Goal: Information Seeking & Learning: Learn about a topic

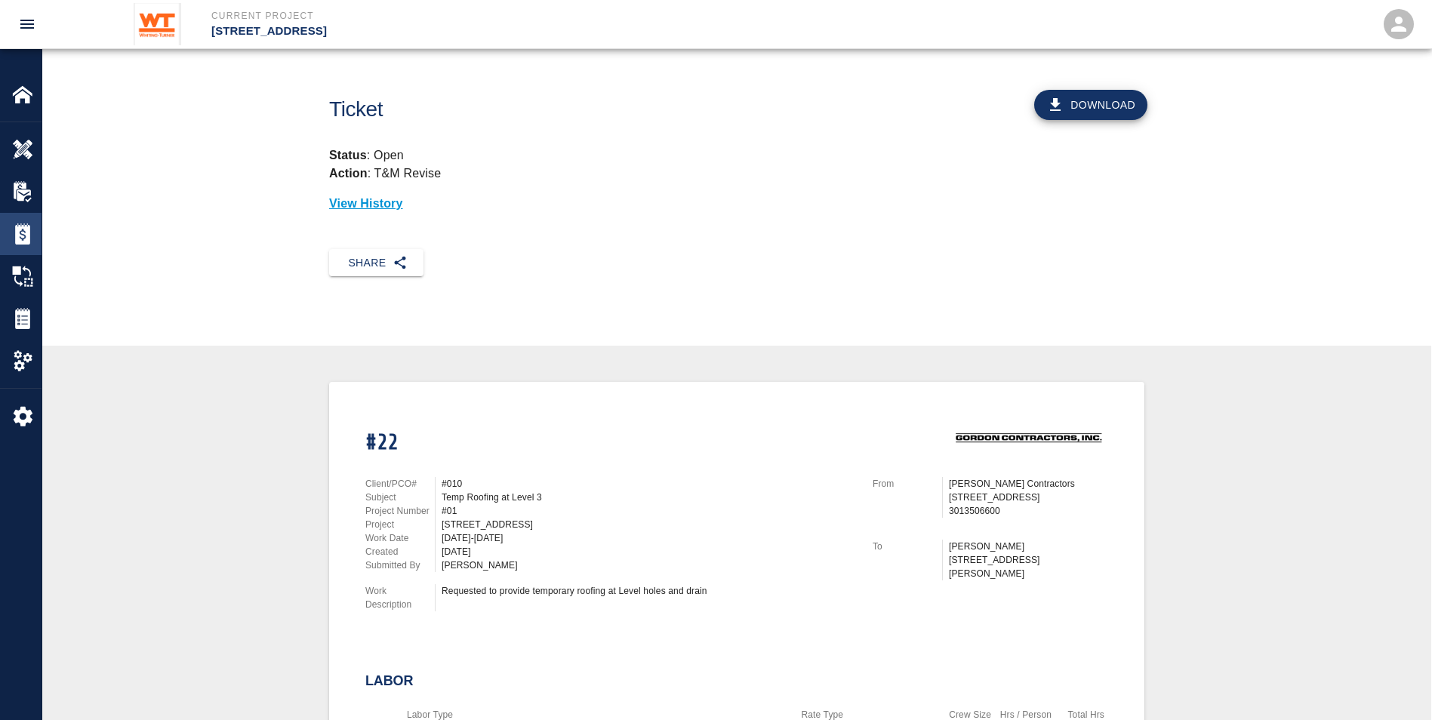
scroll to position [302, 0]
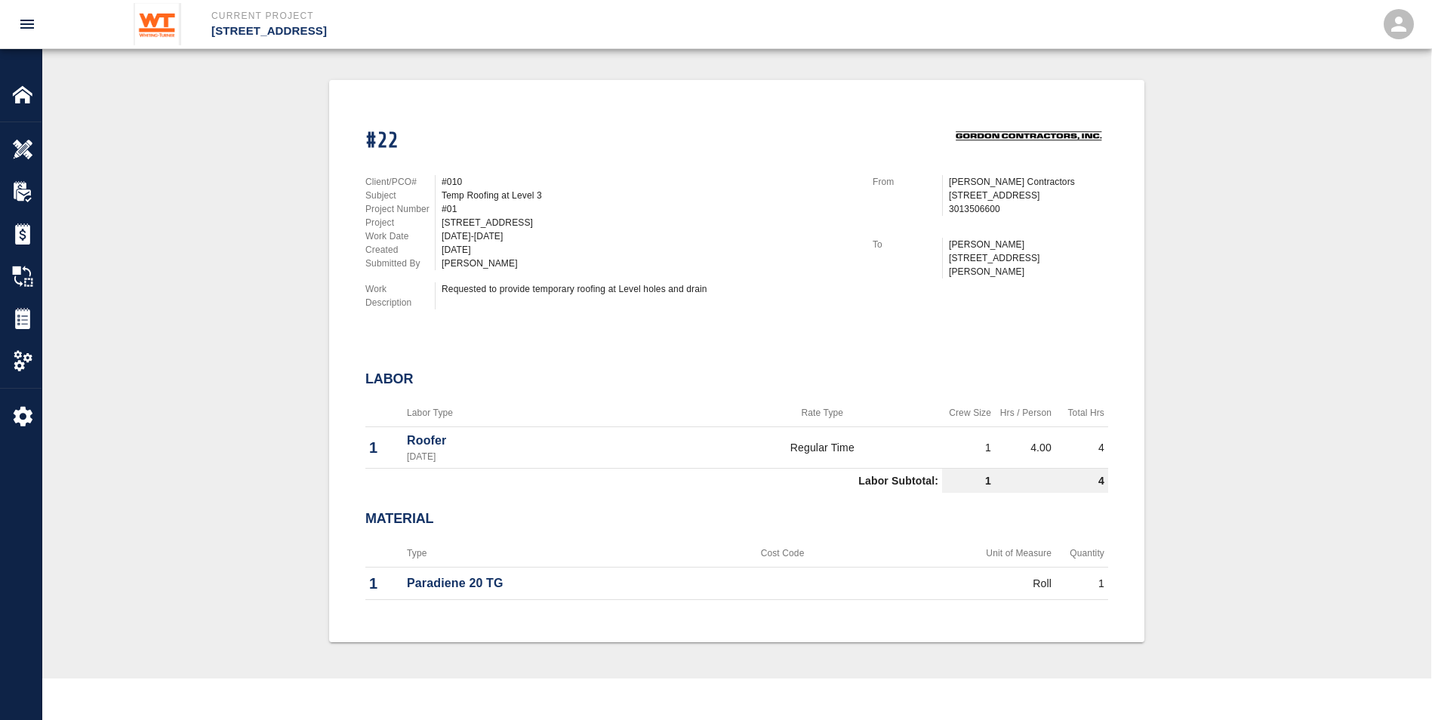
click at [203, 199] on div "#22 Client/PCO# #010 Subject Temp Roofing at Level 3 Project Number #01 Project…" at bounding box center [737, 361] width 1317 height 563
click at [30, 311] on img at bounding box center [22, 318] width 21 height 21
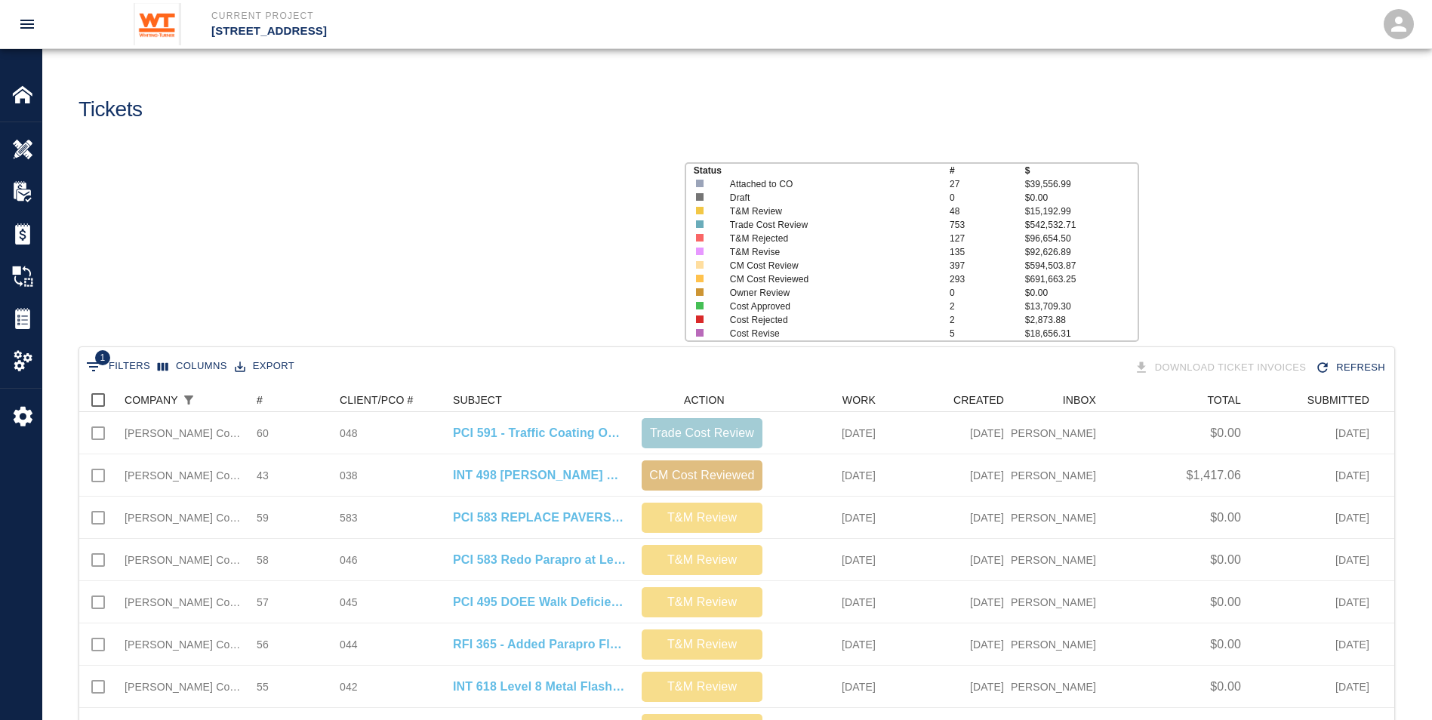
scroll to position [859, 1304]
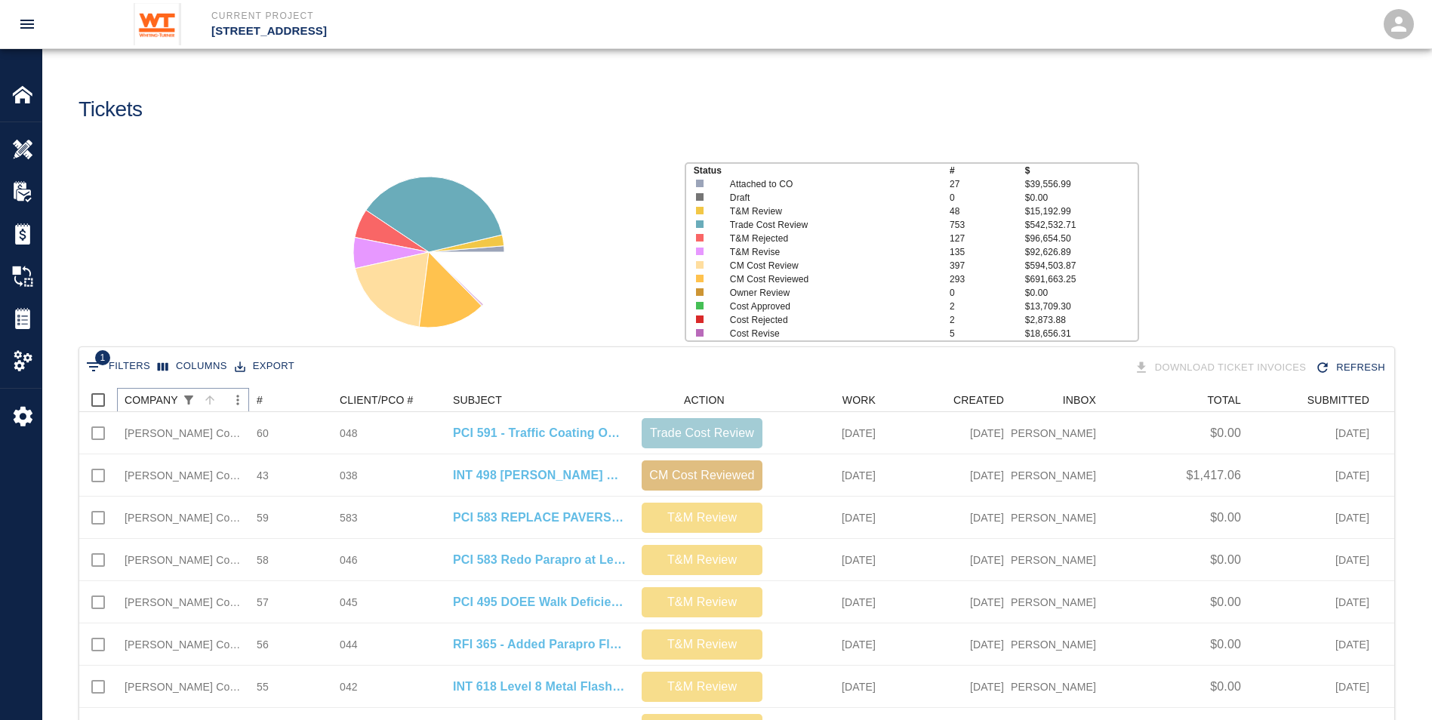
click at [186, 396] on icon "Show filters" at bounding box center [188, 400] width 9 height 9
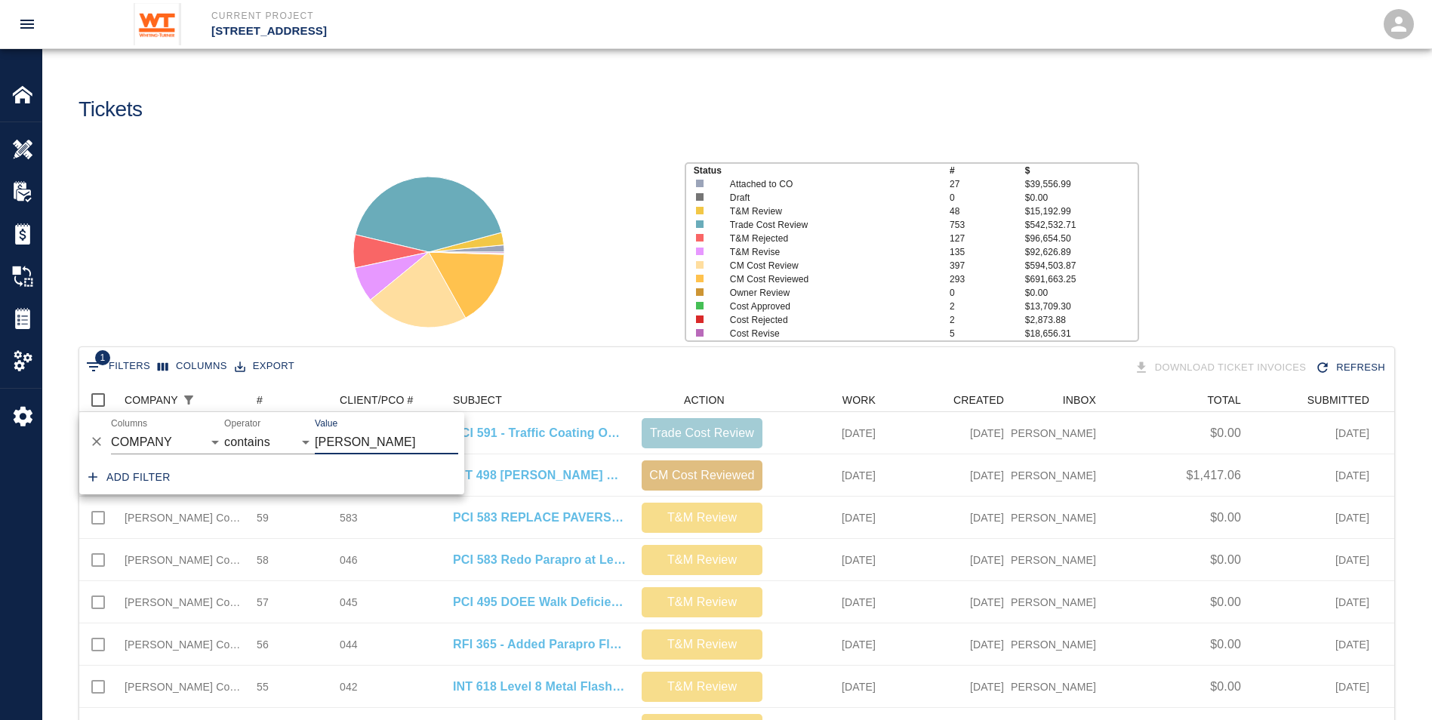
drag, startPoint x: 361, startPoint y: 438, endPoint x: 240, endPoint y: 430, distance: 121.1
click at [240, 430] on div "And Or Columns COMPANY ID # CLIENT/PCO # SUBJECT DESCRIPTION ACTION WORK MODIFI…" at bounding box center [271, 436] width 385 height 48
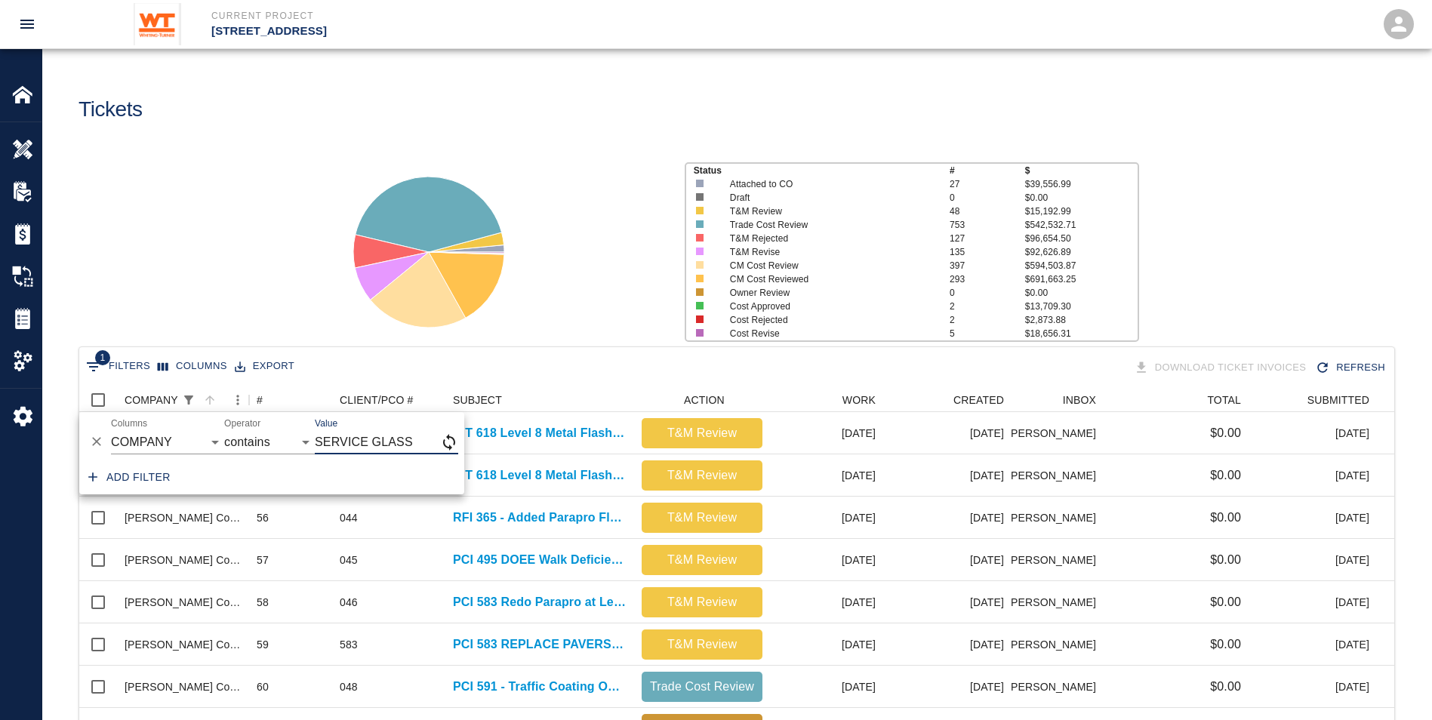
type input "SERVICE GLASS"
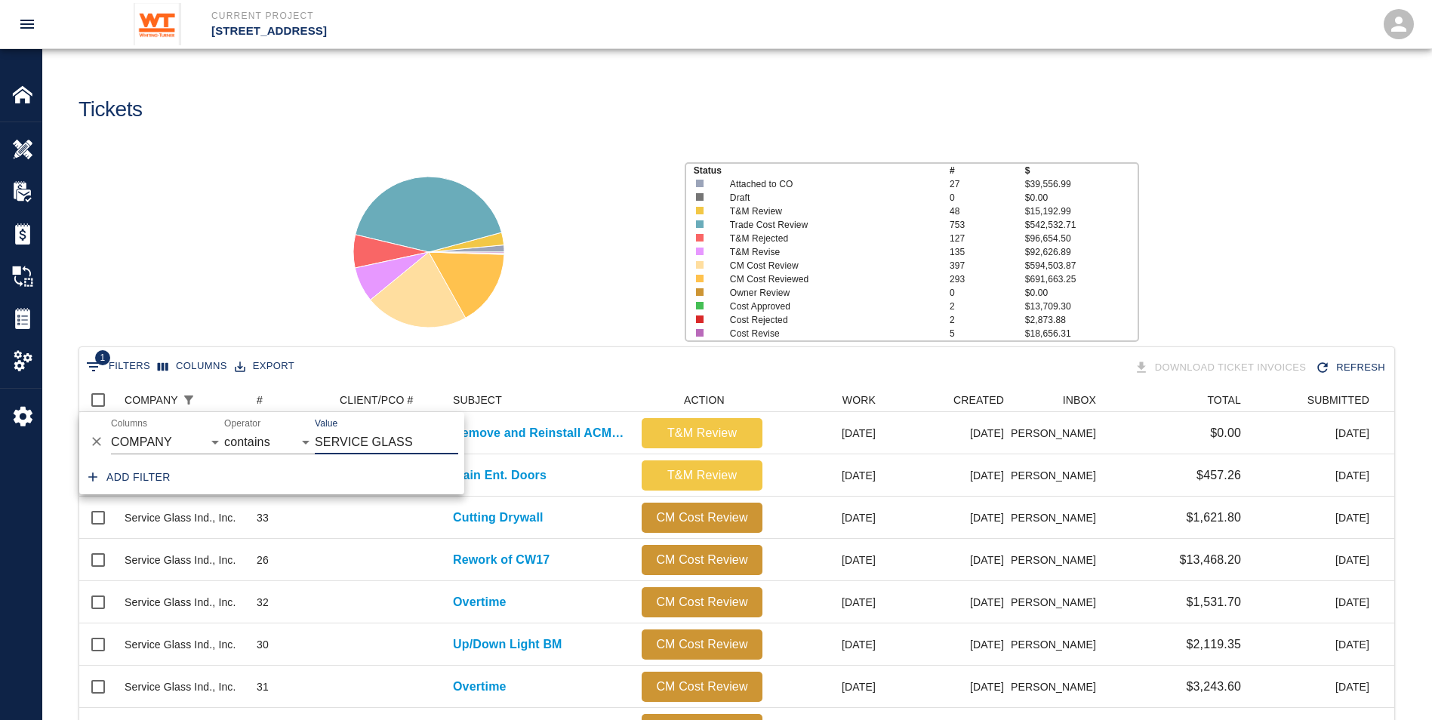
click at [569, 341] on div at bounding box center [497, 246] width 350 height 201
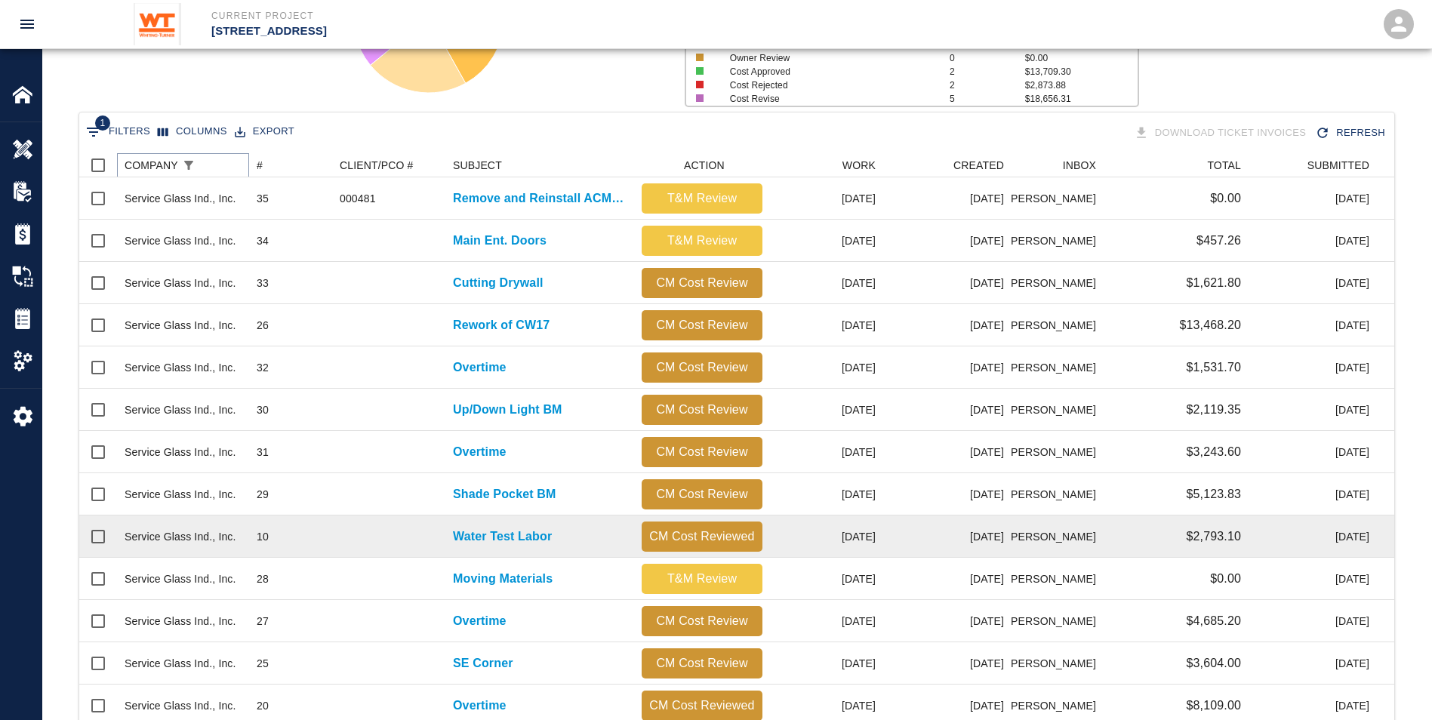
scroll to position [10, 0]
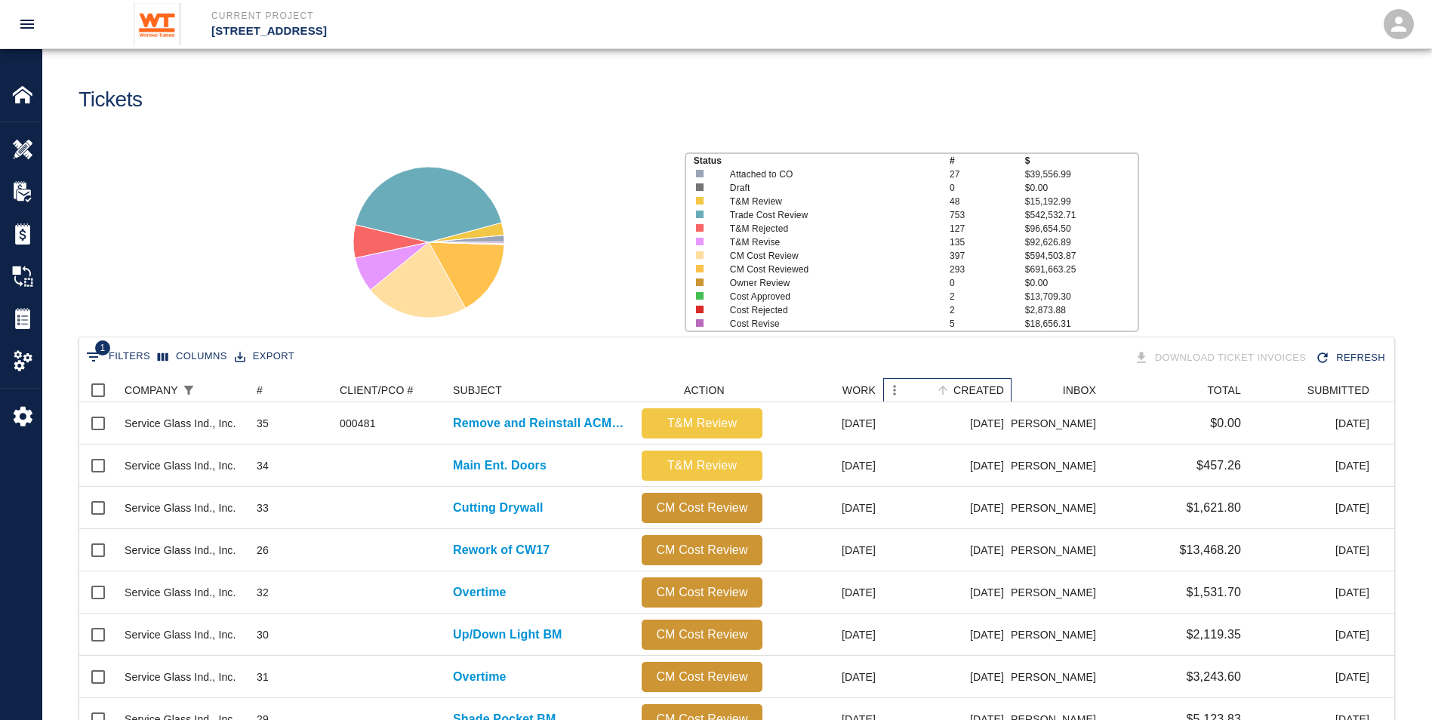
click at [990, 384] on div "CREATED" at bounding box center [979, 390] width 51 height 24
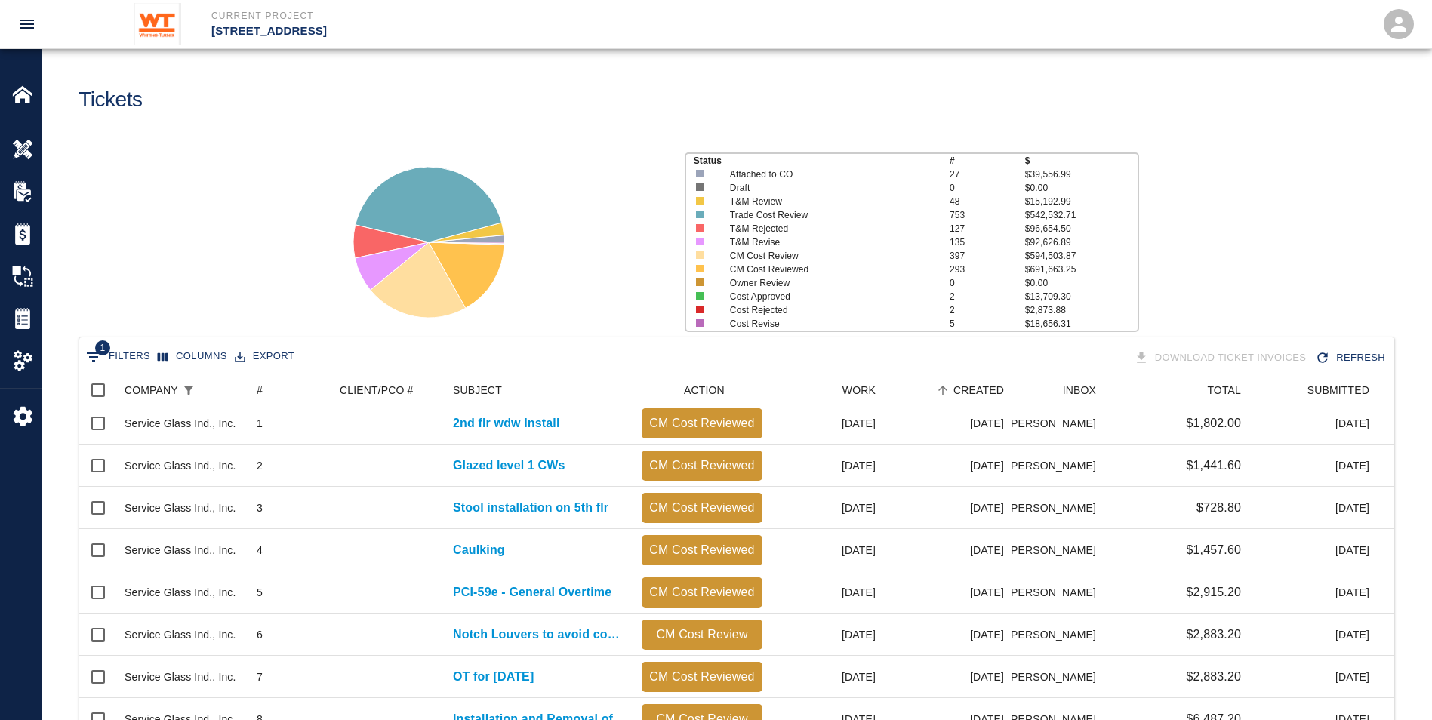
click at [248, 356] on button "Export" at bounding box center [264, 356] width 67 height 23
click at [309, 386] on li "Download as CSV" at bounding box center [286, 388] width 124 height 27
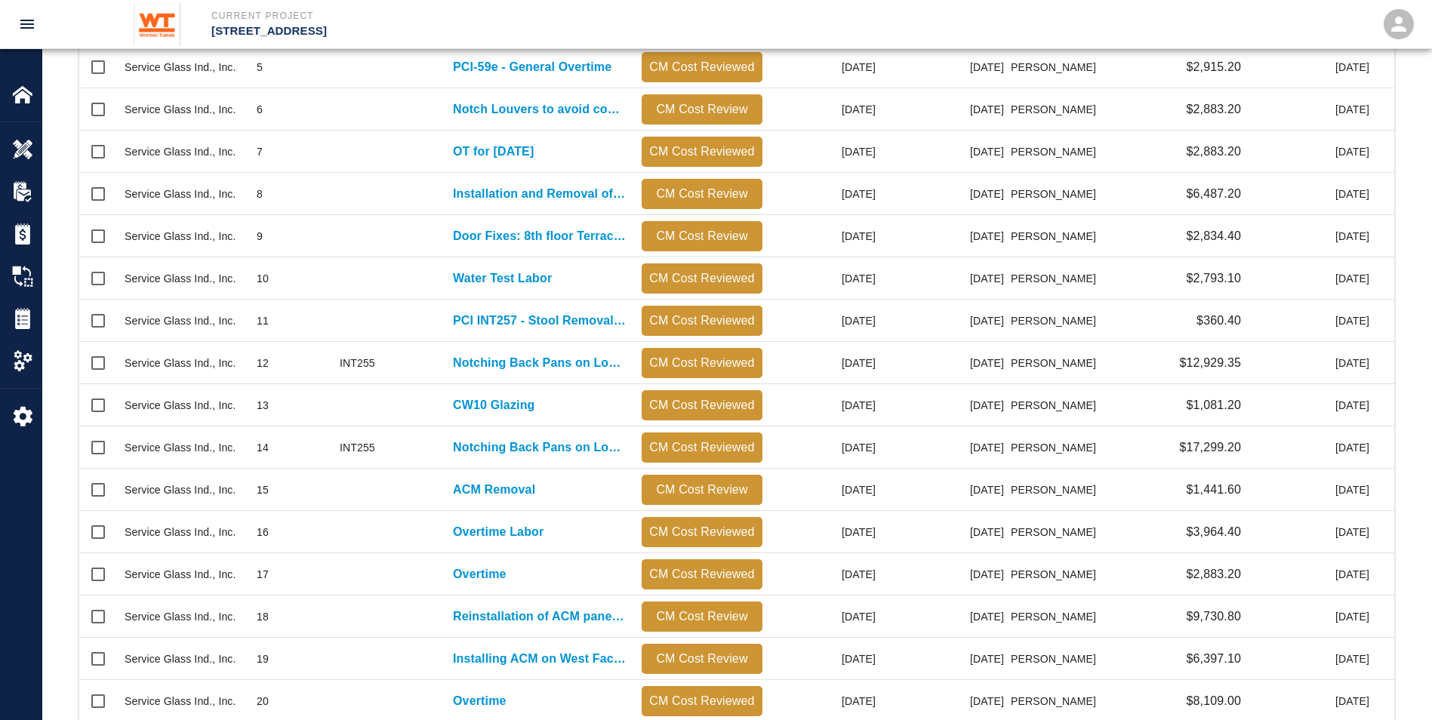
scroll to position [614, 0]
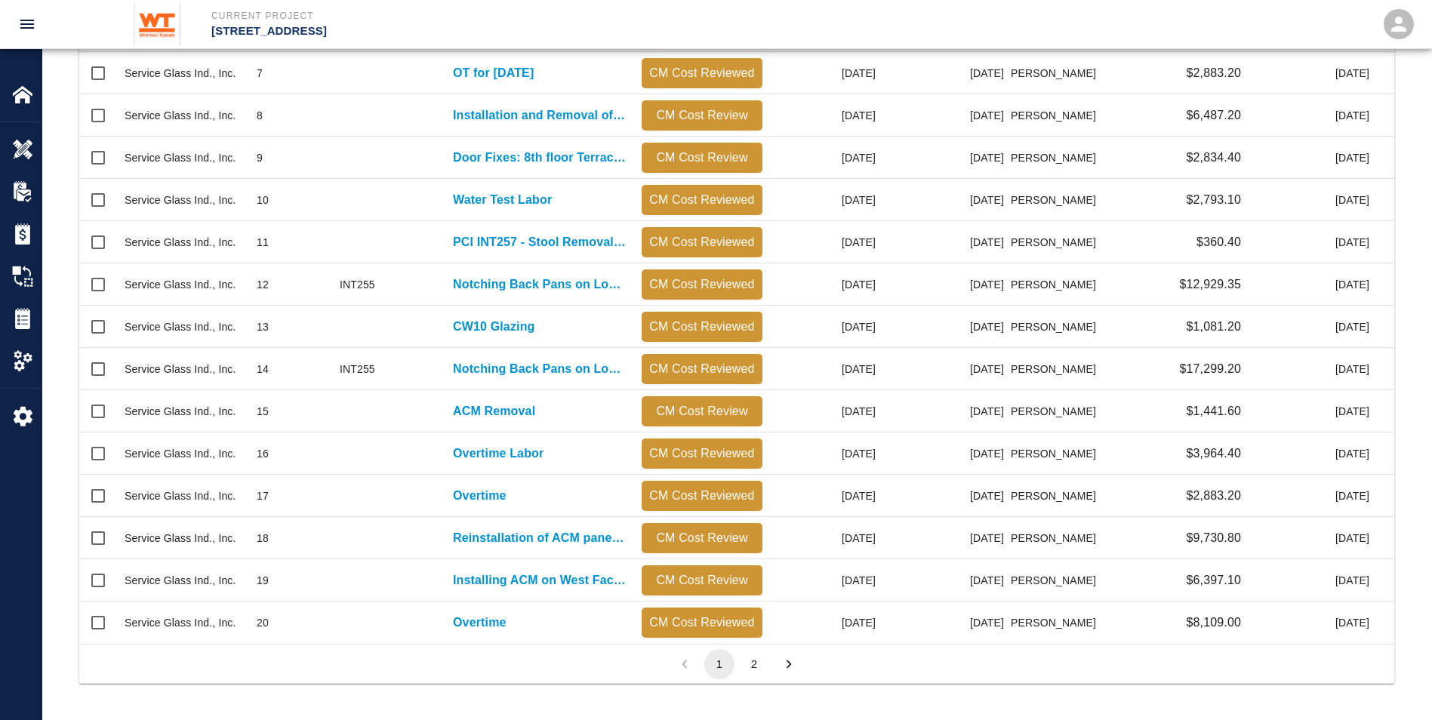
click at [760, 663] on button "2" at bounding box center [754, 664] width 30 height 30
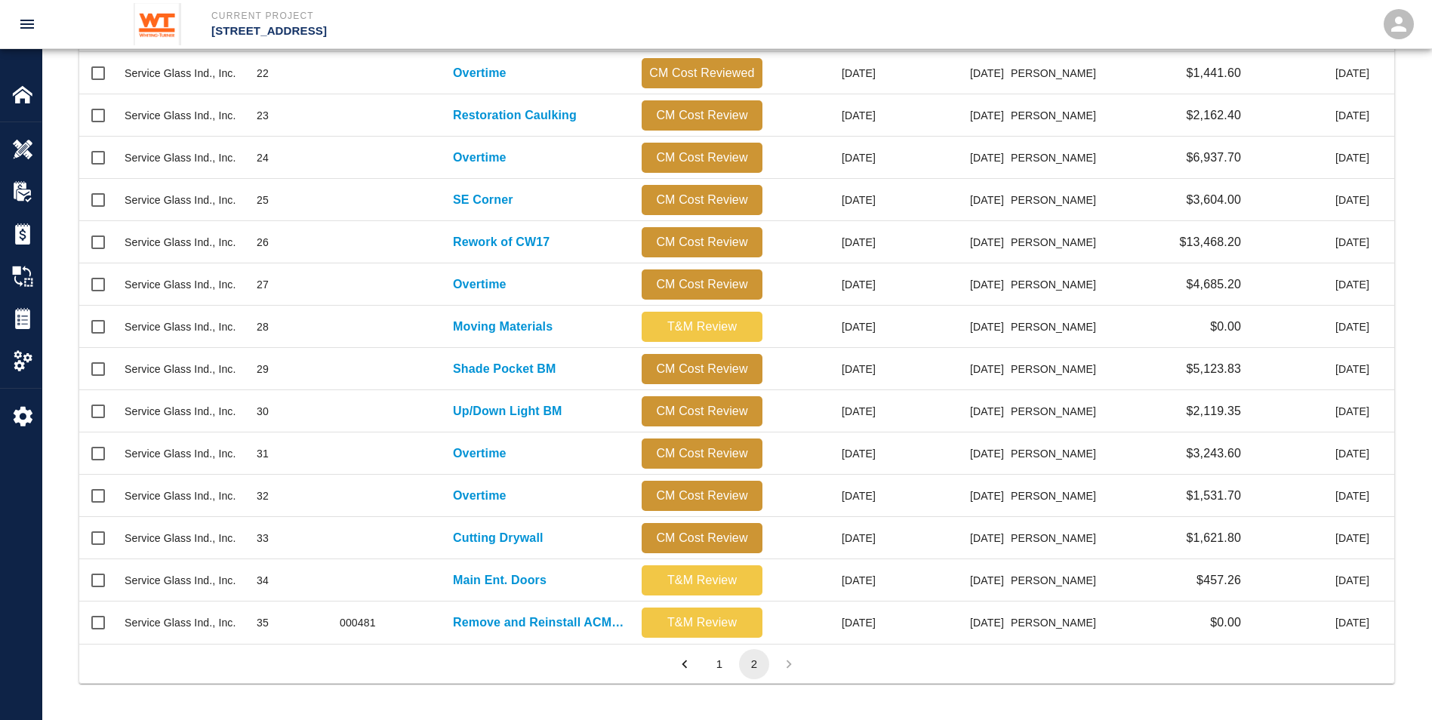
scroll to position [647, 1304]
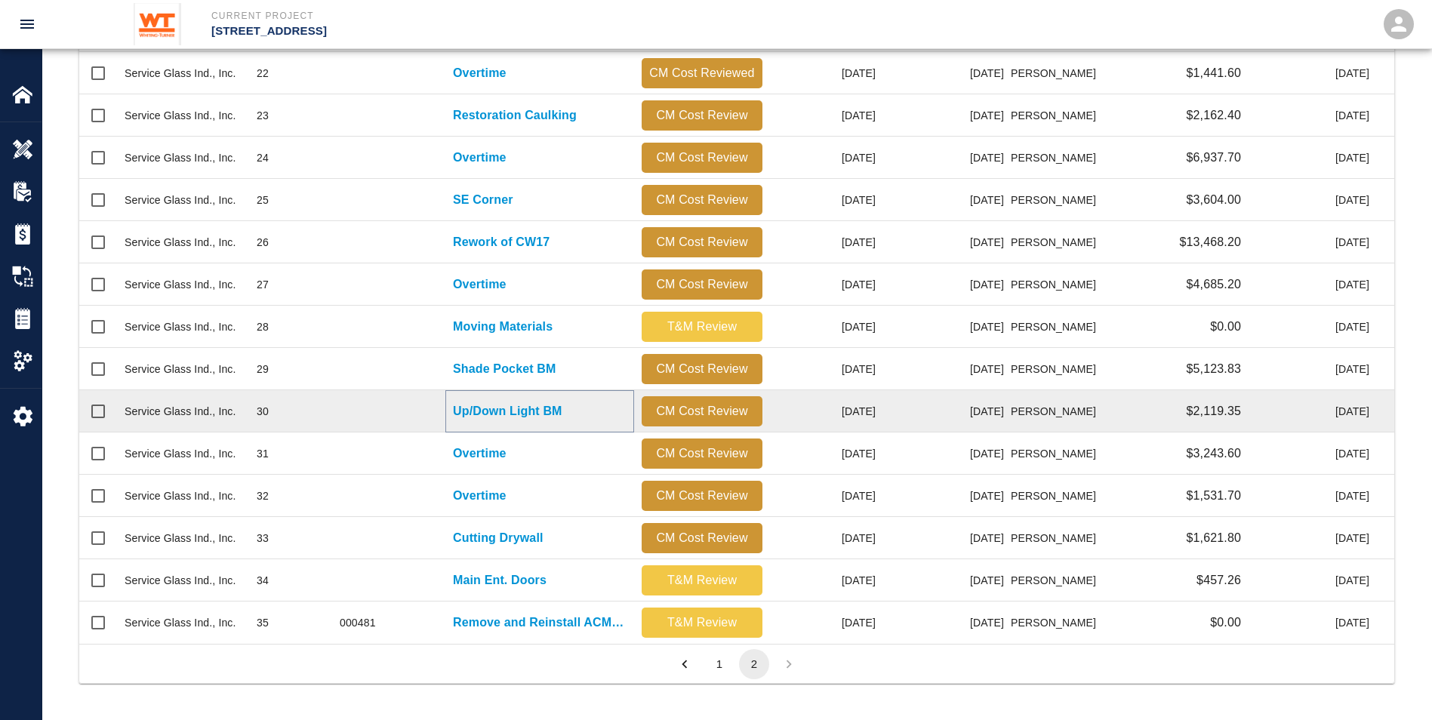
click at [516, 404] on p "Up/Down Light BM" at bounding box center [507, 411] width 109 height 18
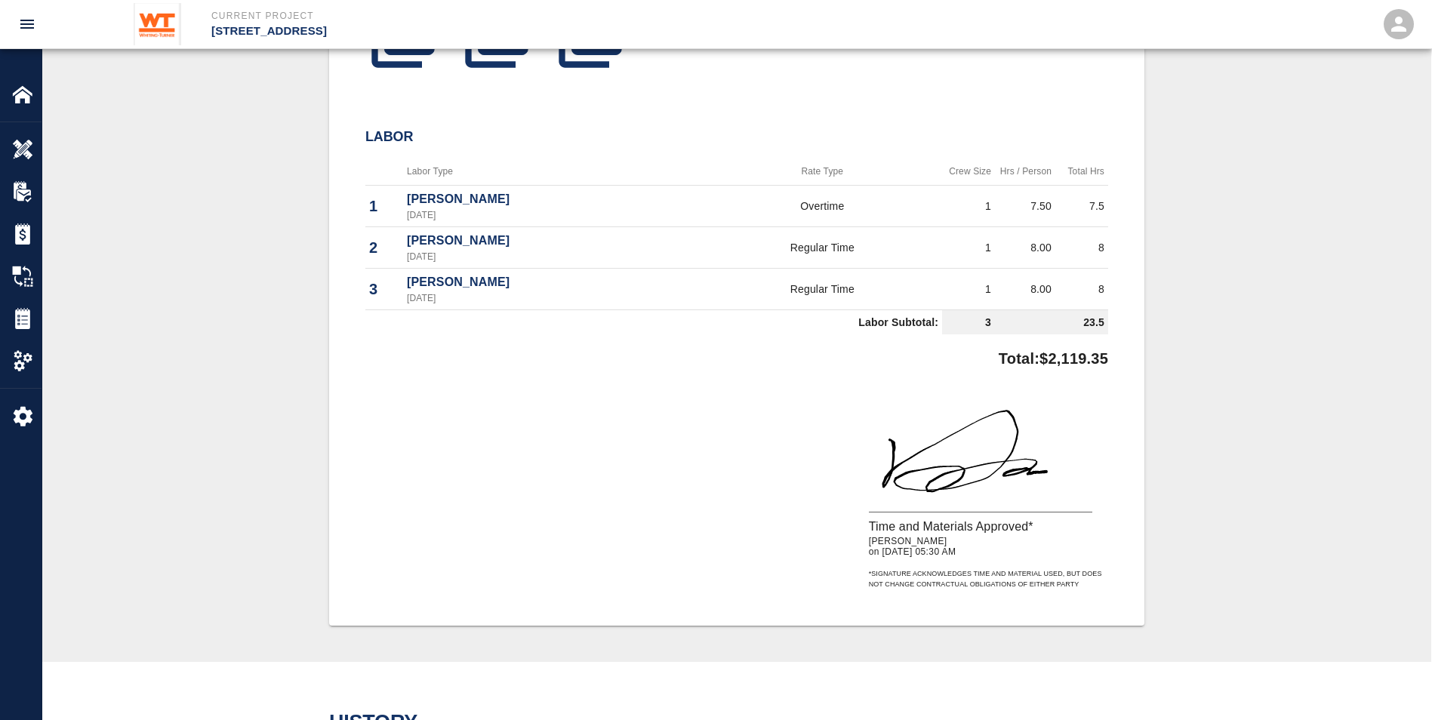
scroll to position [529, 0]
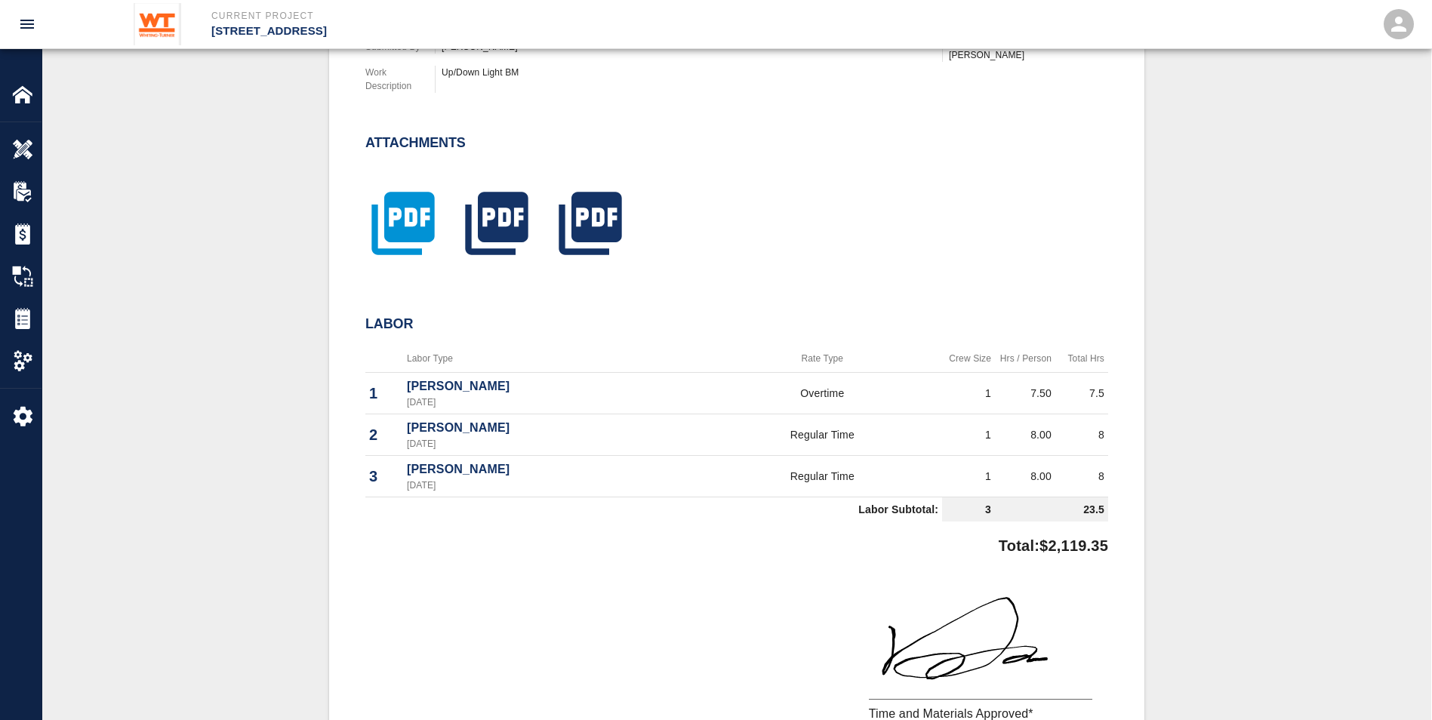
click at [401, 227] on icon "button" at bounding box center [403, 224] width 63 height 63
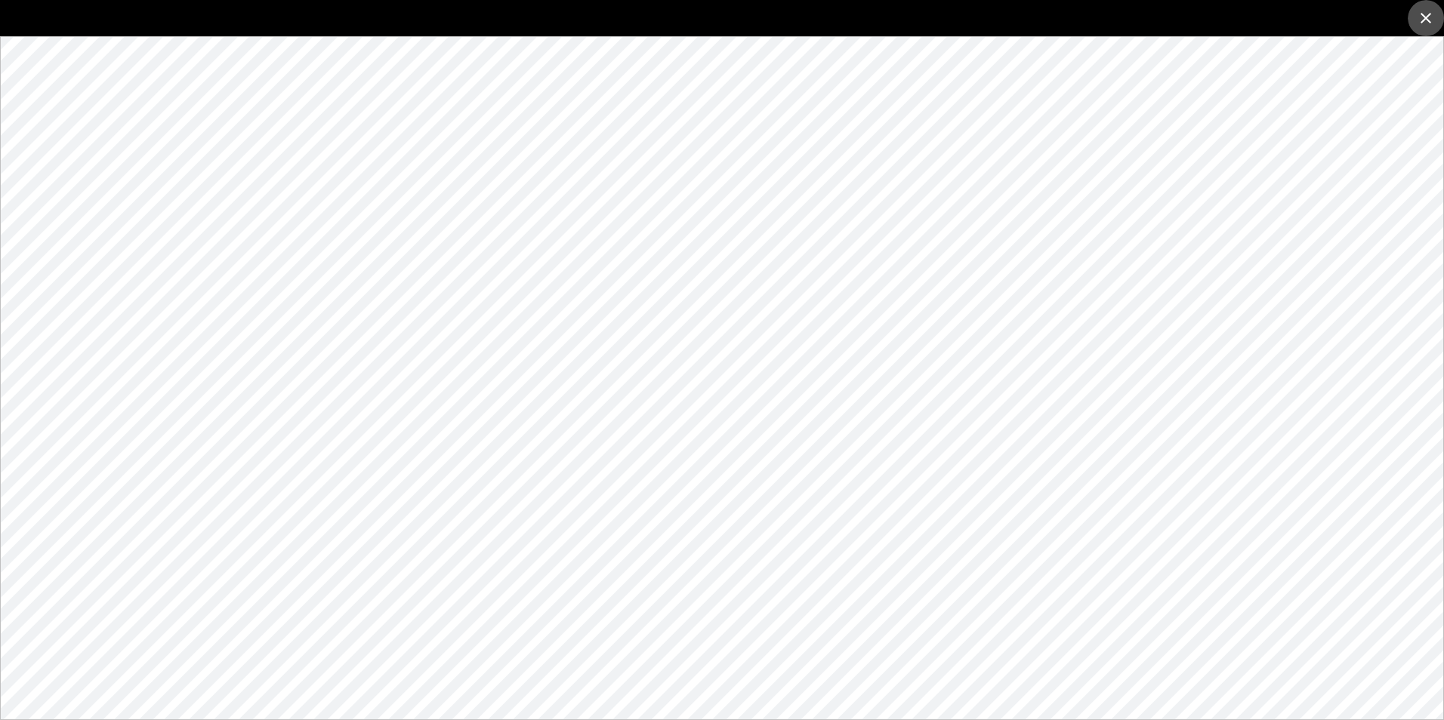
click at [1431, 21] on icon "close" at bounding box center [1426, 18] width 18 height 18
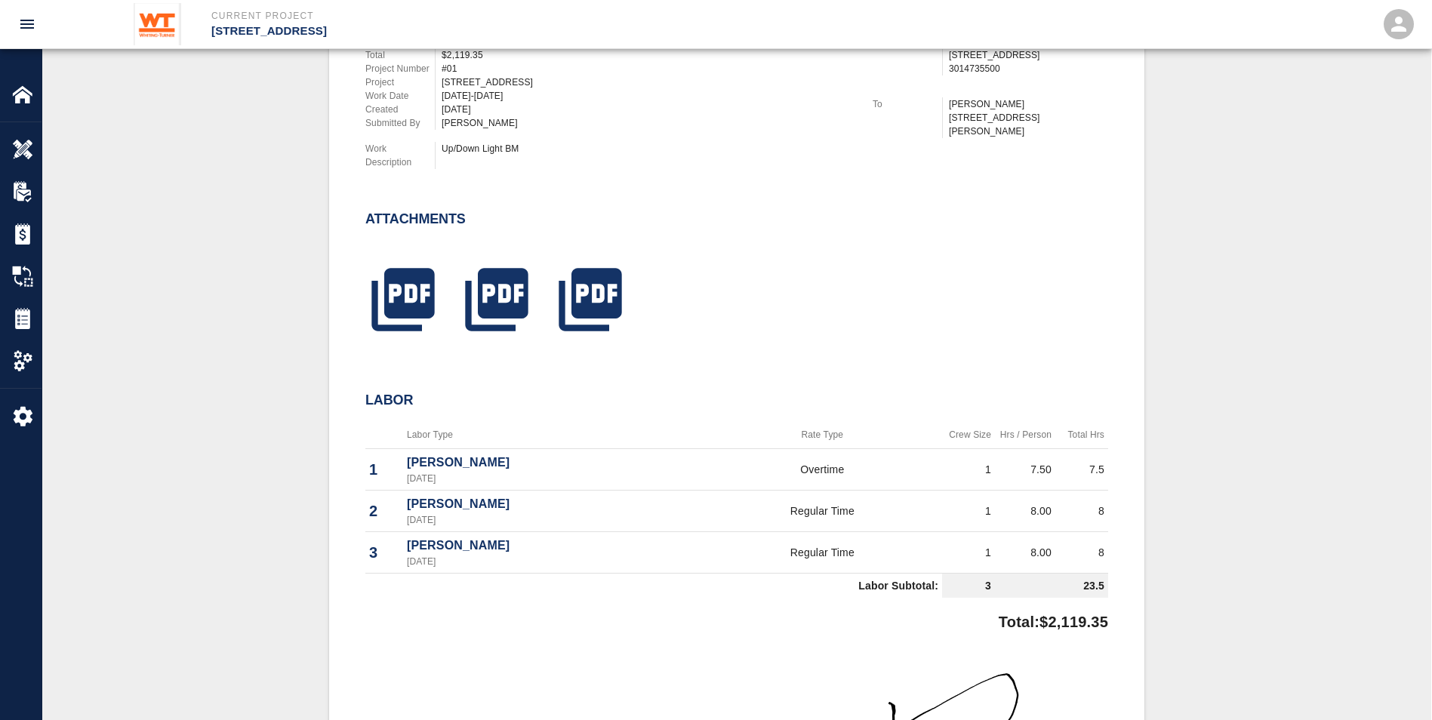
scroll to position [453, 0]
click at [409, 294] on icon "button" at bounding box center [403, 299] width 76 height 76
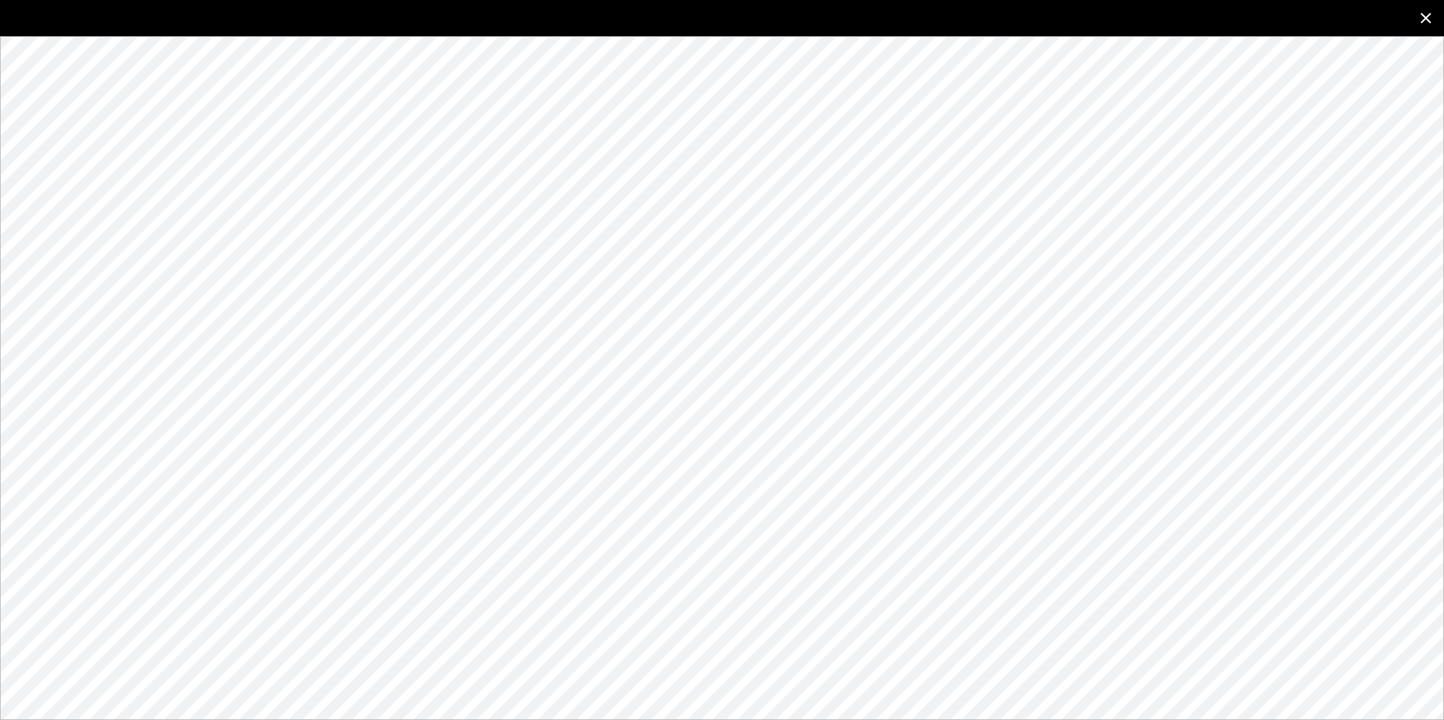
click at [1429, 14] on icon "close" at bounding box center [1425, 18] width 11 height 11
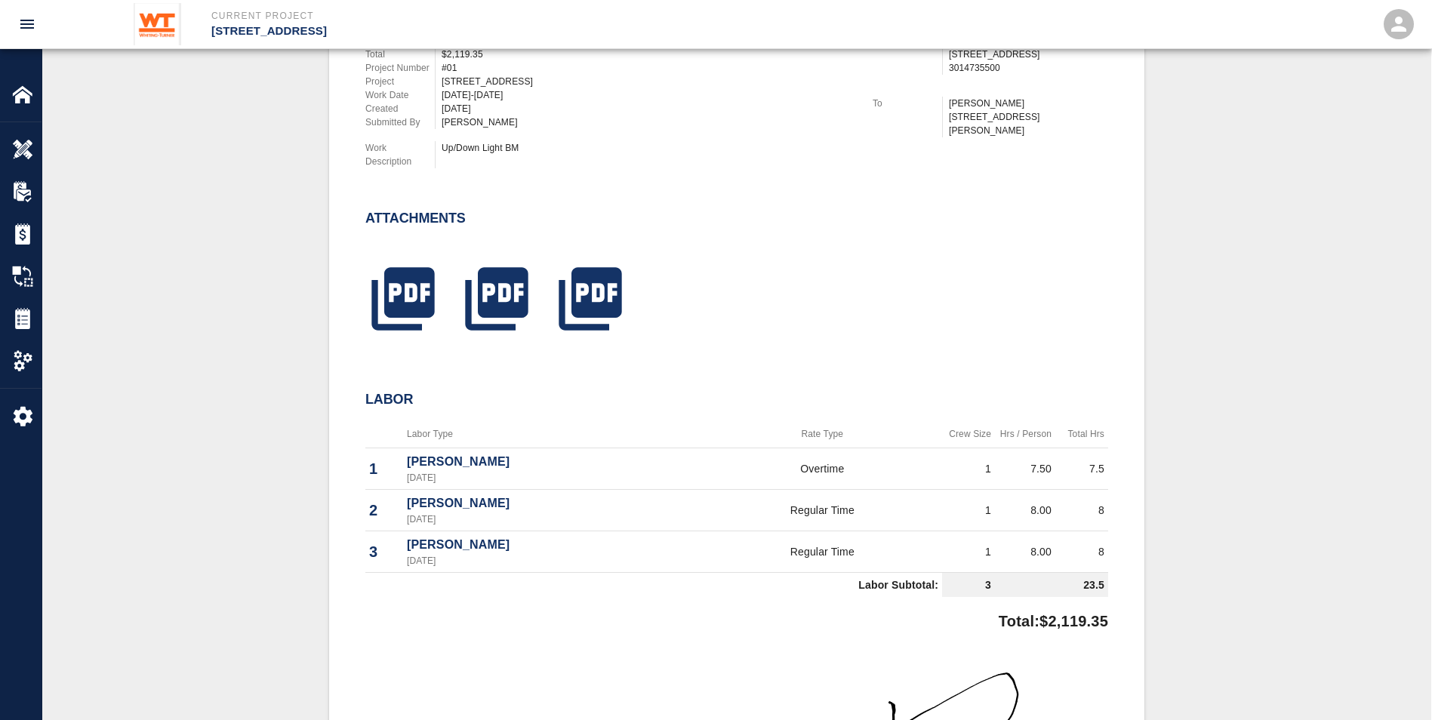
scroll to position [378, 0]
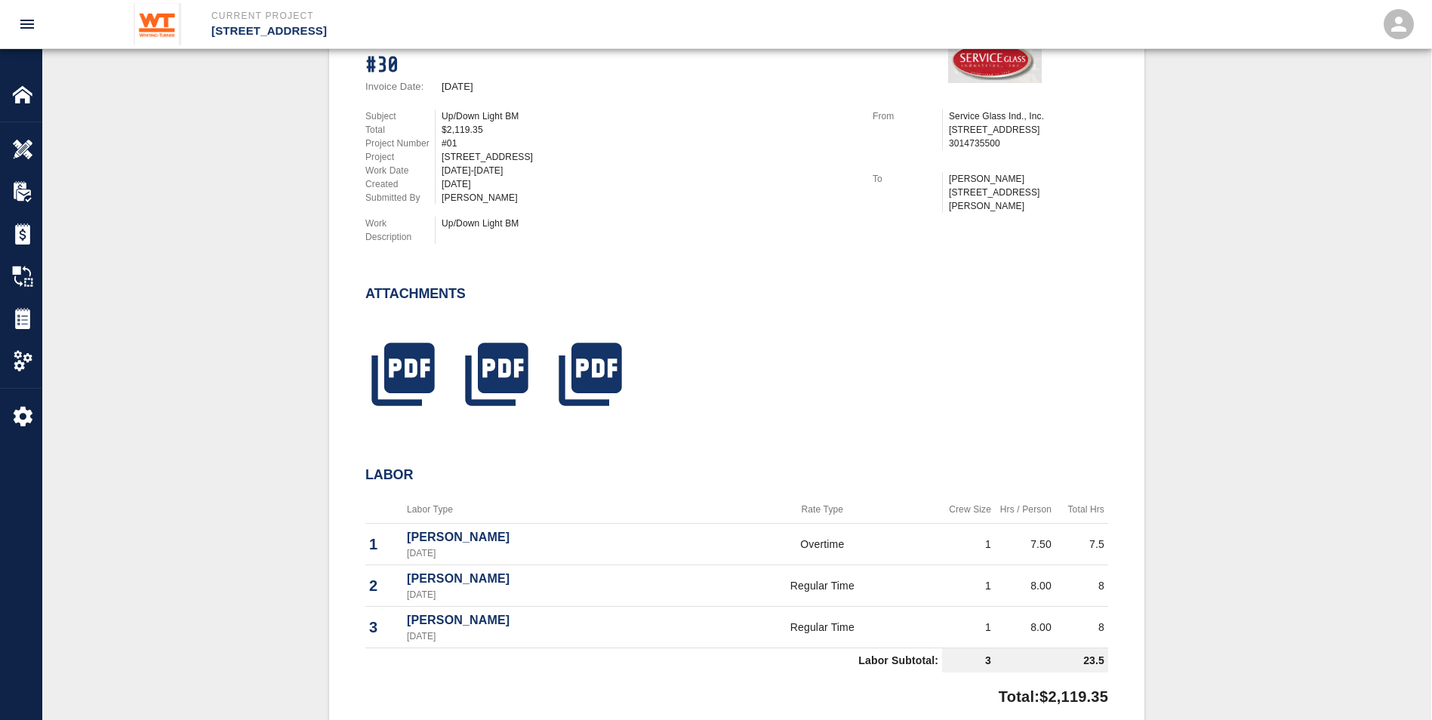
click at [430, 620] on p "[PERSON_NAME]" at bounding box center [553, 621] width 292 height 18
click at [424, 619] on p "[PERSON_NAME]" at bounding box center [553, 621] width 292 height 18
click at [841, 600] on td "Regular Time" at bounding box center [822, 587] width 239 height 42
click at [402, 379] on icon "button" at bounding box center [403, 375] width 63 height 63
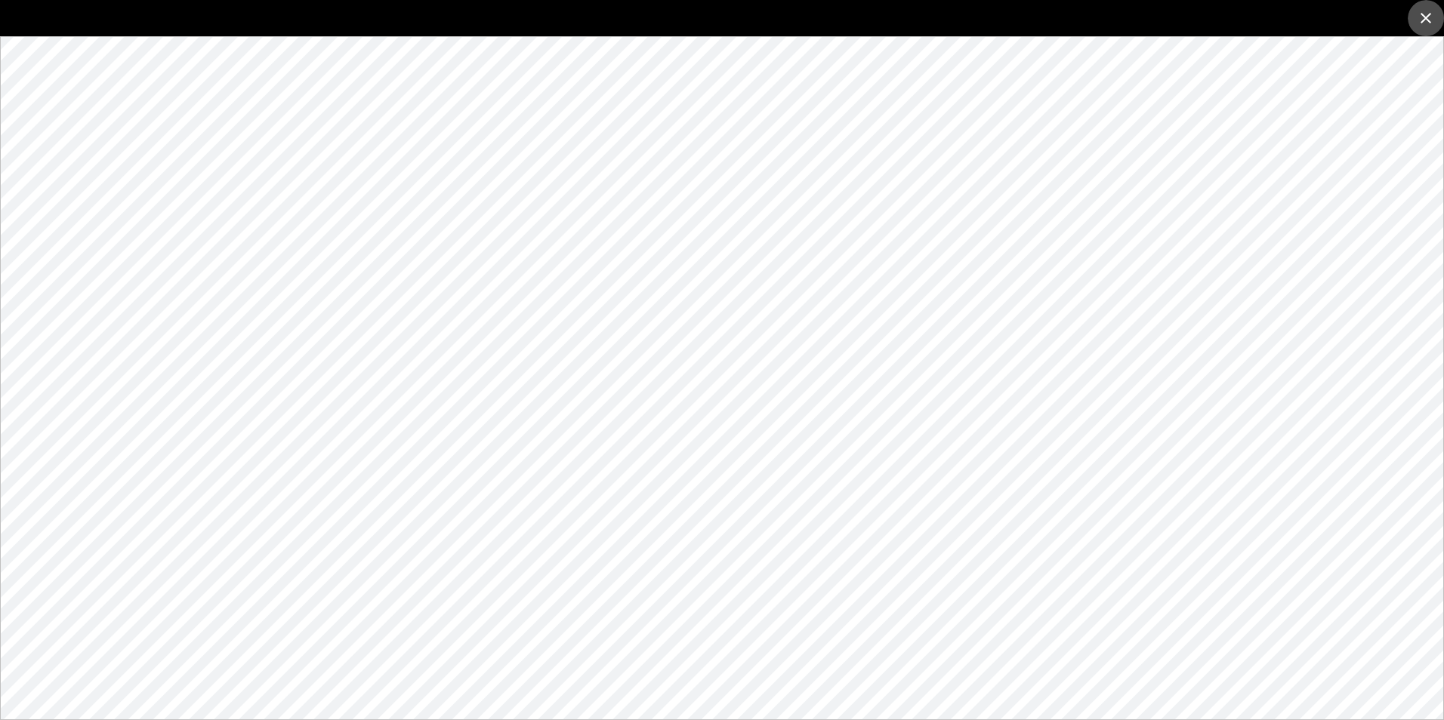
click at [1423, 21] on icon "close" at bounding box center [1425, 18] width 11 height 11
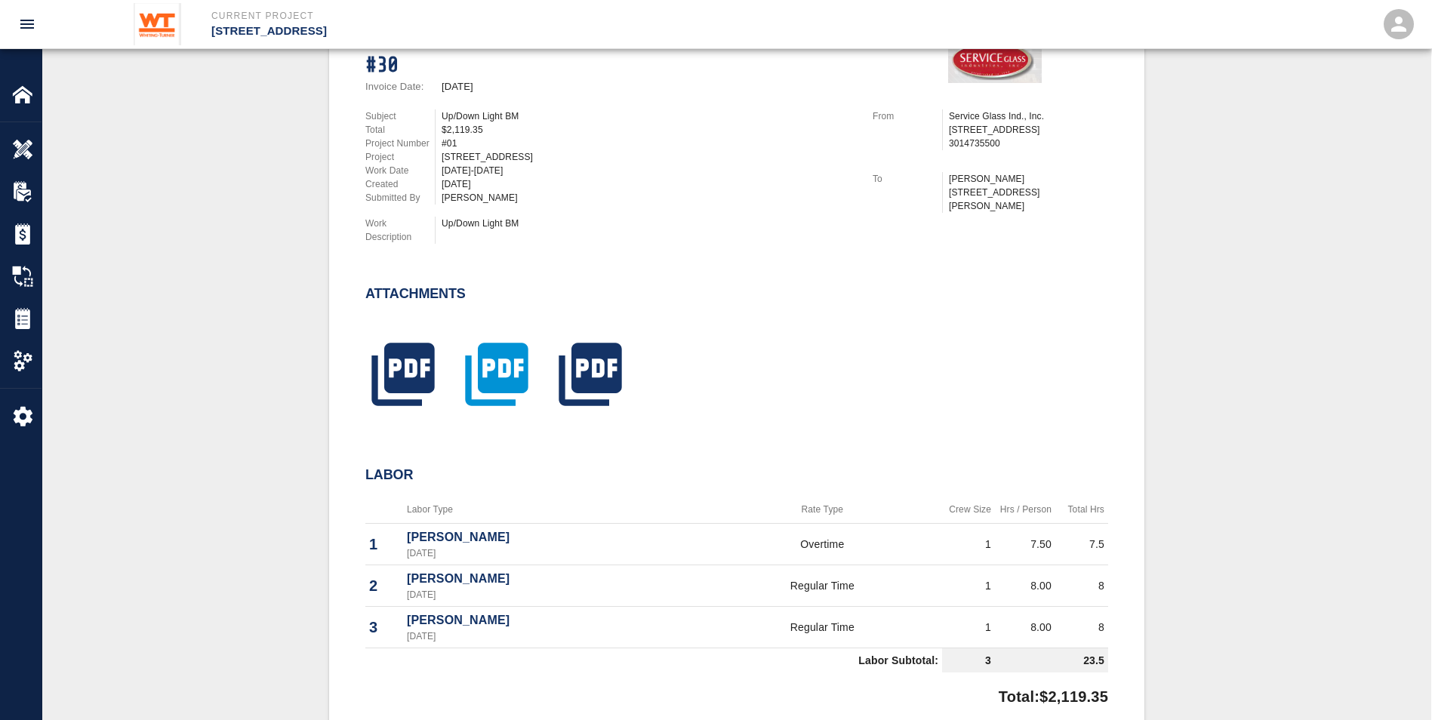
click at [507, 342] on icon "button" at bounding box center [497, 375] width 76 height 76
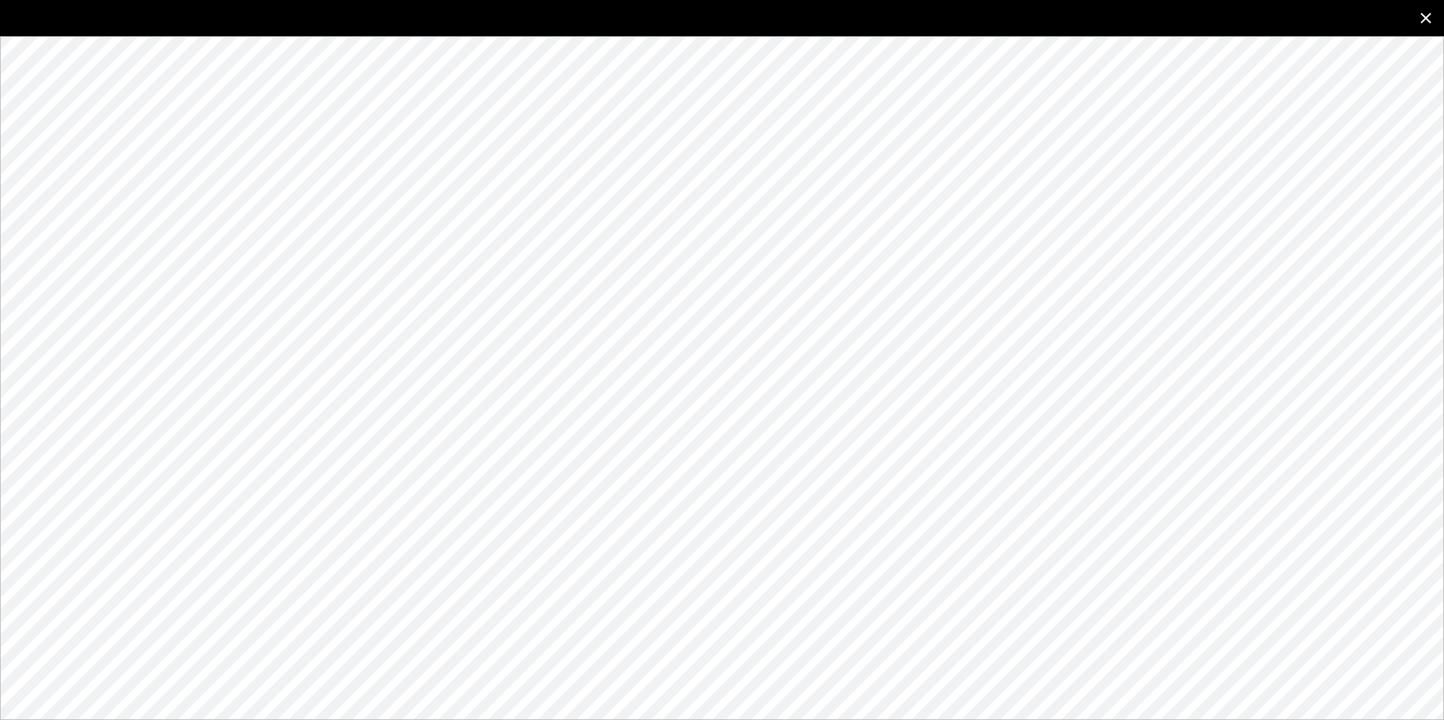
click at [1424, 17] on icon "close" at bounding box center [1425, 18] width 11 height 11
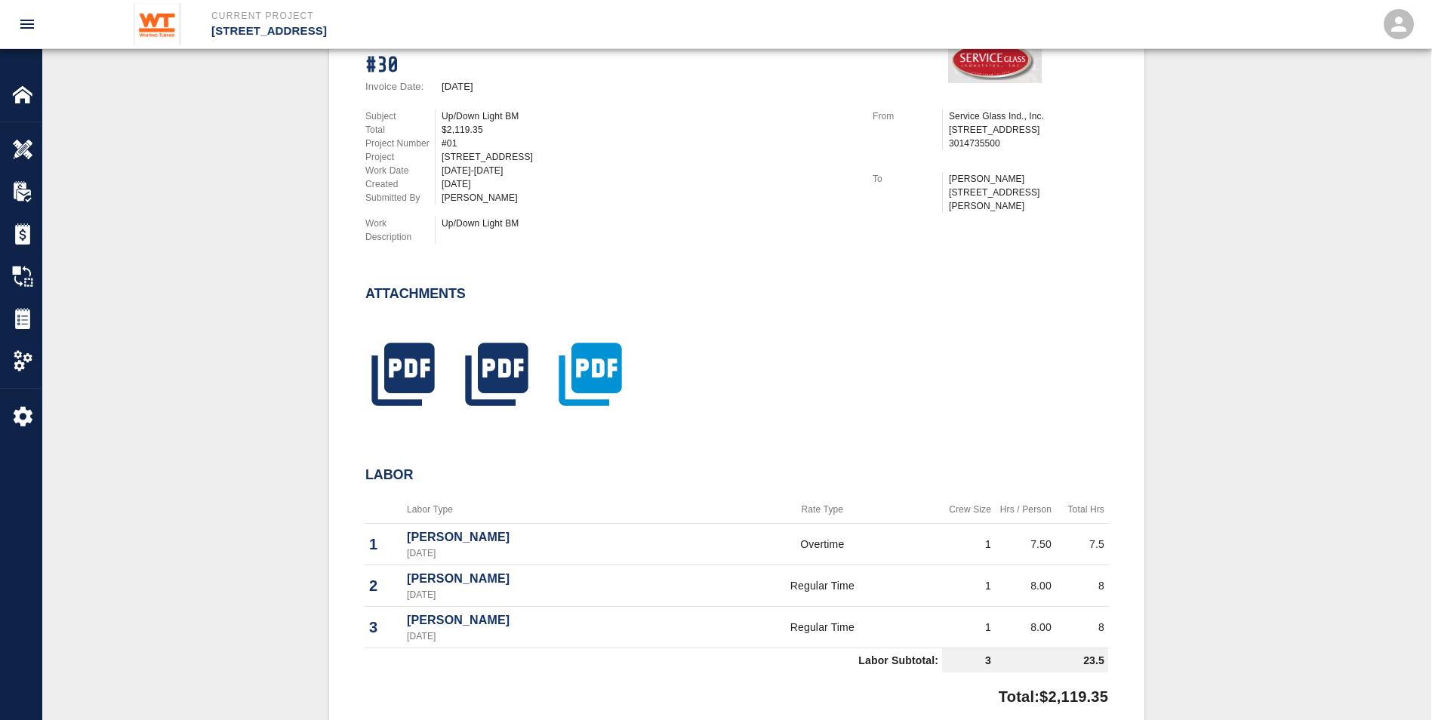
click at [589, 365] on icon "button" at bounding box center [590, 375] width 63 height 63
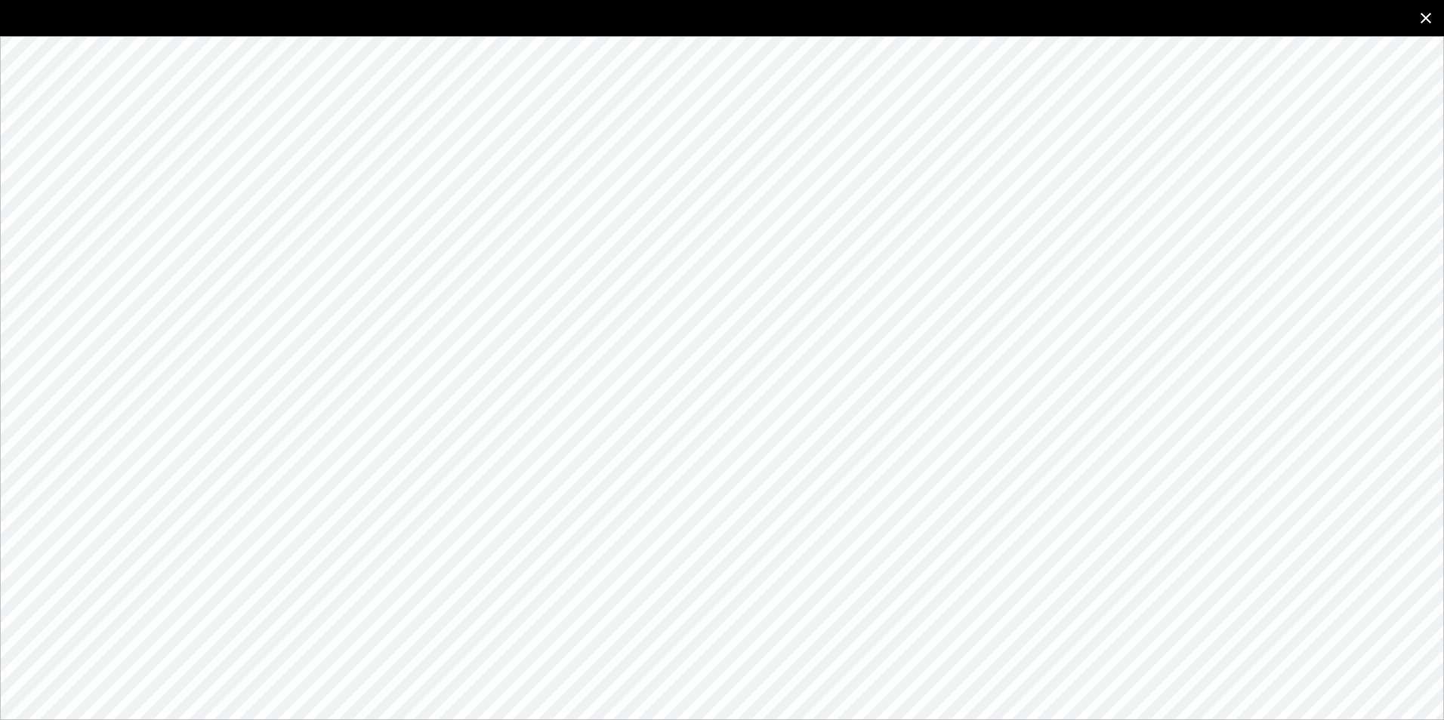
click at [1425, 14] on icon "close" at bounding box center [1426, 18] width 18 height 18
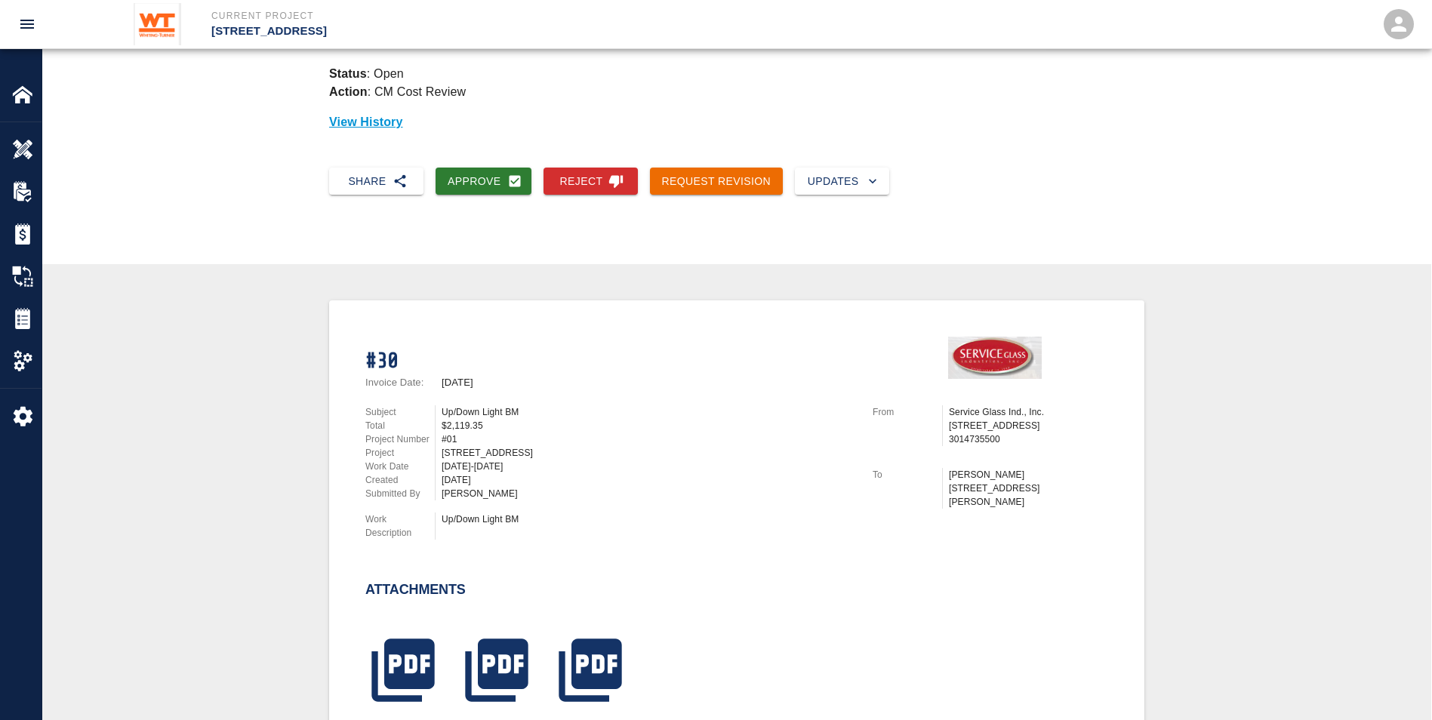
scroll to position [0, 0]
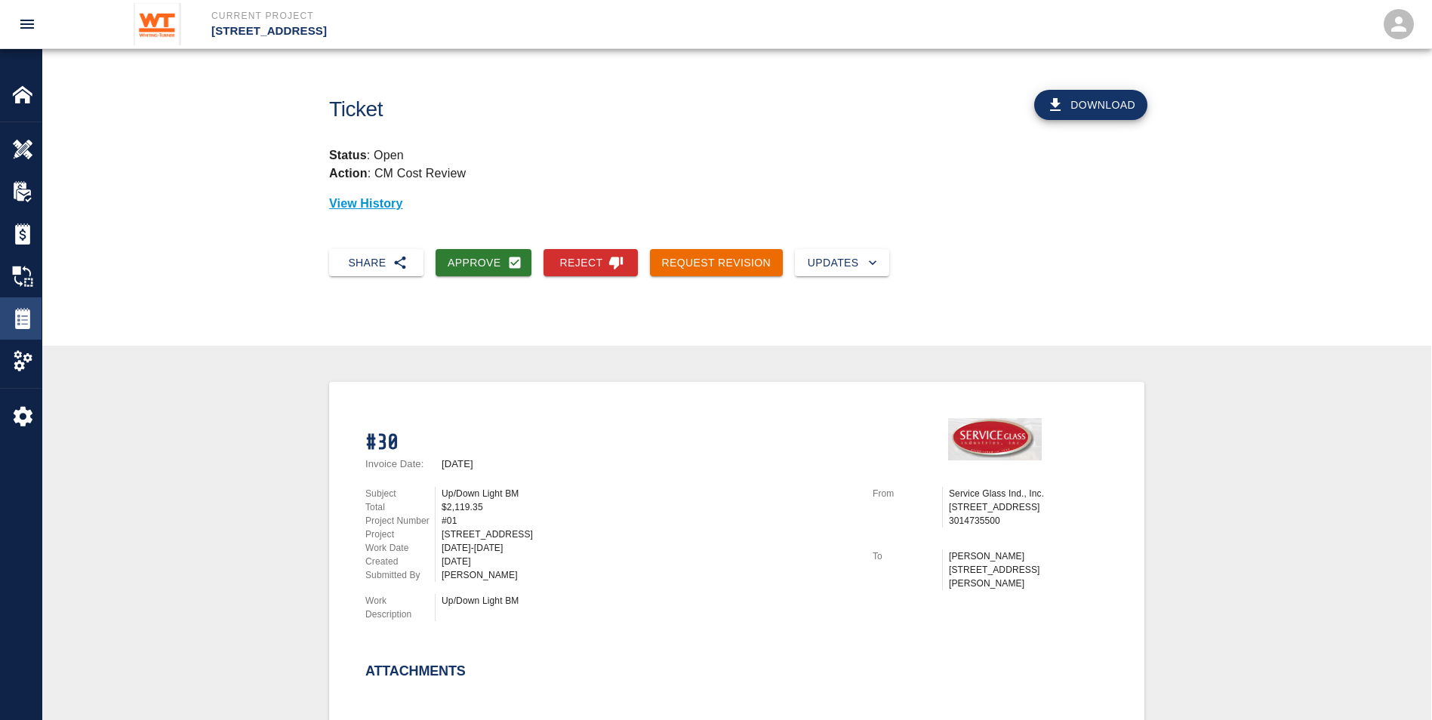
click at [31, 316] on img at bounding box center [22, 318] width 21 height 21
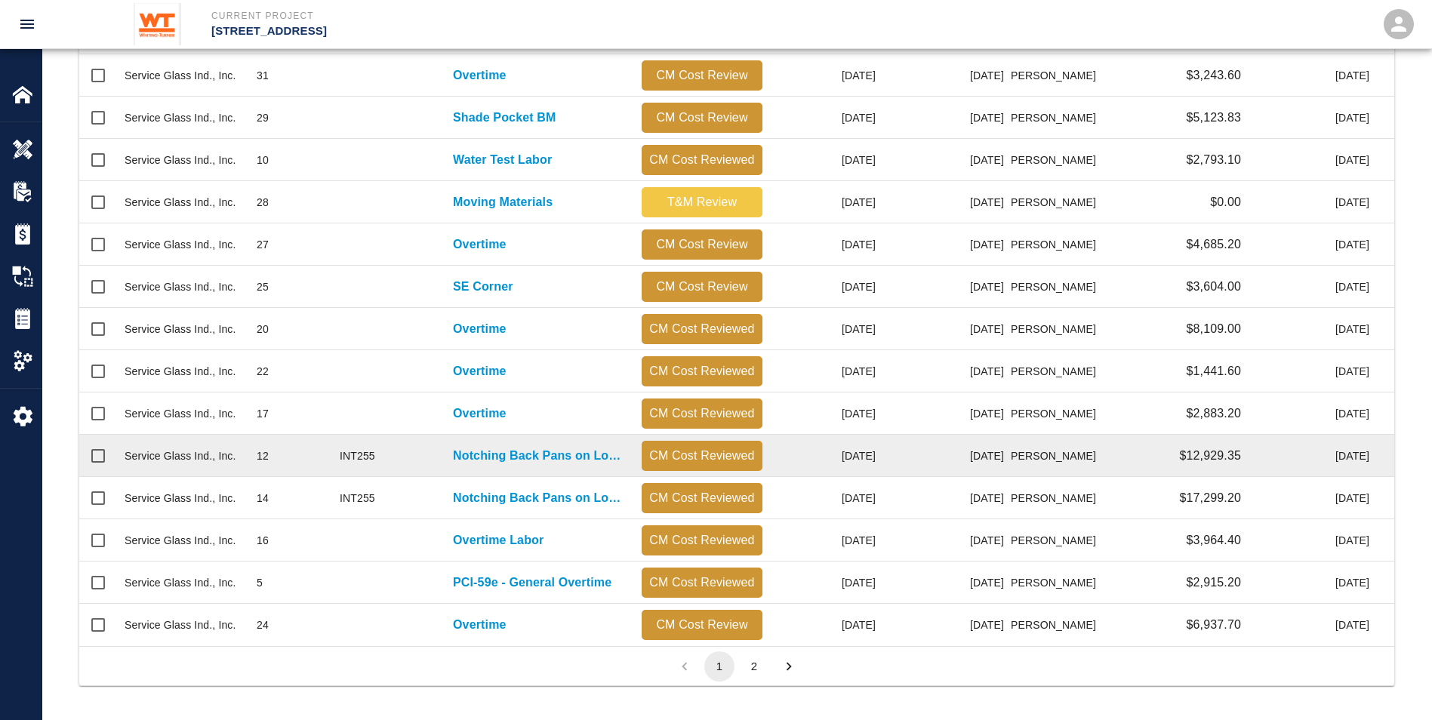
scroll to position [614, 0]
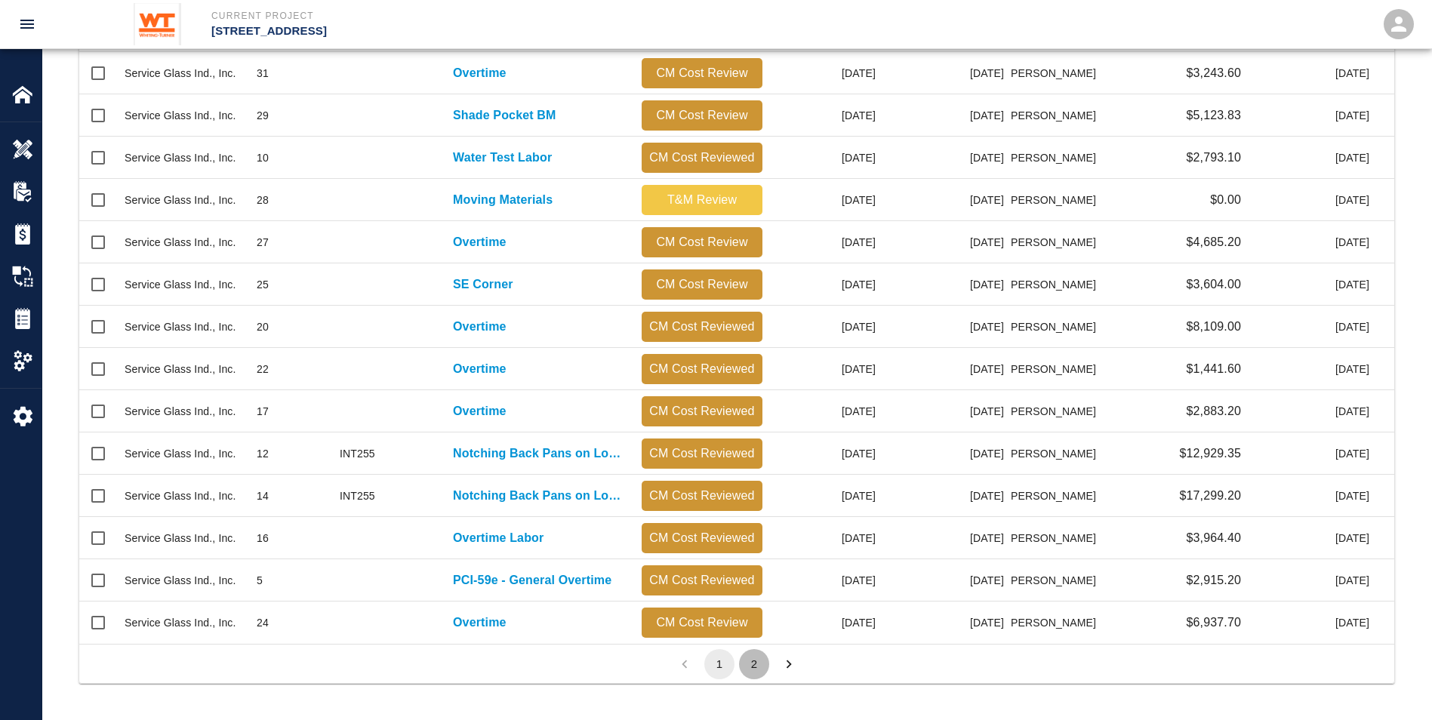
click at [747, 661] on button "2" at bounding box center [754, 664] width 30 height 30
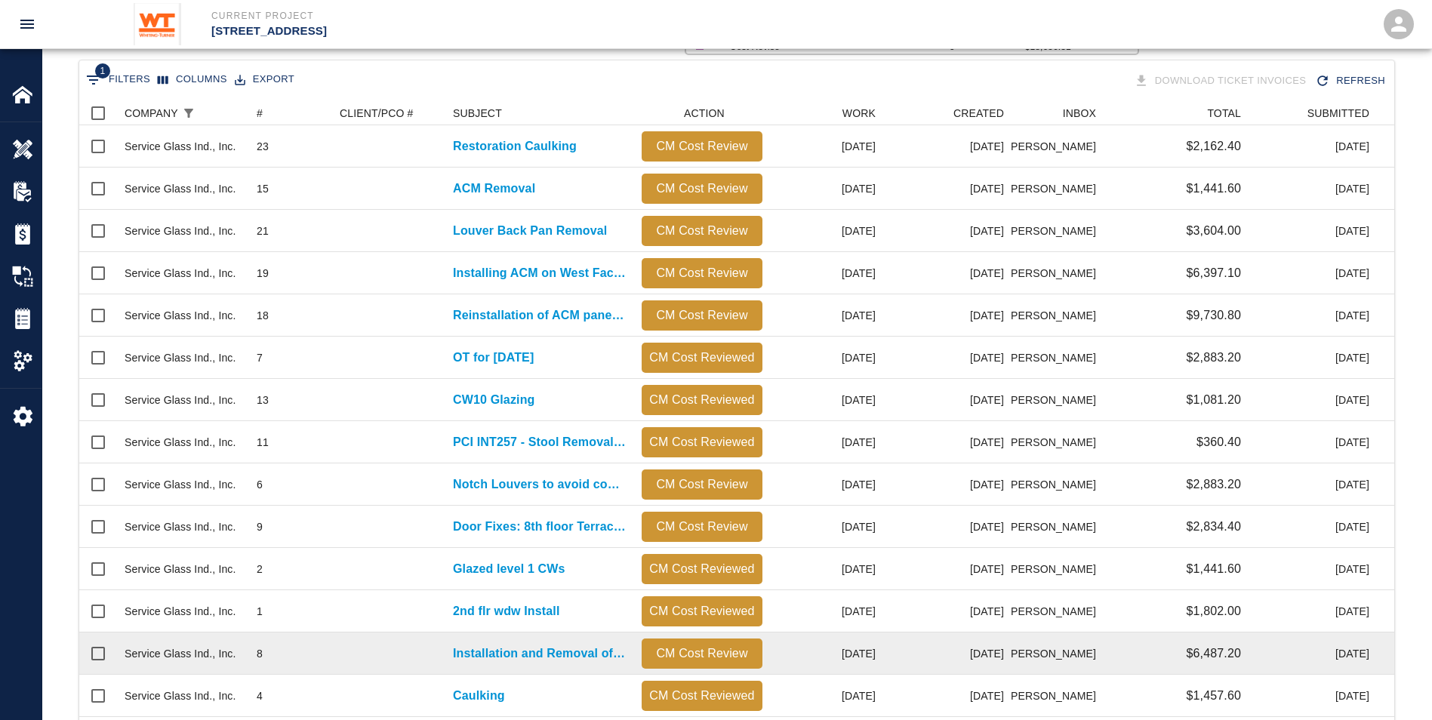
scroll to position [327, 0]
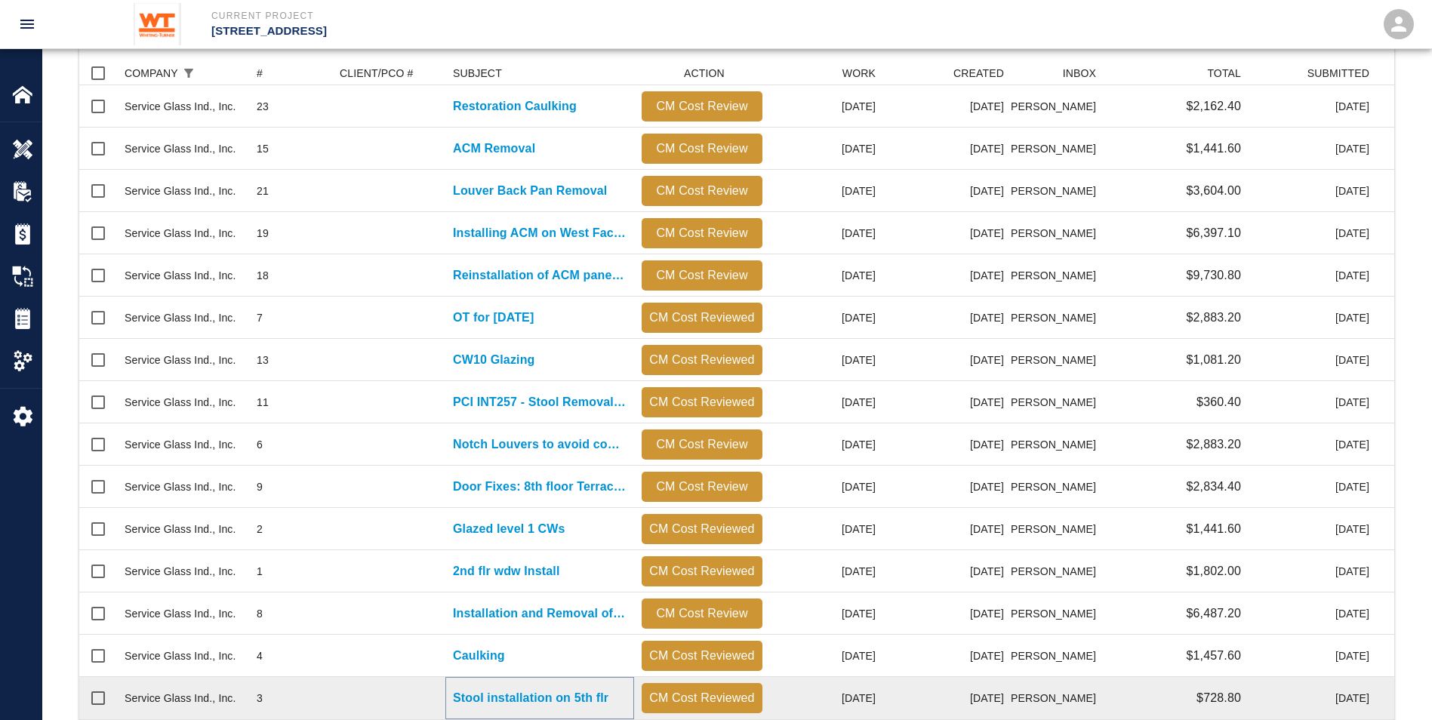
click at [517, 692] on p "Stool installation on 5th flr" at bounding box center [531, 698] width 156 height 18
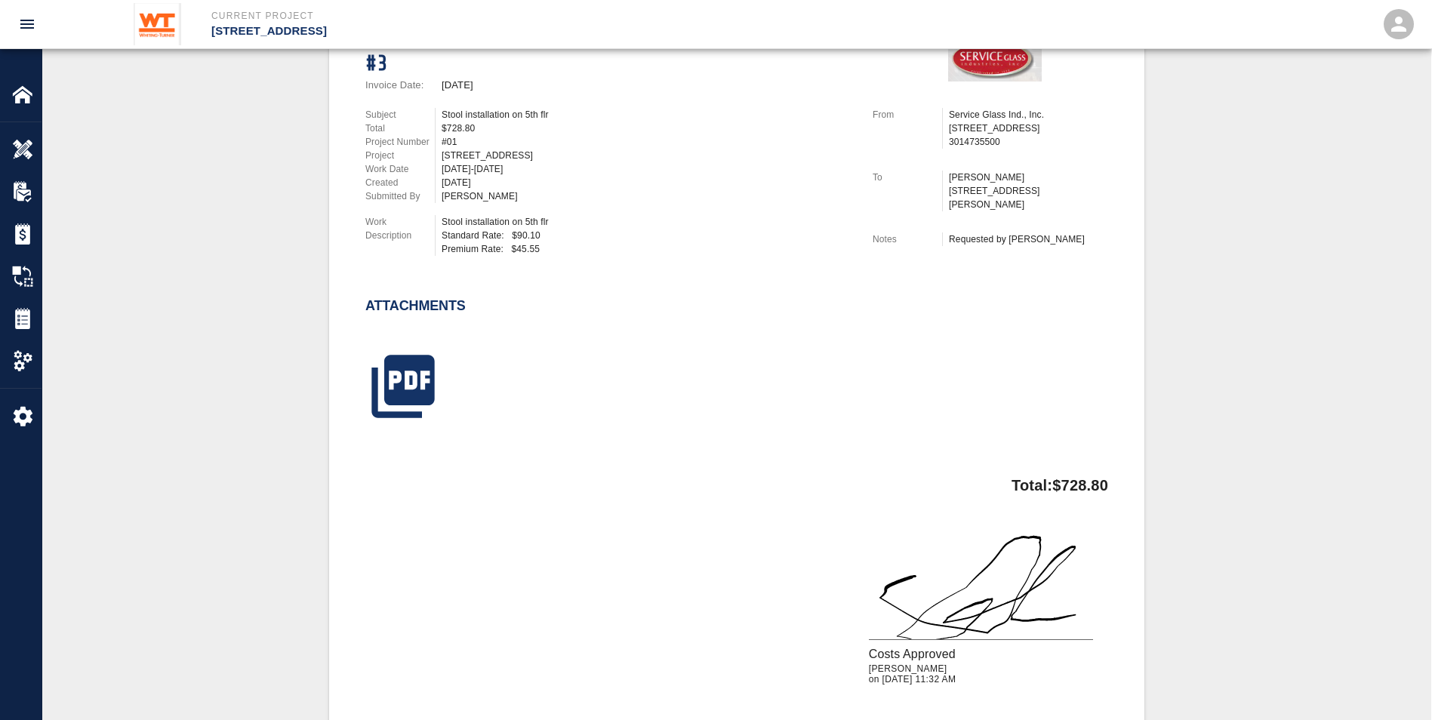
scroll to position [378, 0]
click at [413, 389] on icon "button" at bounding box center [403, 388] width 76 height 76
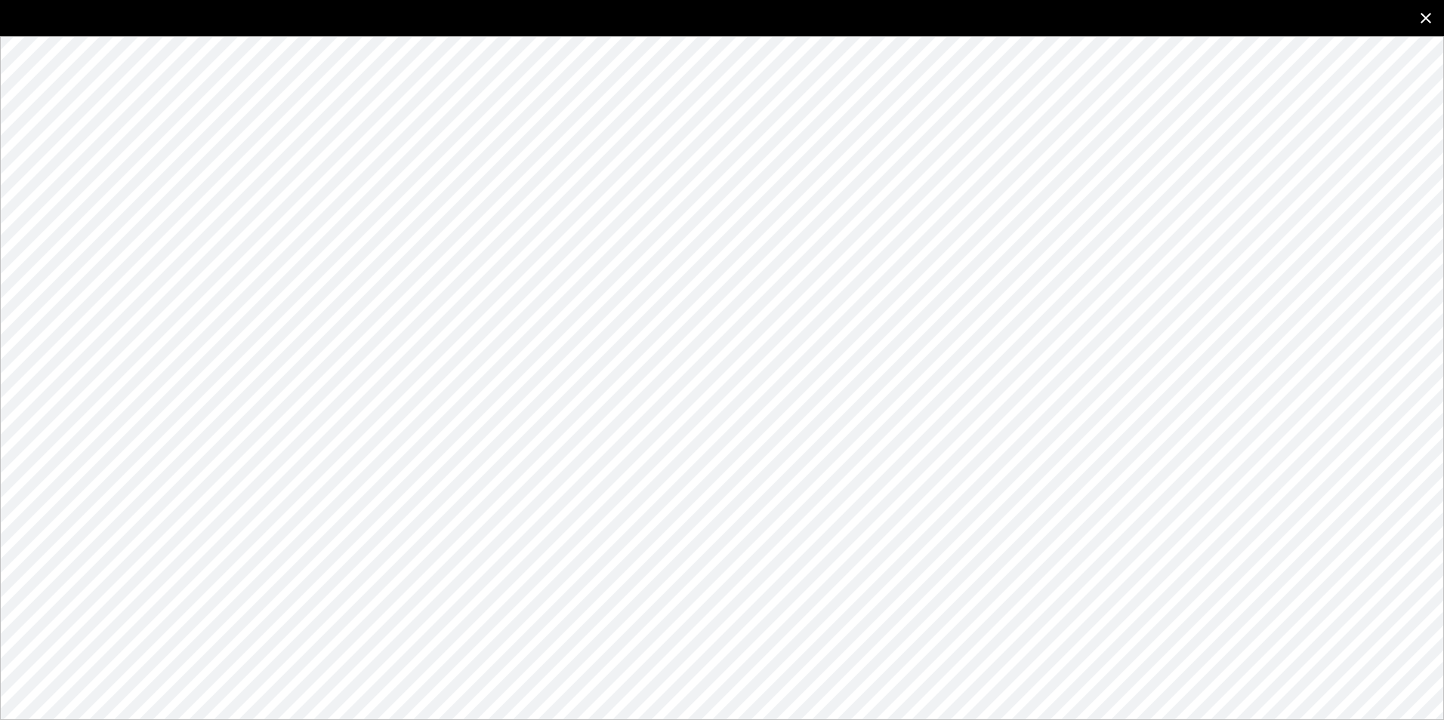
click at [1424, 17] on icon "close" at bounding box center [1425, 18] width 11 height 11
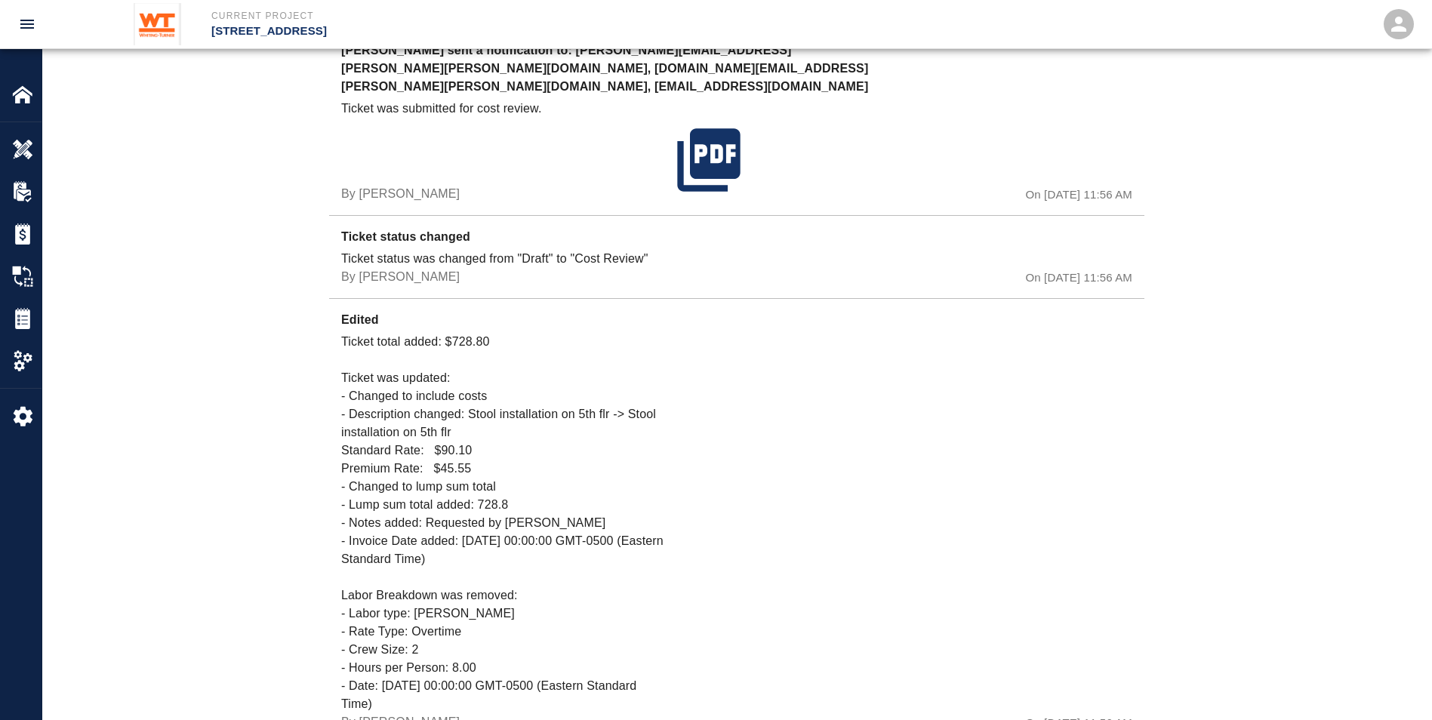
scroll to position [1576, 0]
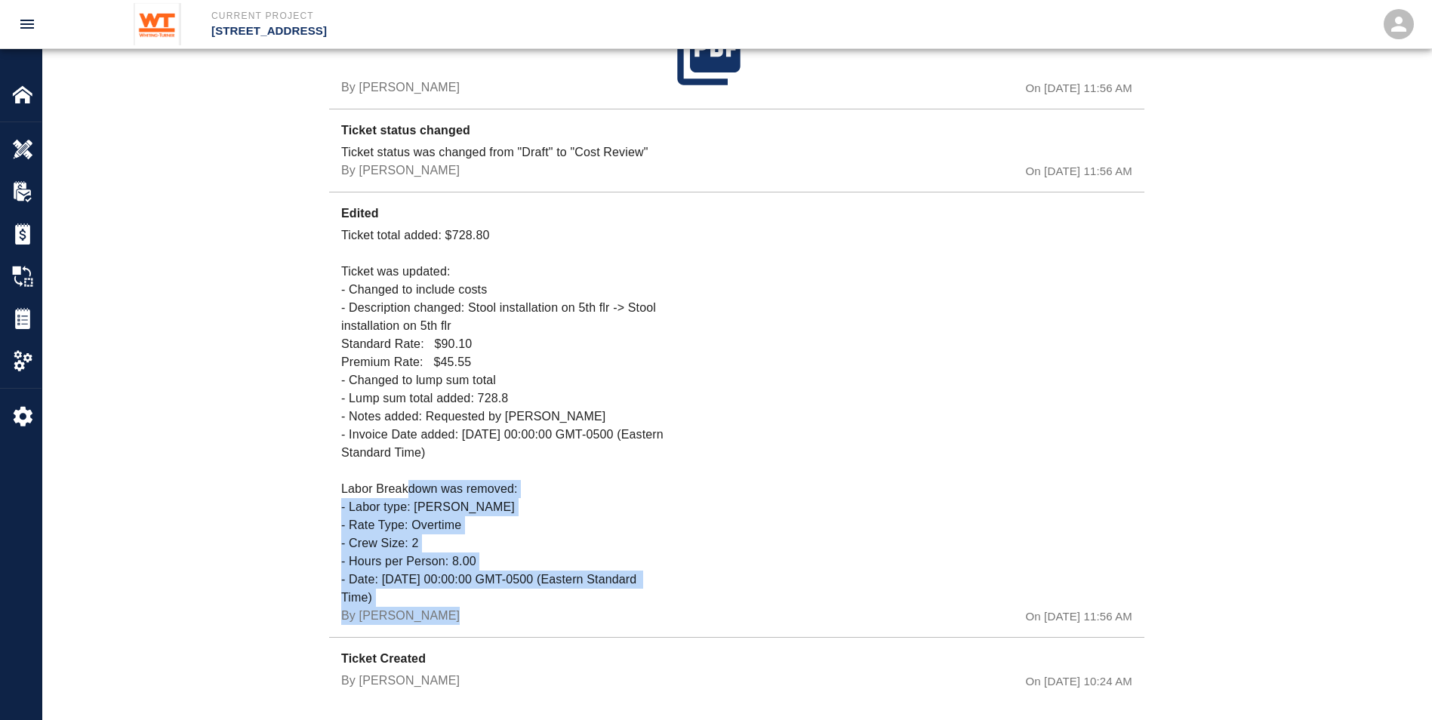
drag, startPoint x: 461, startPoint y: 594, endPoint x: 346, endPoint y: 476, distance: 165.5
click at [346, 476] on div "Ticket total added: $728.80 Ticket was updated: - Changed to include costs - De…" at bounding box center [506, 426] width 330 height 399
click at [347, 476] on p "Ticket total added: $728.80 Ticket was updated: - Changed to include costs - De…" at bounding box center [506, 417] width 330 height 381
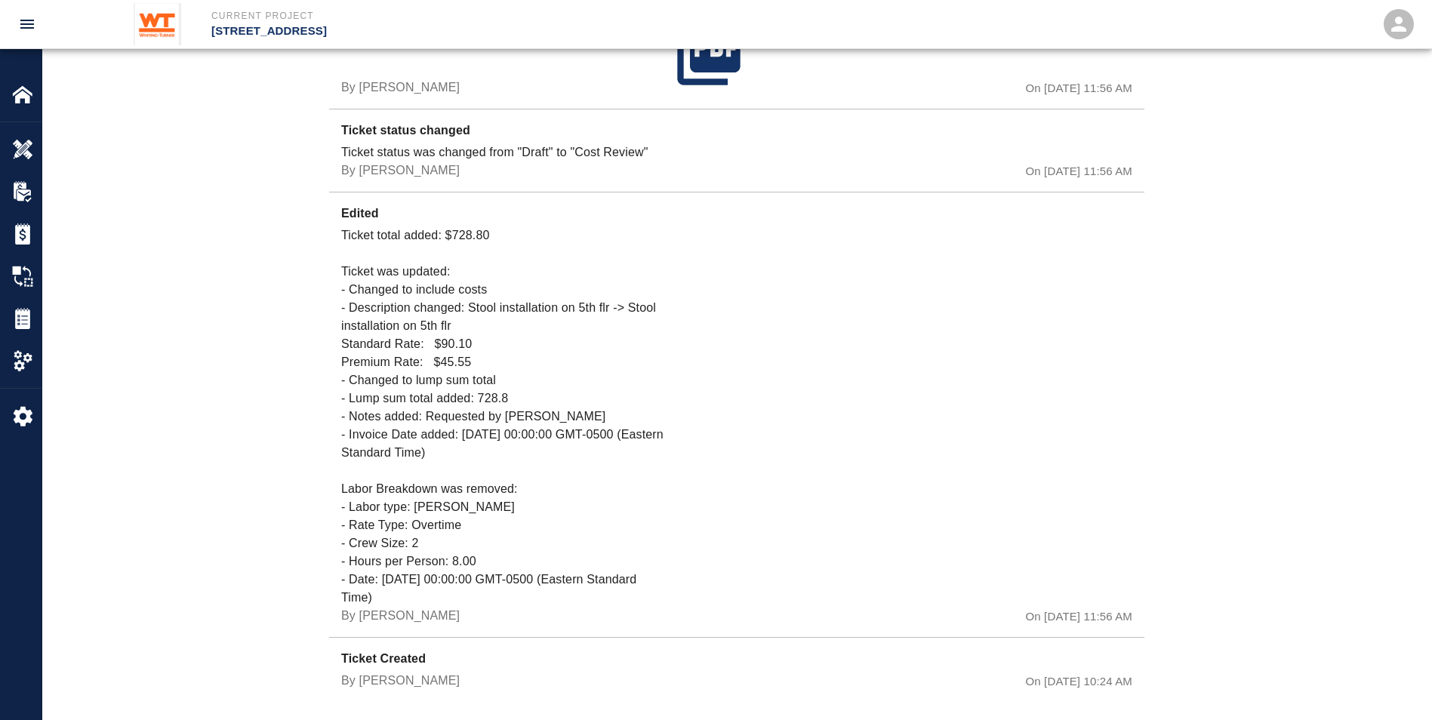
click at [423, 538] on p "Ticket total added: $728.80 Ticket was updated: - Changed to include costs - De…" at bounding box center [506, 417] width 330 height 381
click at [407, 511] on p "Ticket total added: $728.80 Ticket was updated: - Changed to include costs - De…" at bounding box center [506, 417] width 330 height 381
click at [360, 489] on p "Ticket total added: $728.80 Ticket was updated: - Changed to include costs - De…" at bounding box center [506, 417] width 330 height 381
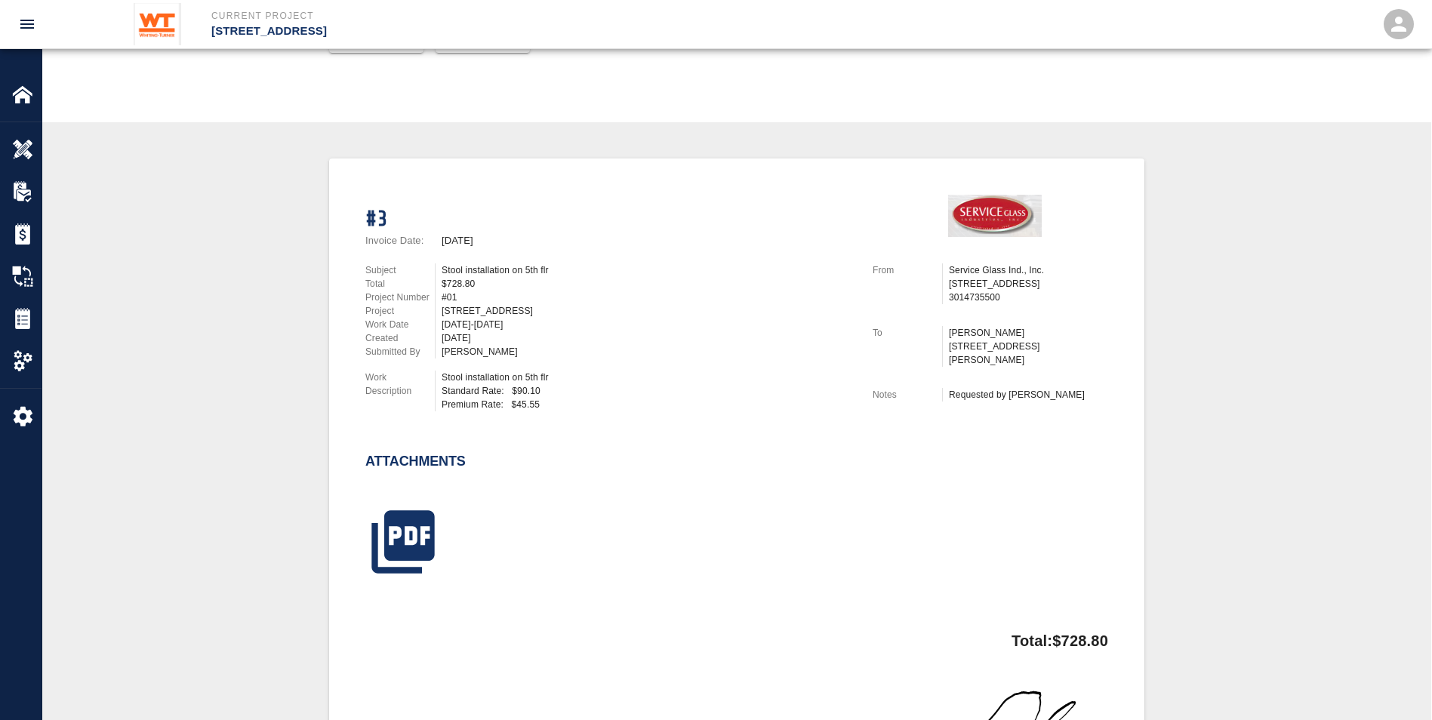
scroll to position [217, 0]
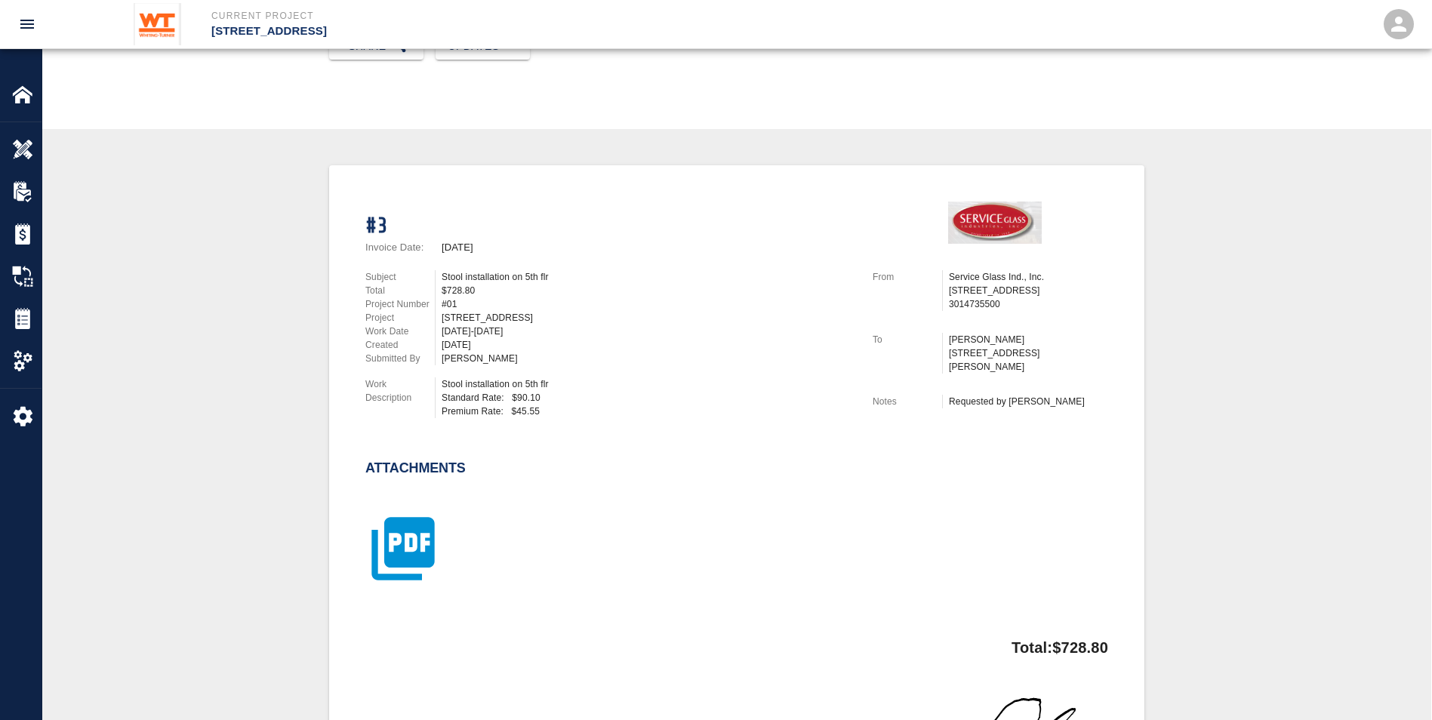
click at [408, 531] on icon "button" at bounding box center [403, 549] width 63 height 63
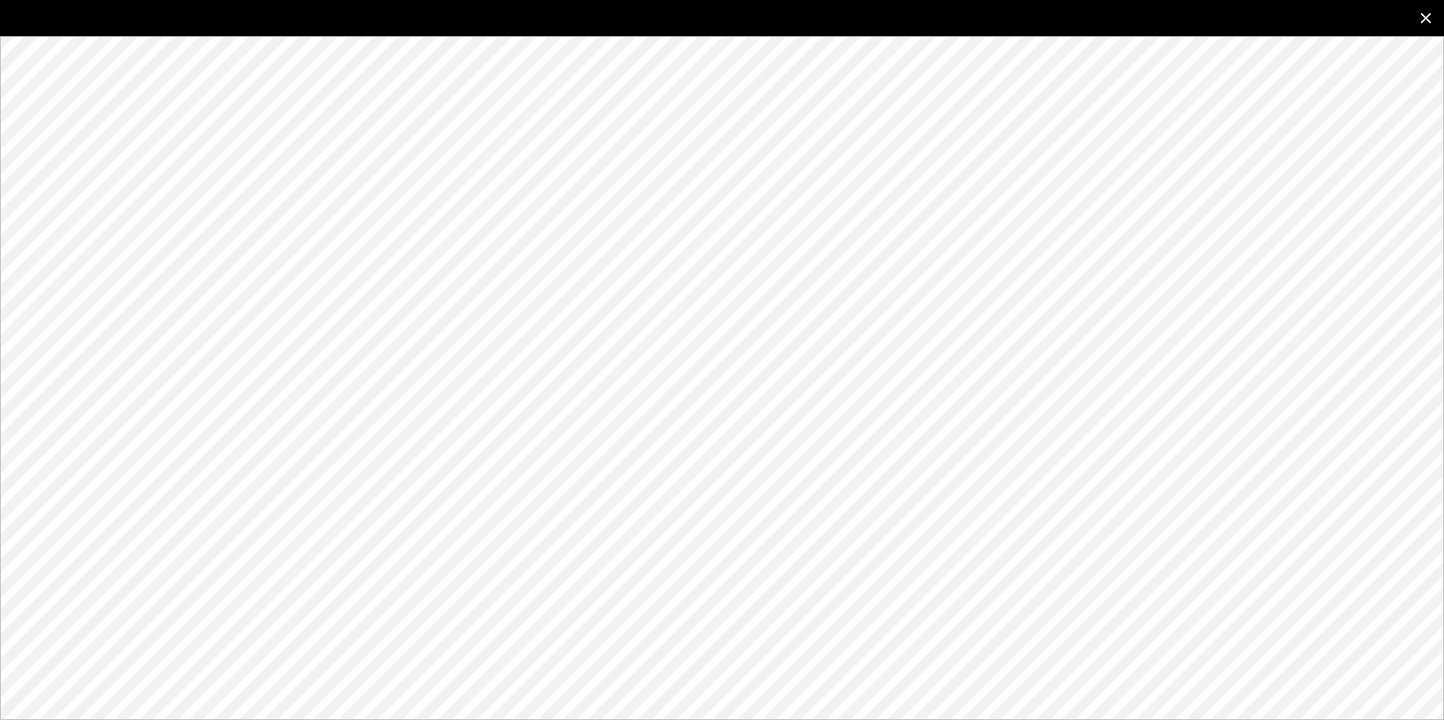
click at [1425, 22] on icon "close" at bounding box center [1426, 18] width 18 height 18
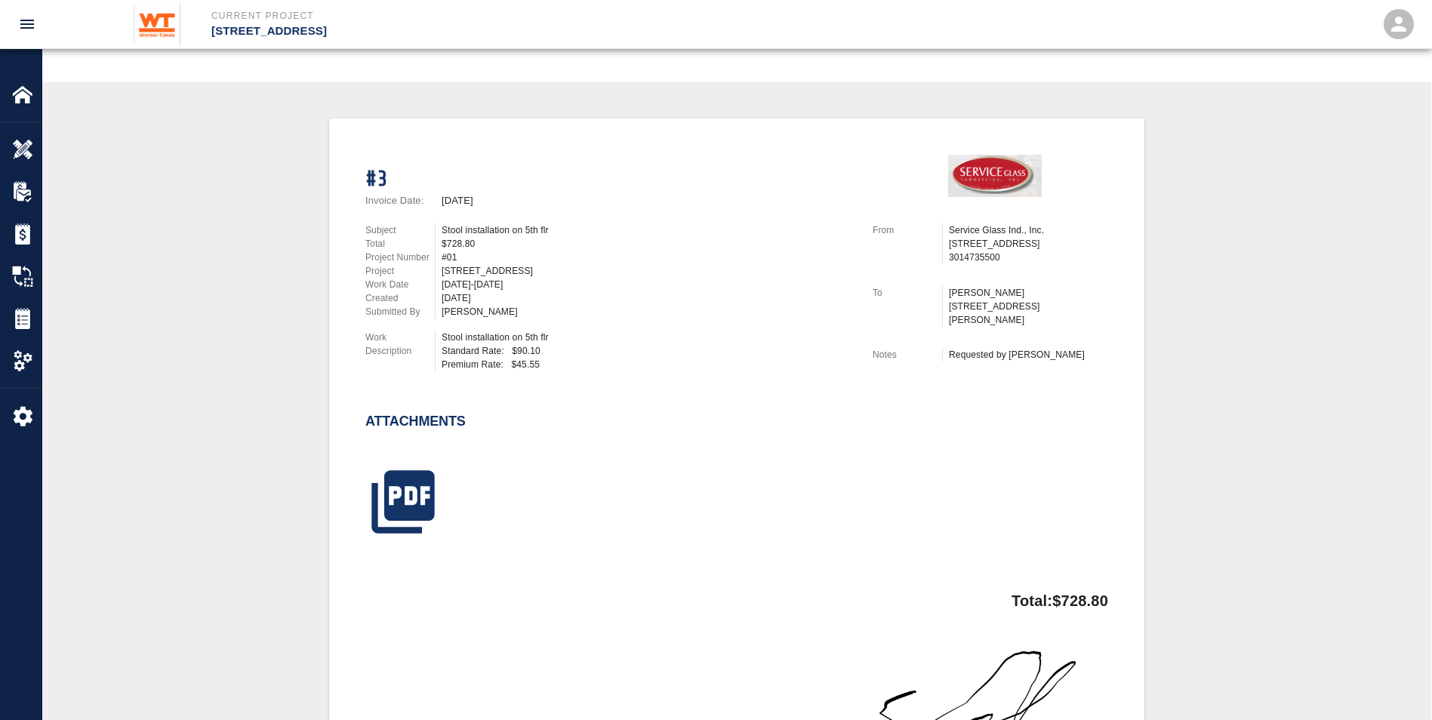
scroll to position [368, 0]
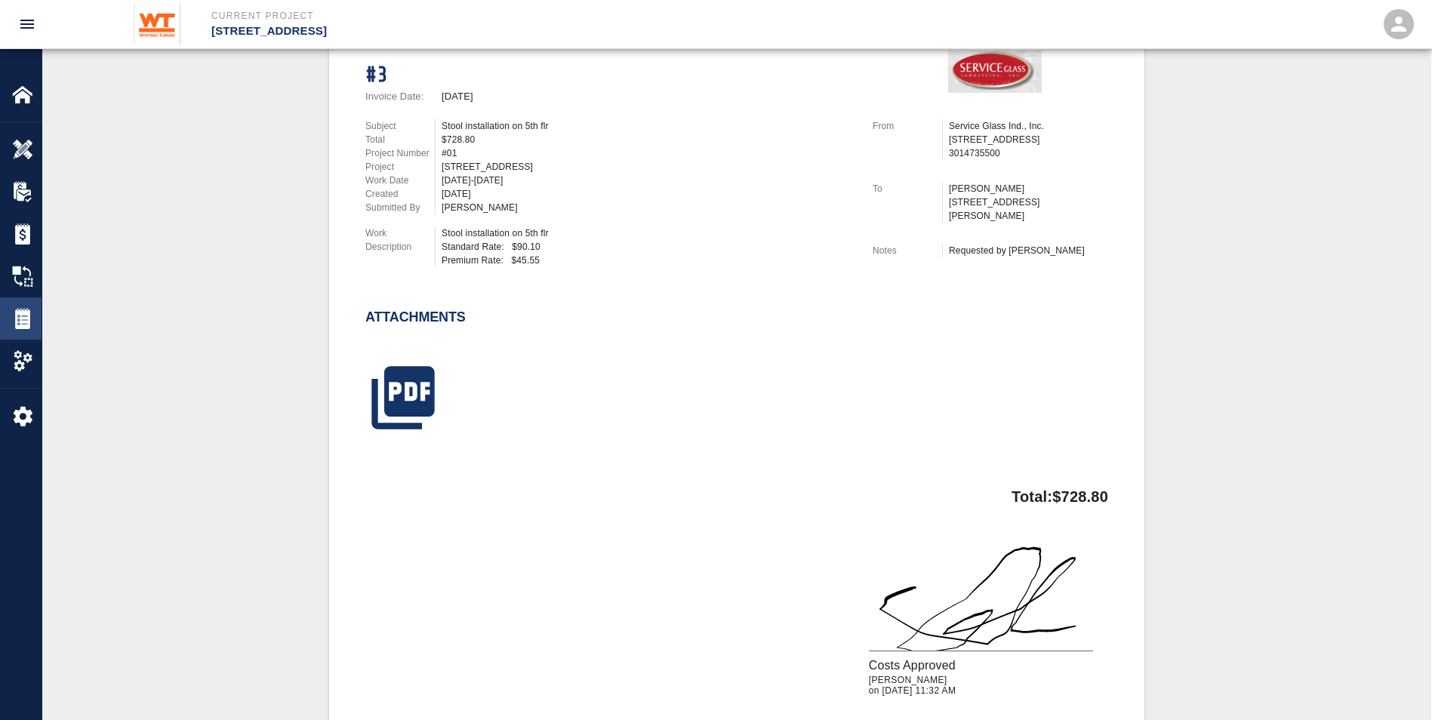
click at [8, 309] on div "Tickets" at bounding box center [21, 319] width 42 height 42
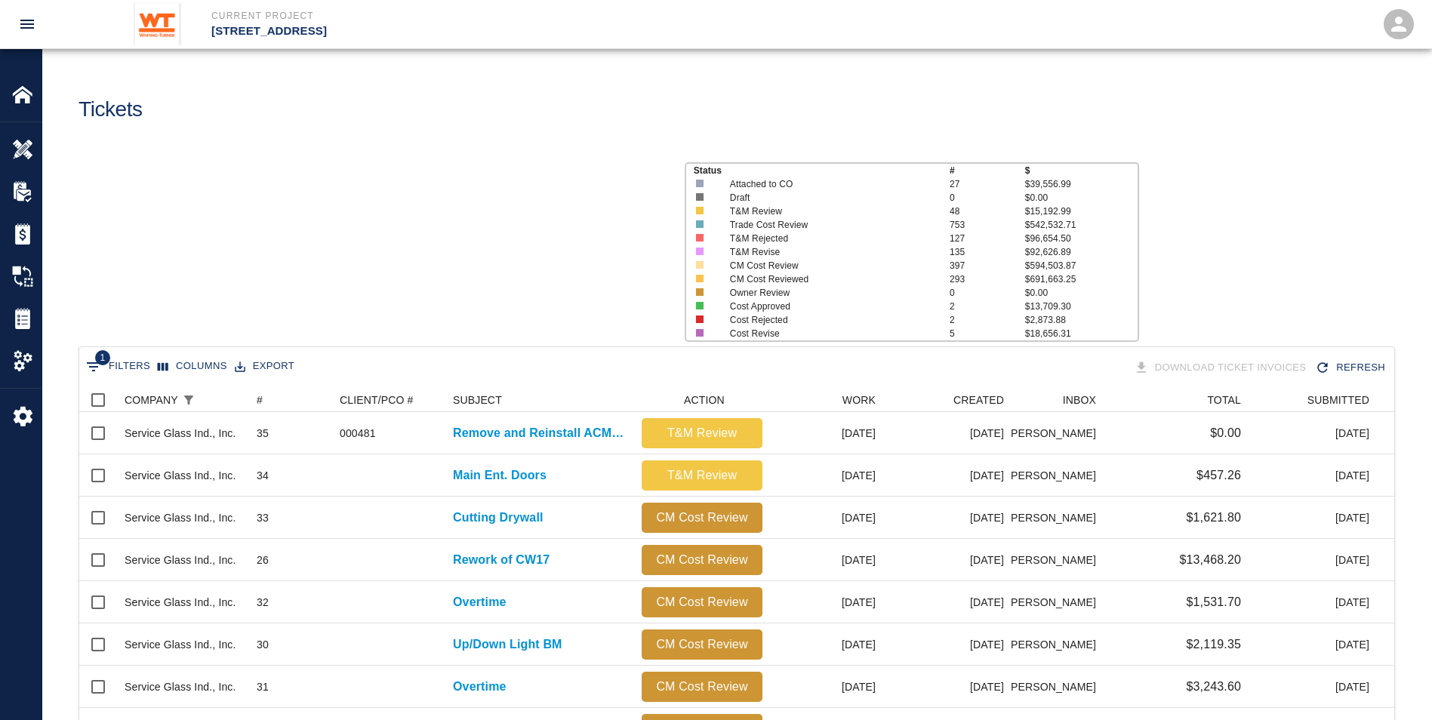
scroll to position [859, 1304]
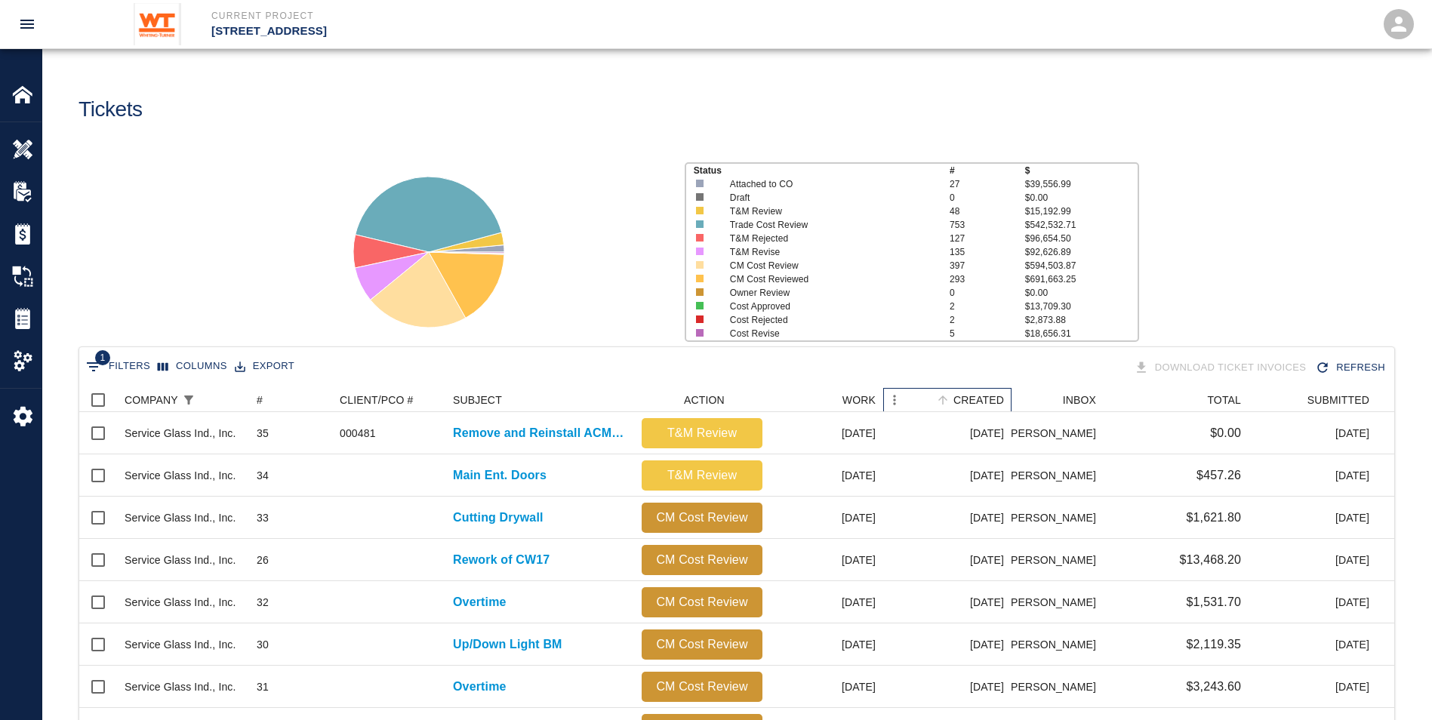
click at [974, 396] on div "CREATED" at bounding box center [979, 400] width 51 height 24
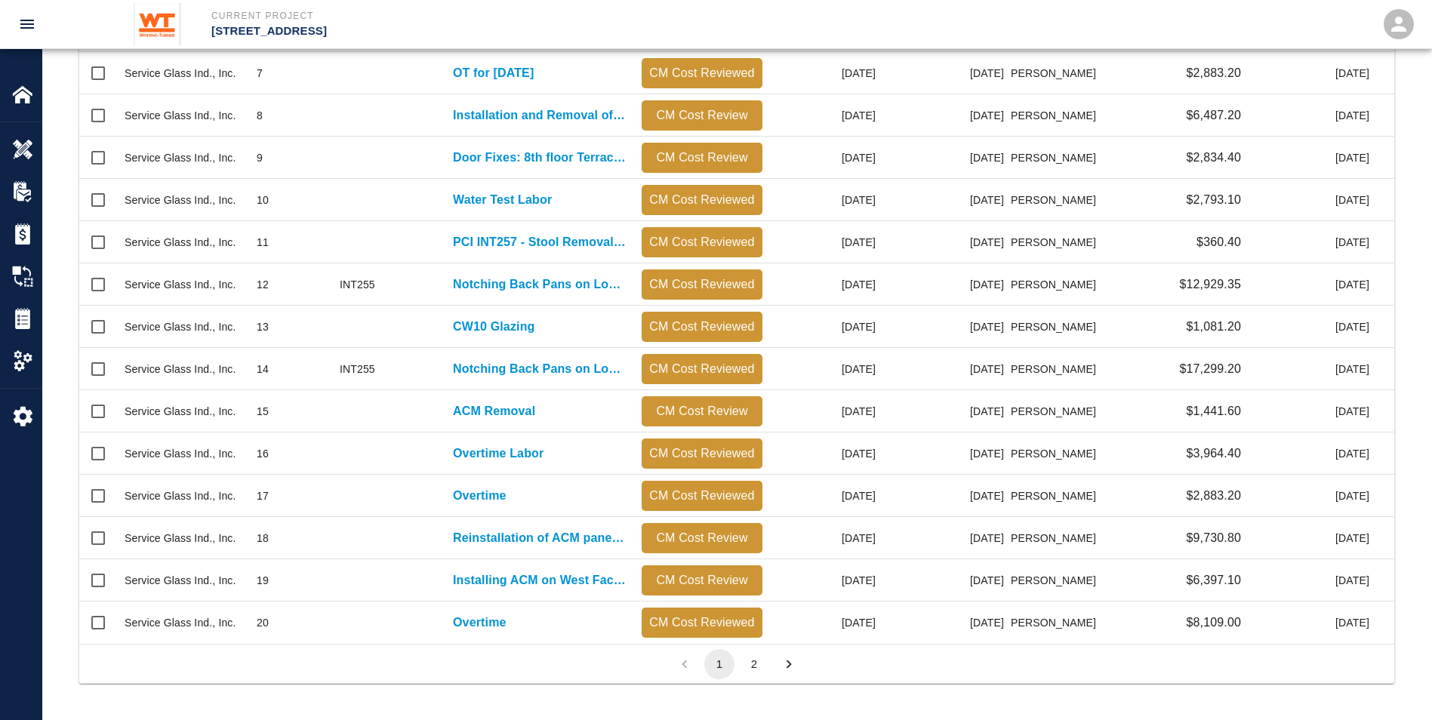
click at [759, 663] on button "2" at bounding box center [754, 664] width 30 height 30
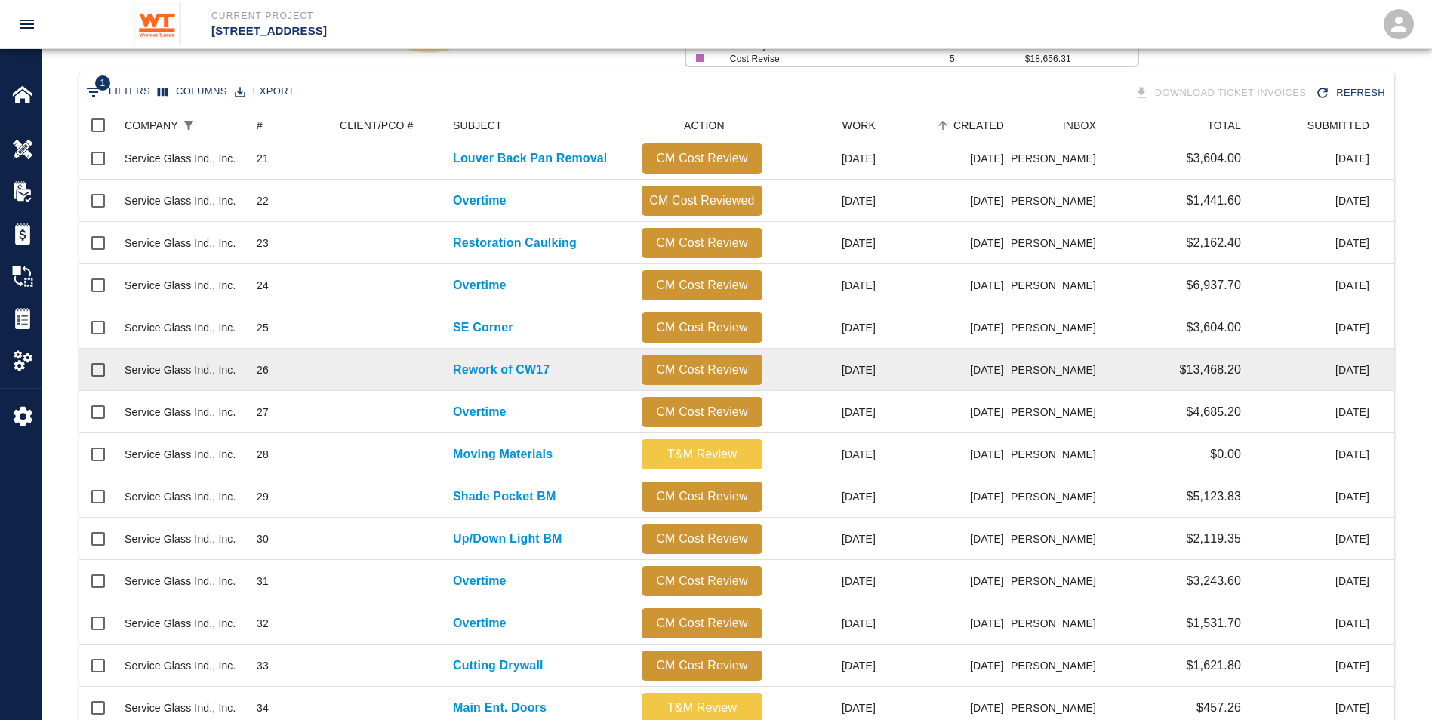
scroll to position [176, 0]
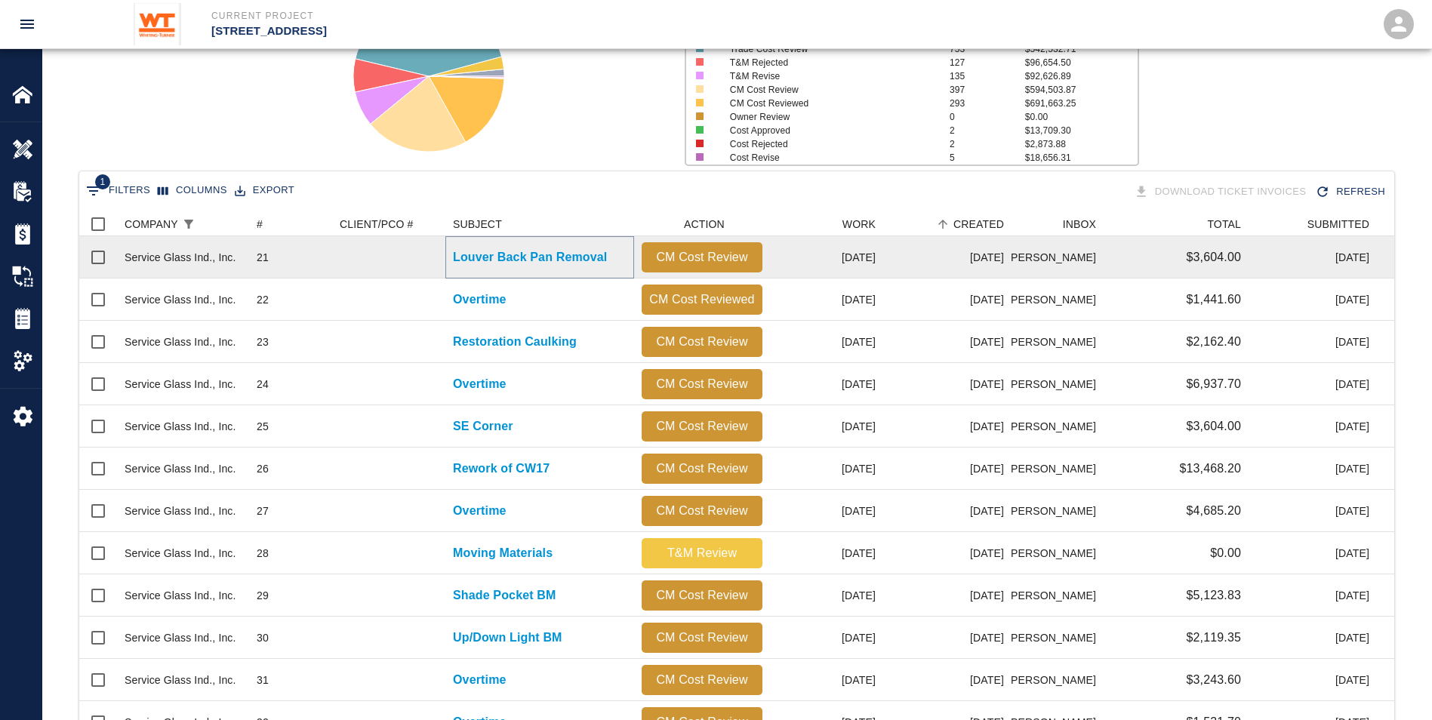
click at [493, 248] on p "Louver Back Pan Removal" at bounding box center [530, 257] width 154 height 18
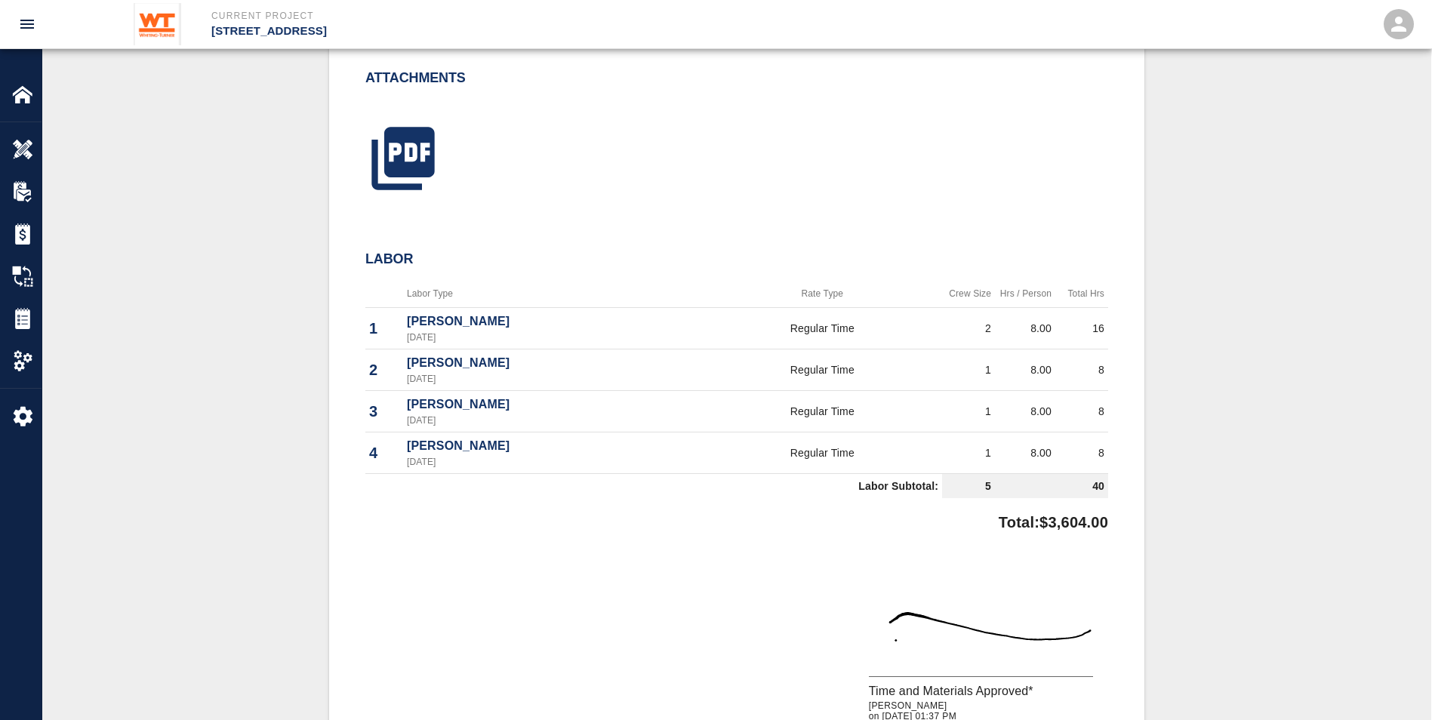
scroll to position [529, 0]
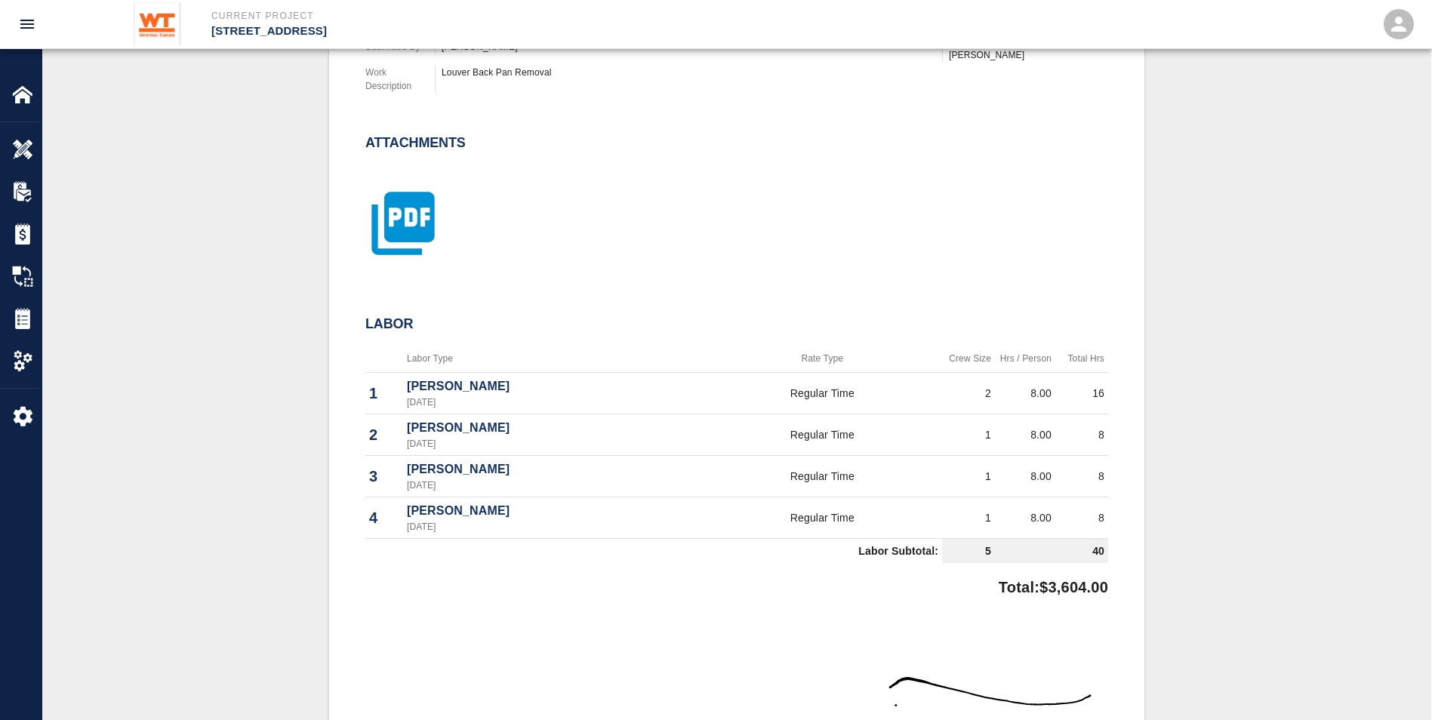
click at [439, 236] on icon "button" at bounding box center [403, 224] width 76 height 76
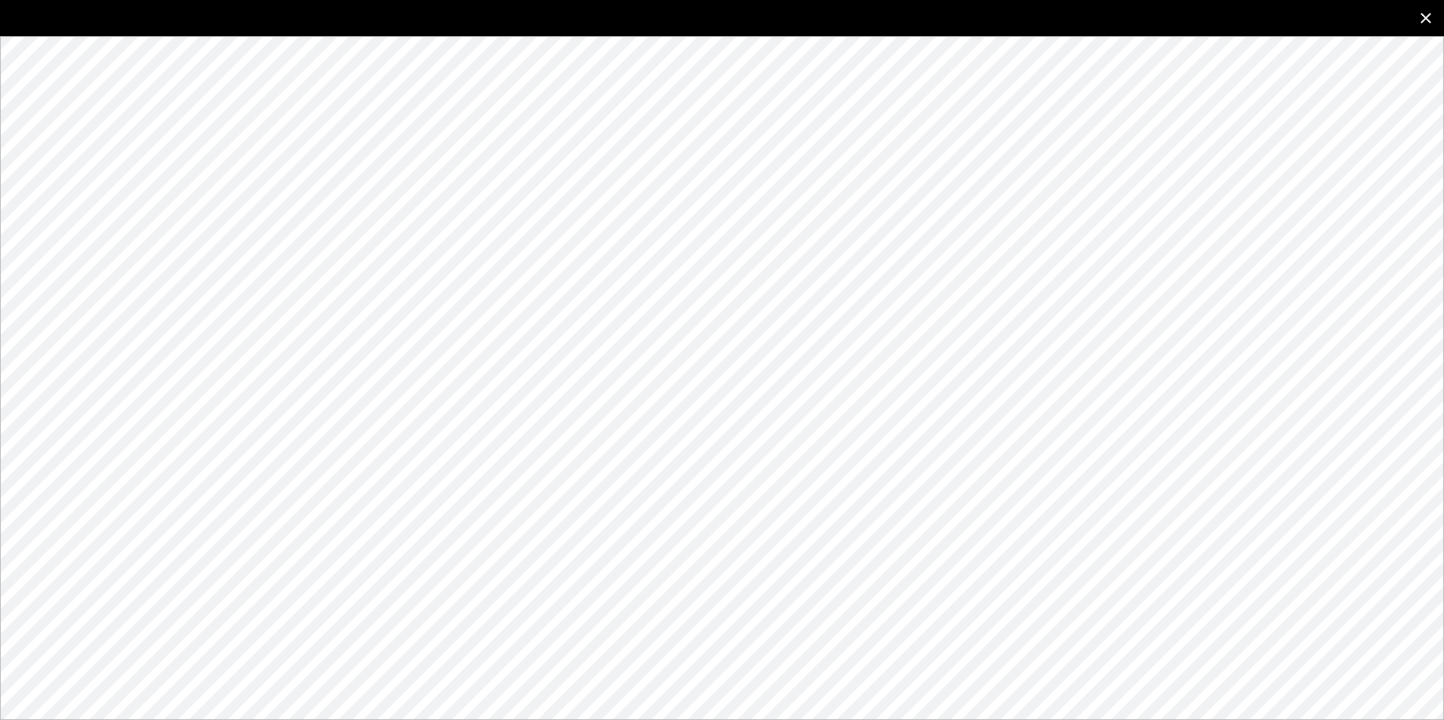
click at [1423, 15] on icon "close" at bounding box center [1425, 18] width 11 height 11
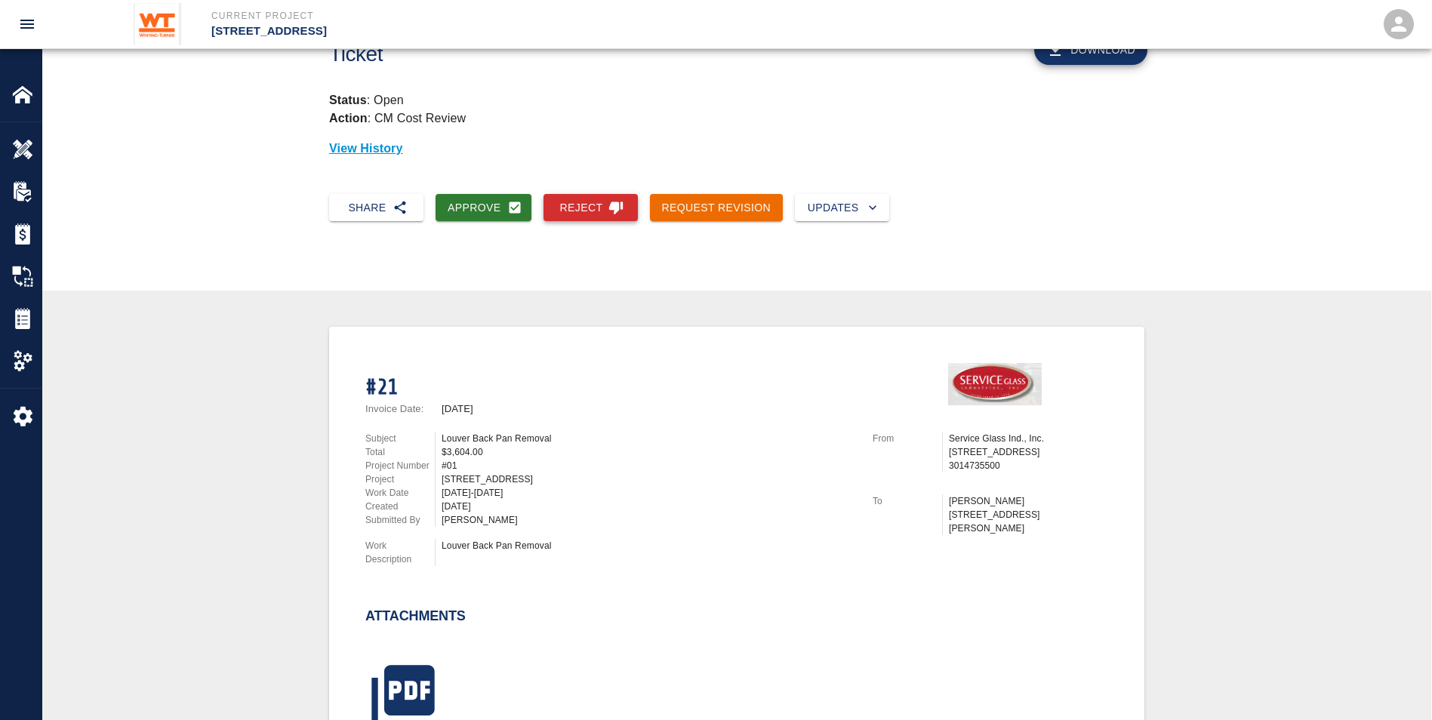
scroll to position [0, 0]
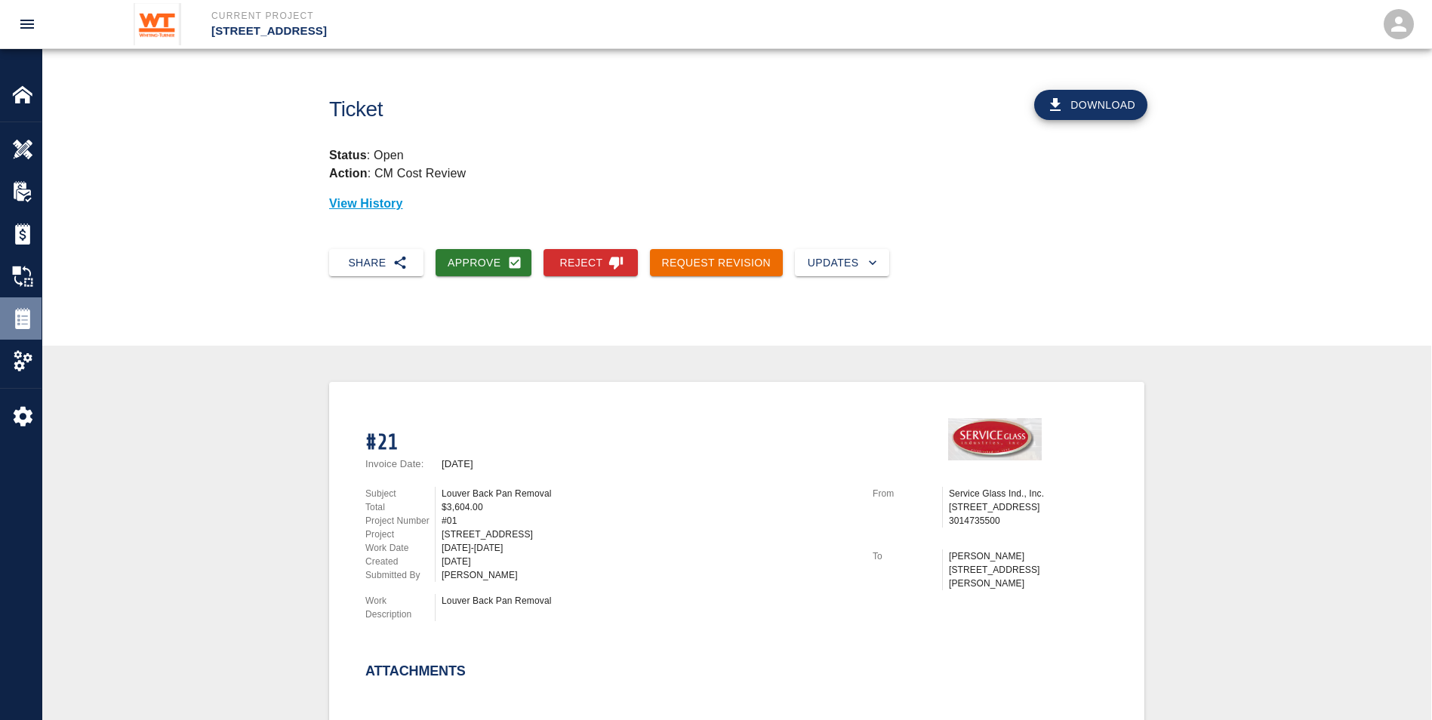
click at [34, 309] on div at bounding box center [33, 318] width 42 height 21
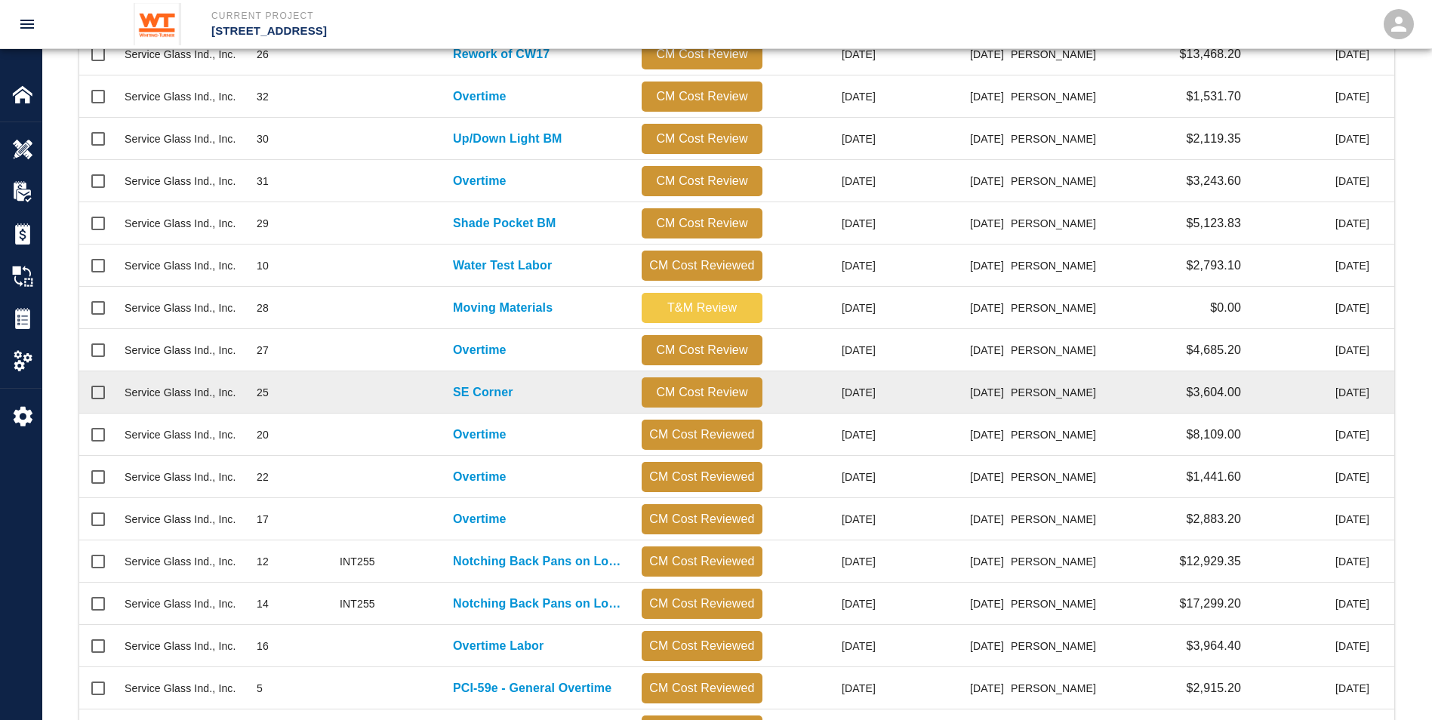
scroll to position [614, 0]
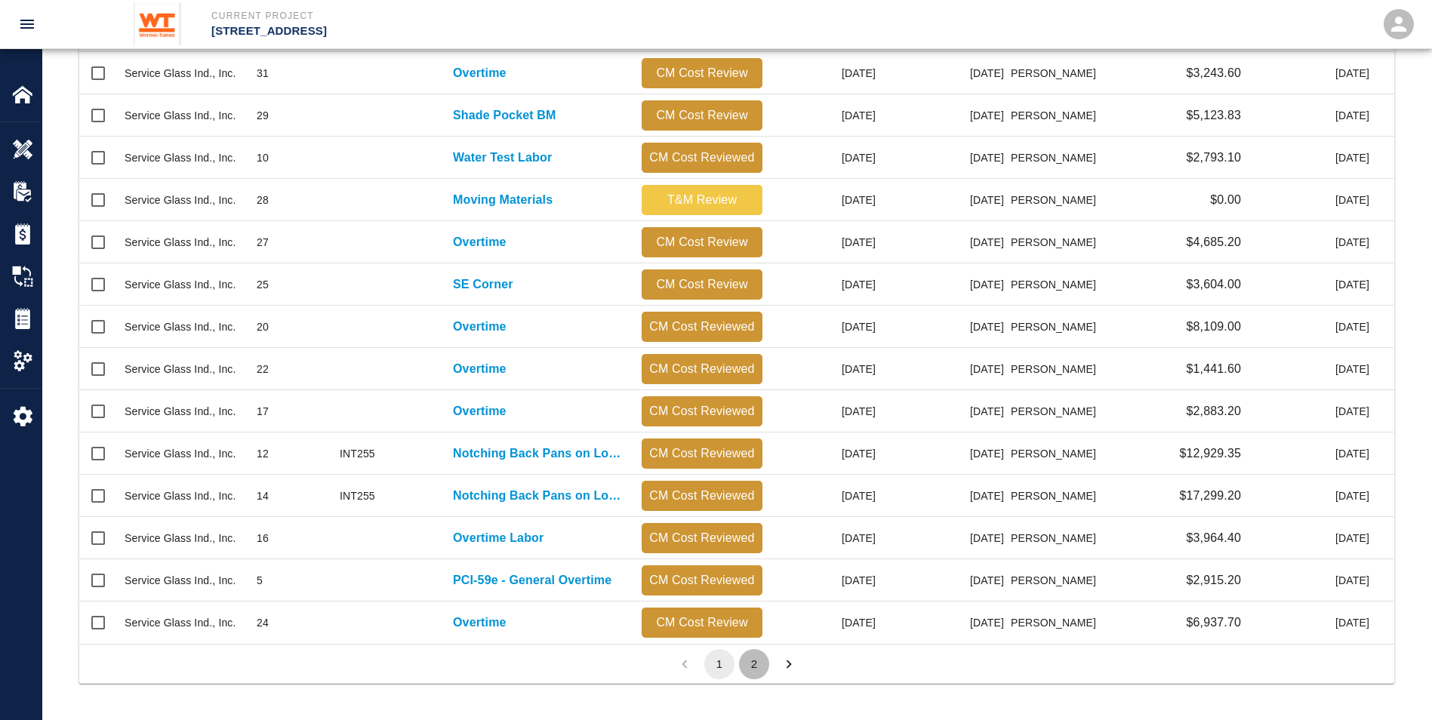
click at [755, 659] on button "2" at bounding box center [754, 664] width 30 height 30
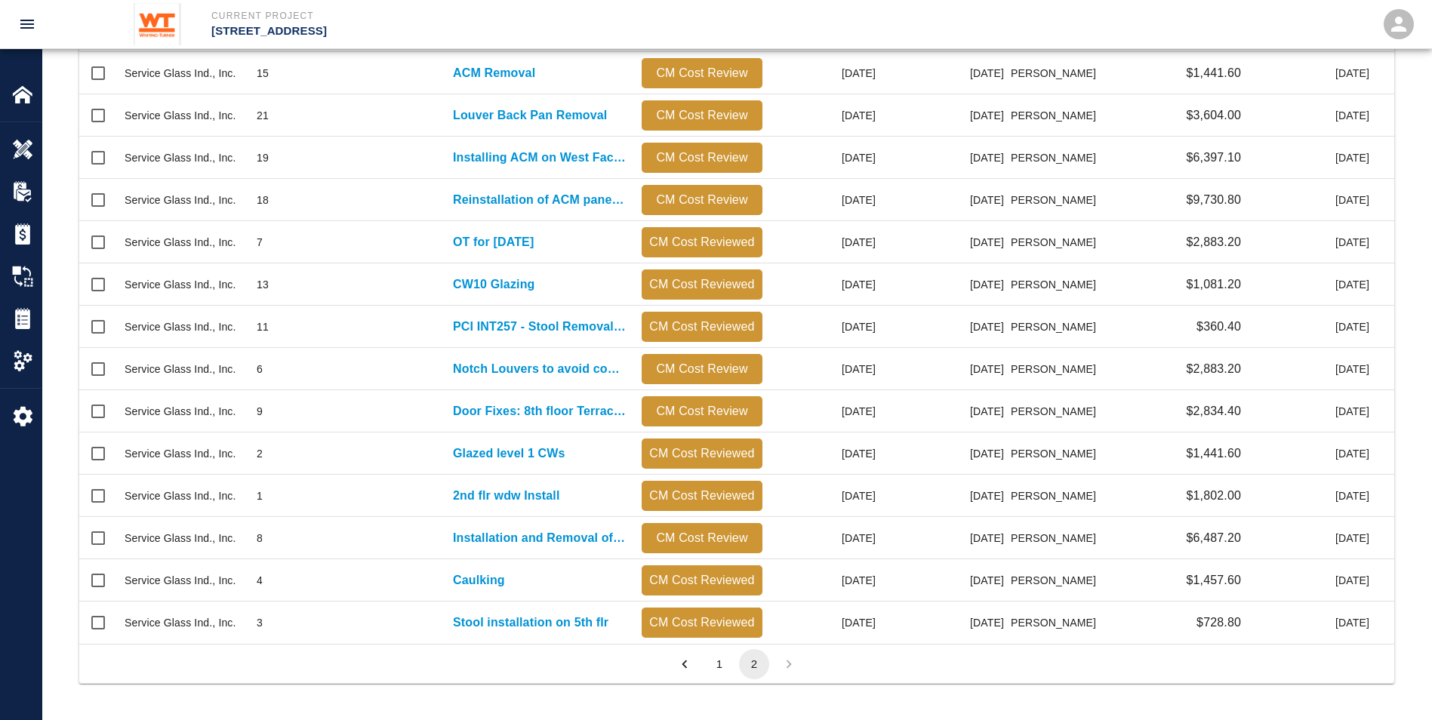
scroll to position [647, 1304]
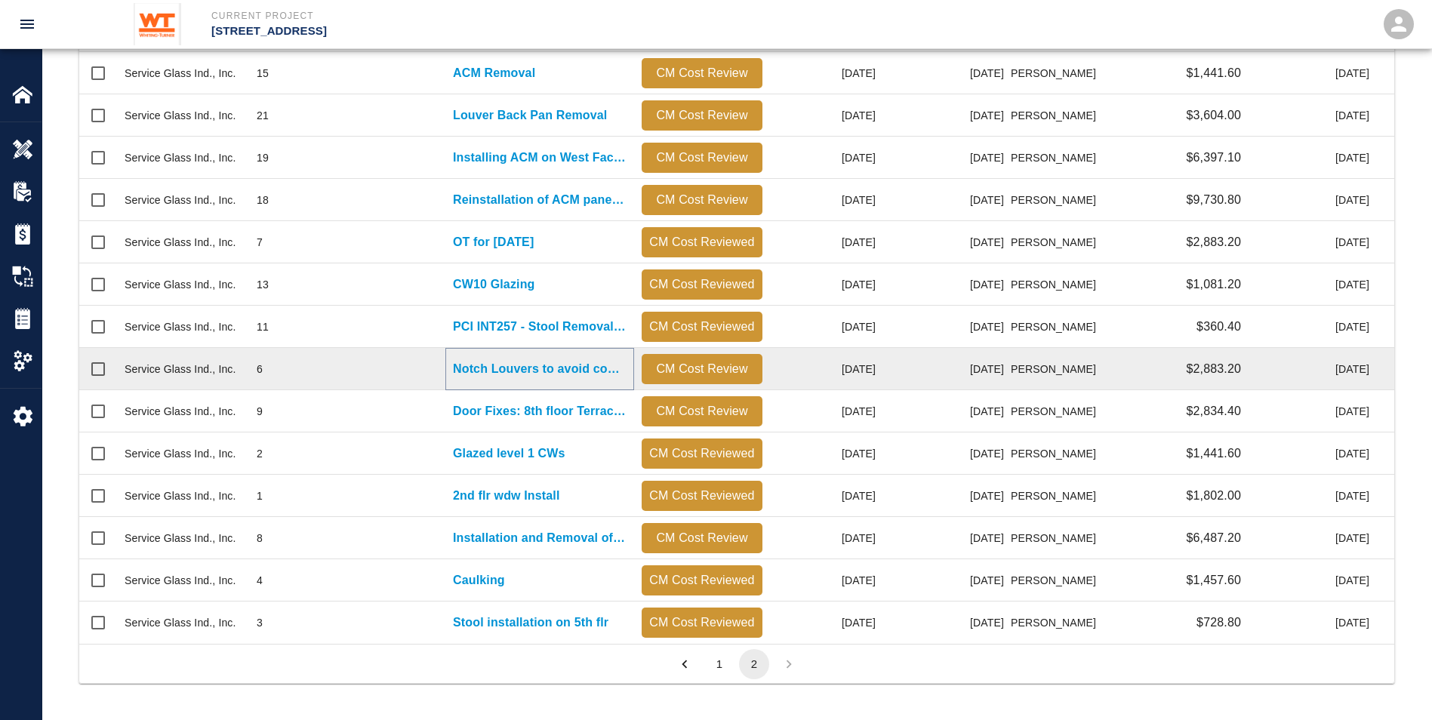
click at [498, 362] on p "Notch Louvers to avoid concrete beams" at bounding box center [540, 369] width 174 height 18
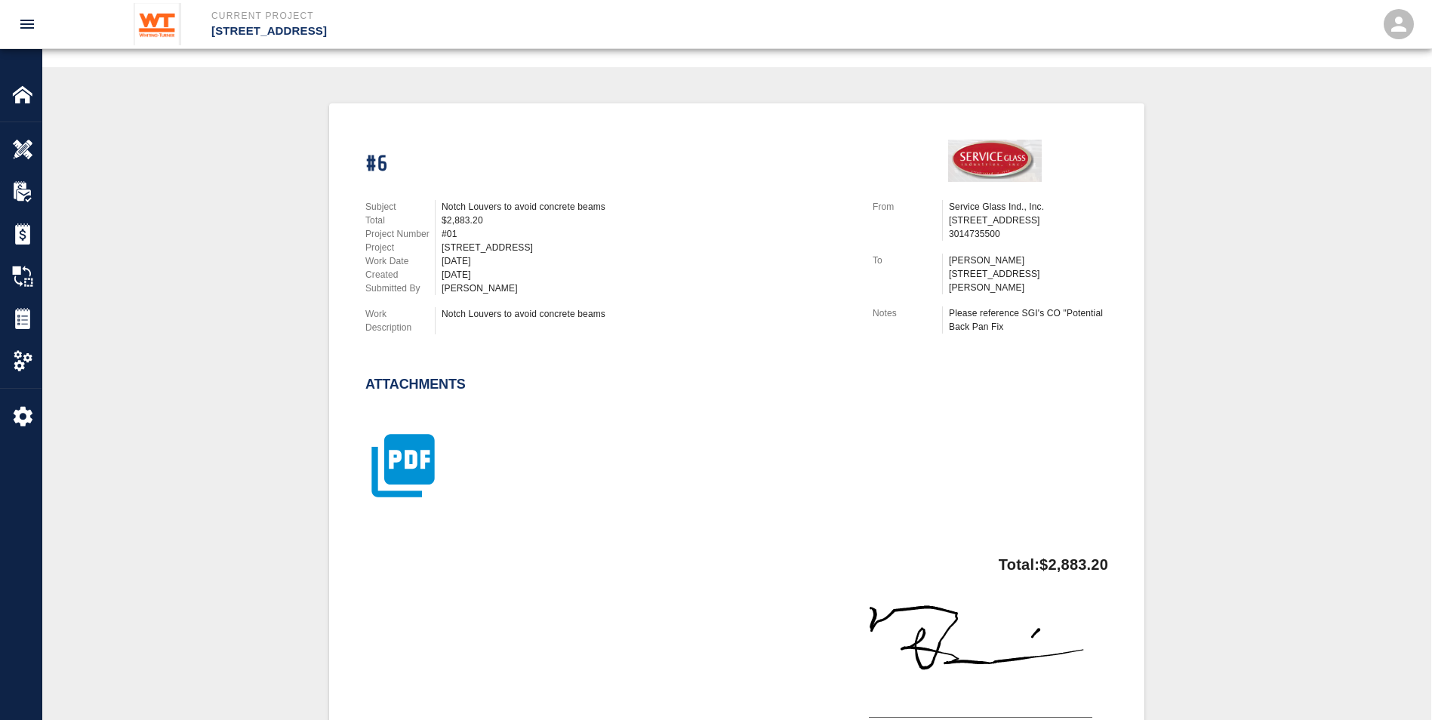
scroll to position [266, 0]
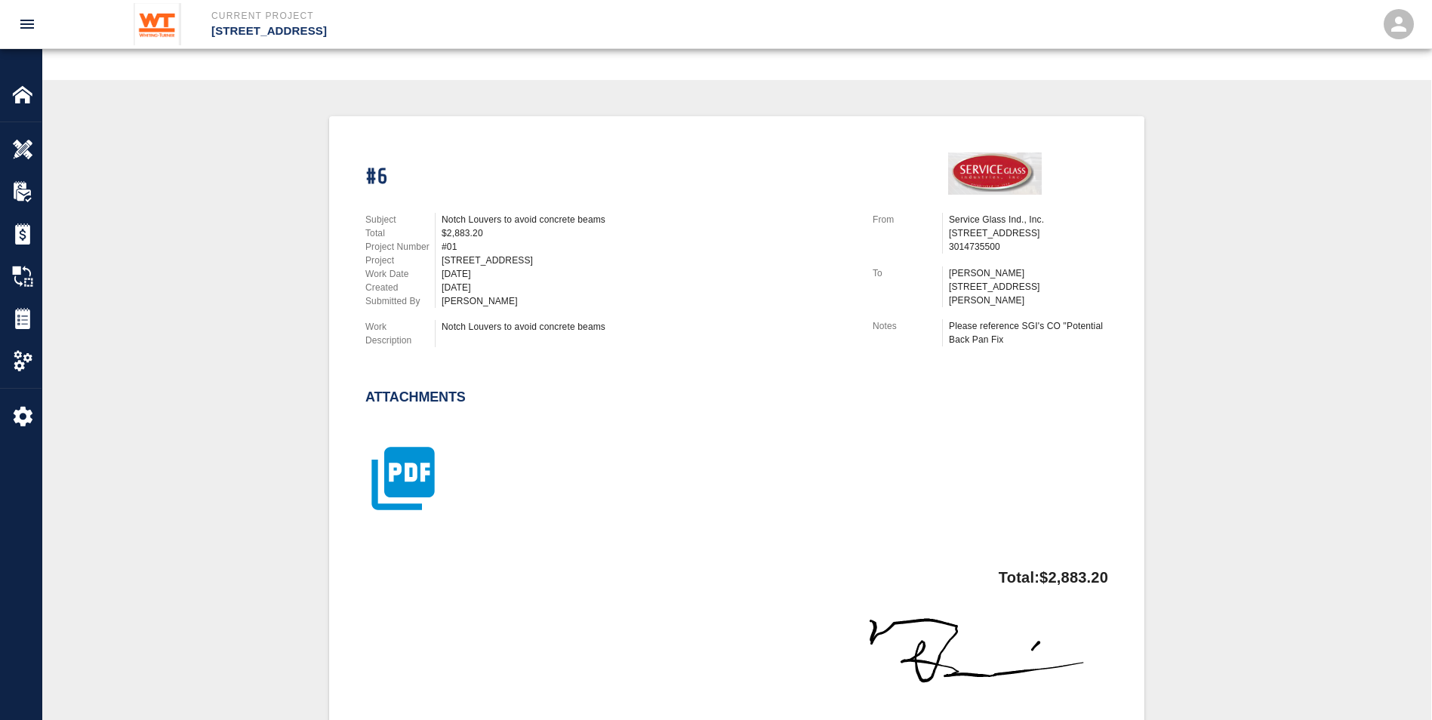
click at [401, 461] on icon "button" at bounding box center [403, 478] width 63 height 63
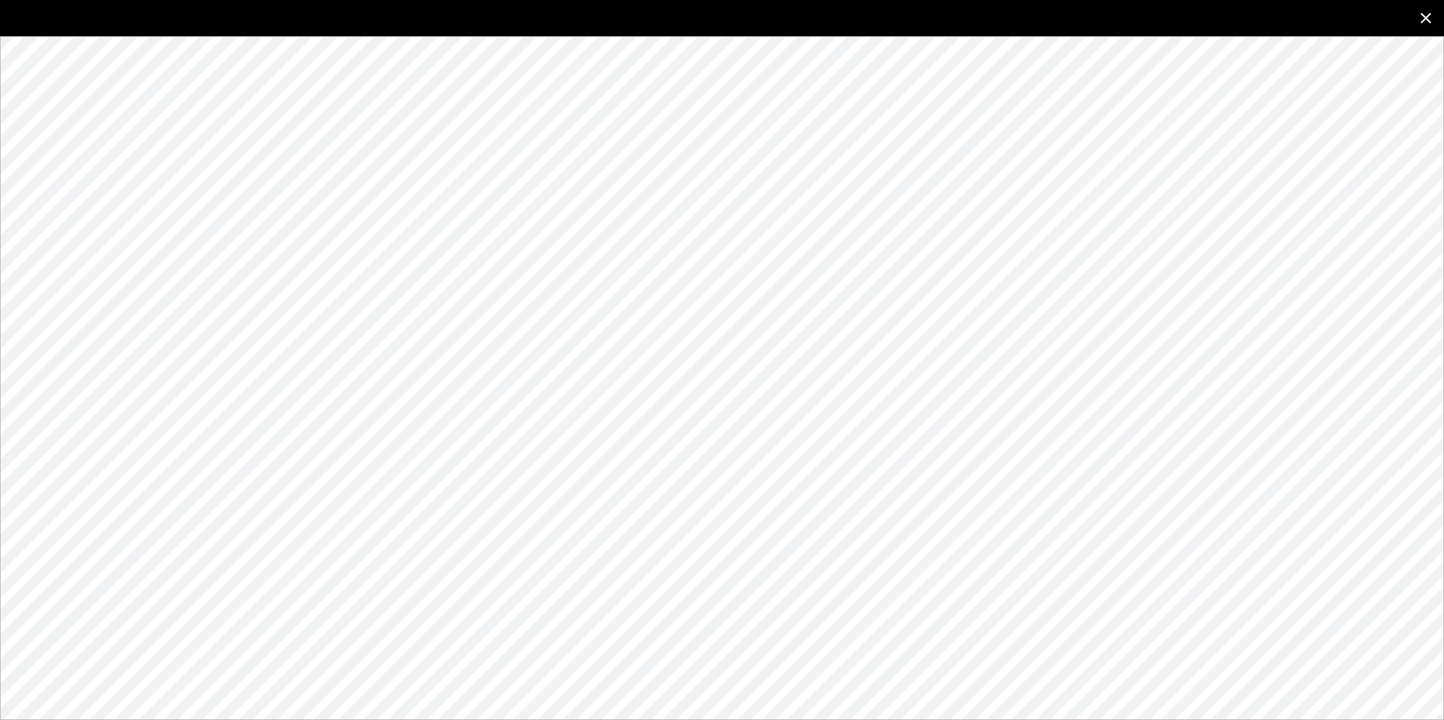
click at [1425, 14] on icon "close" at bounding box center [1426, 18] width 18 height 18
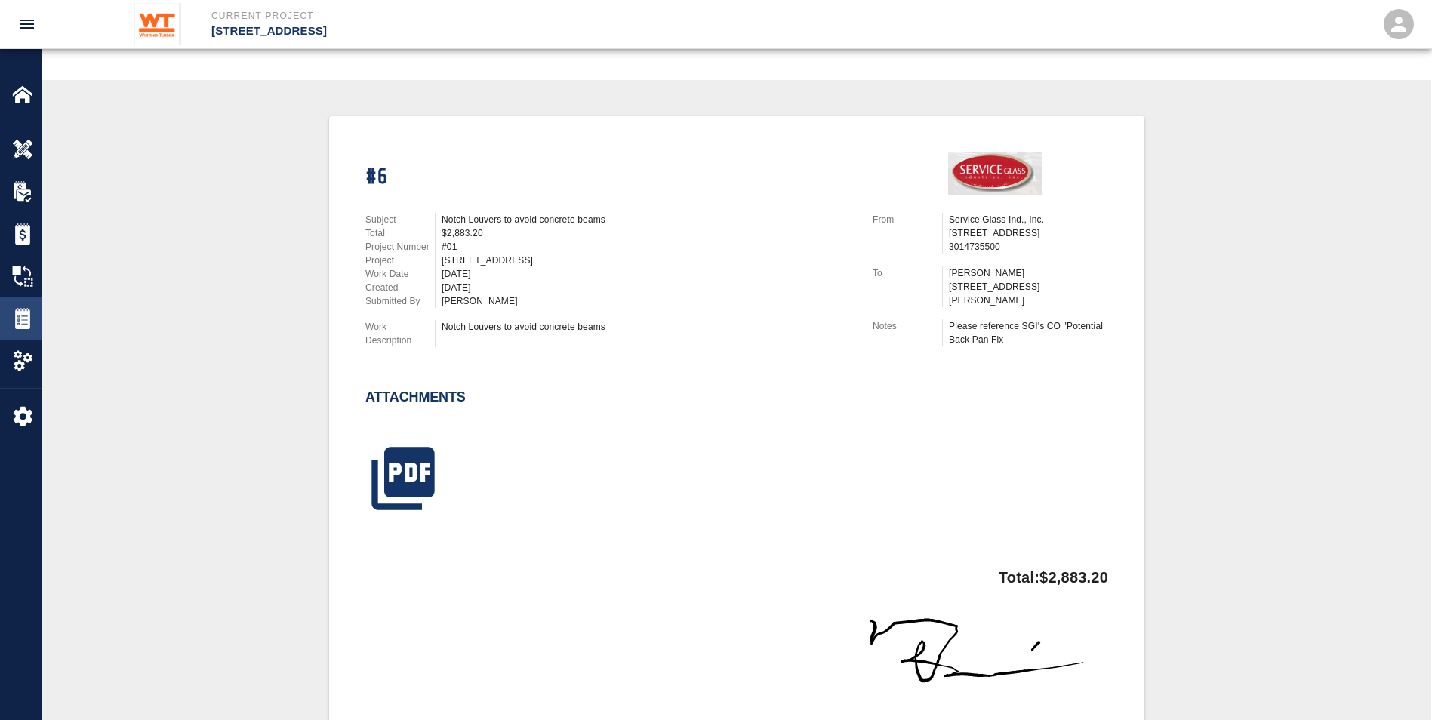
click at [14, 328] on img at bounding box center [22, 318] width 21 height 21
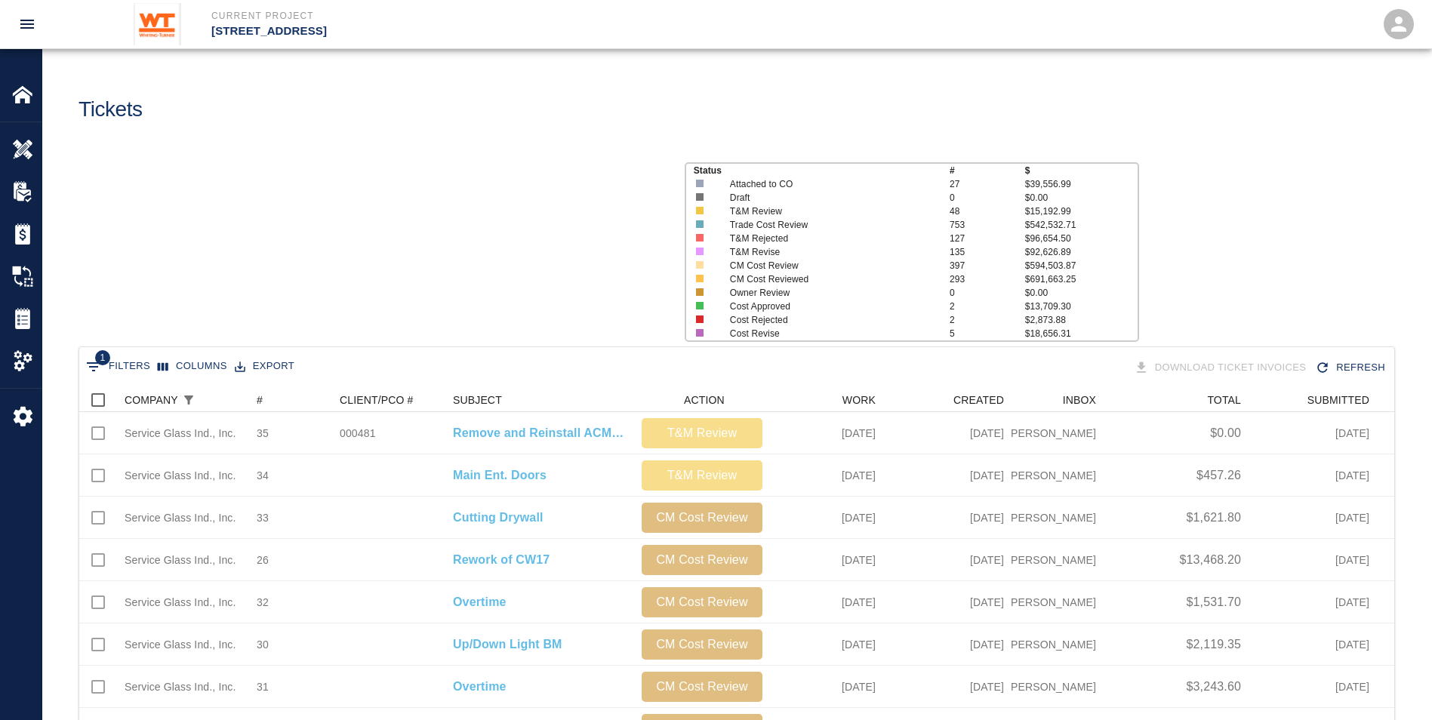
scroll to position [859, 1304]
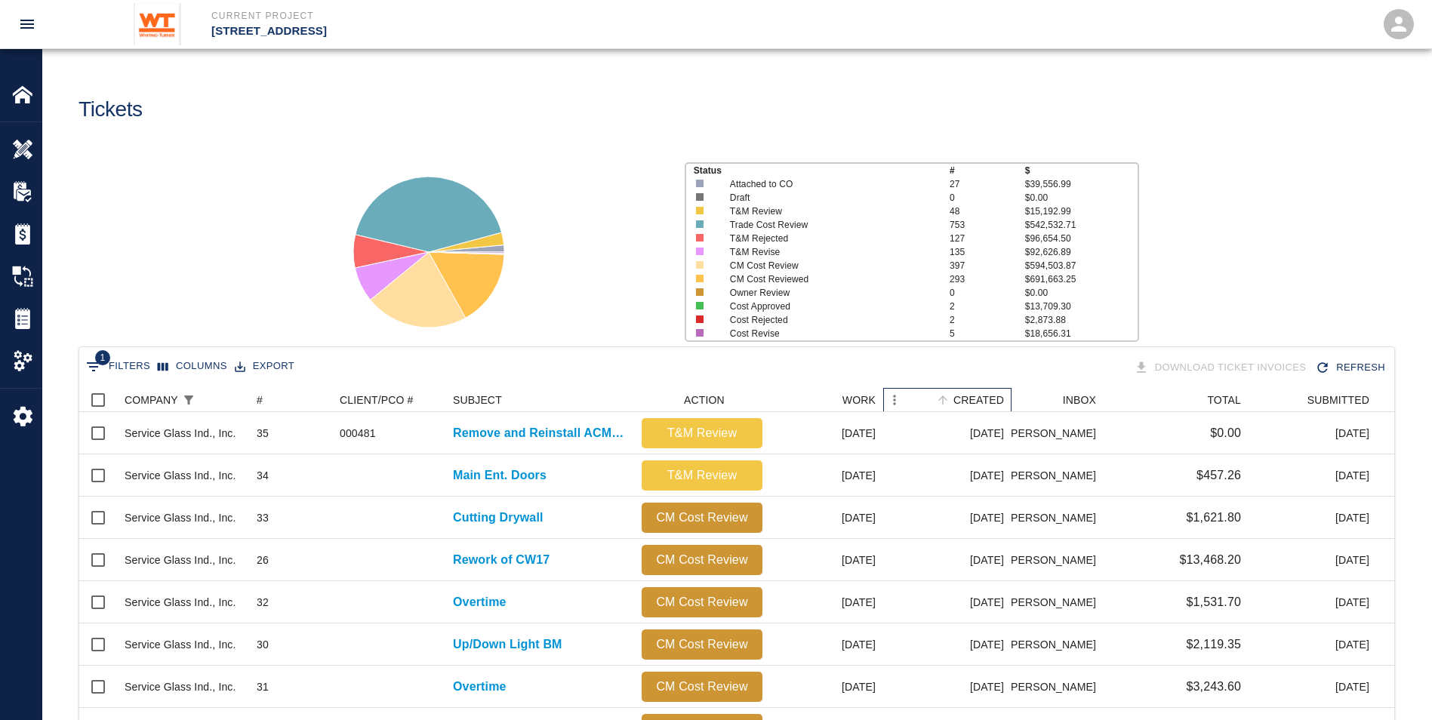
click at [989, 394] on div "CREATED" at bounding box center [979, 400] width 51 height 24
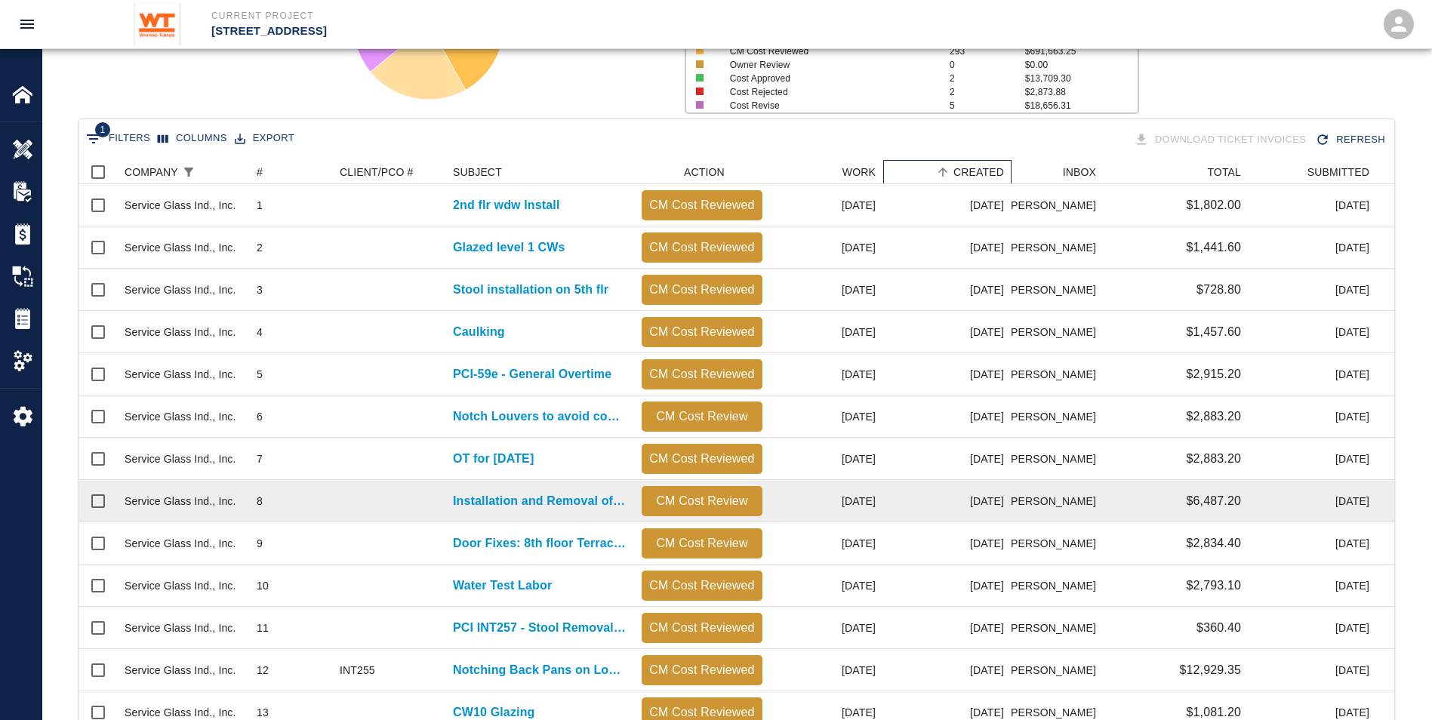
scroll to position [378, 0]
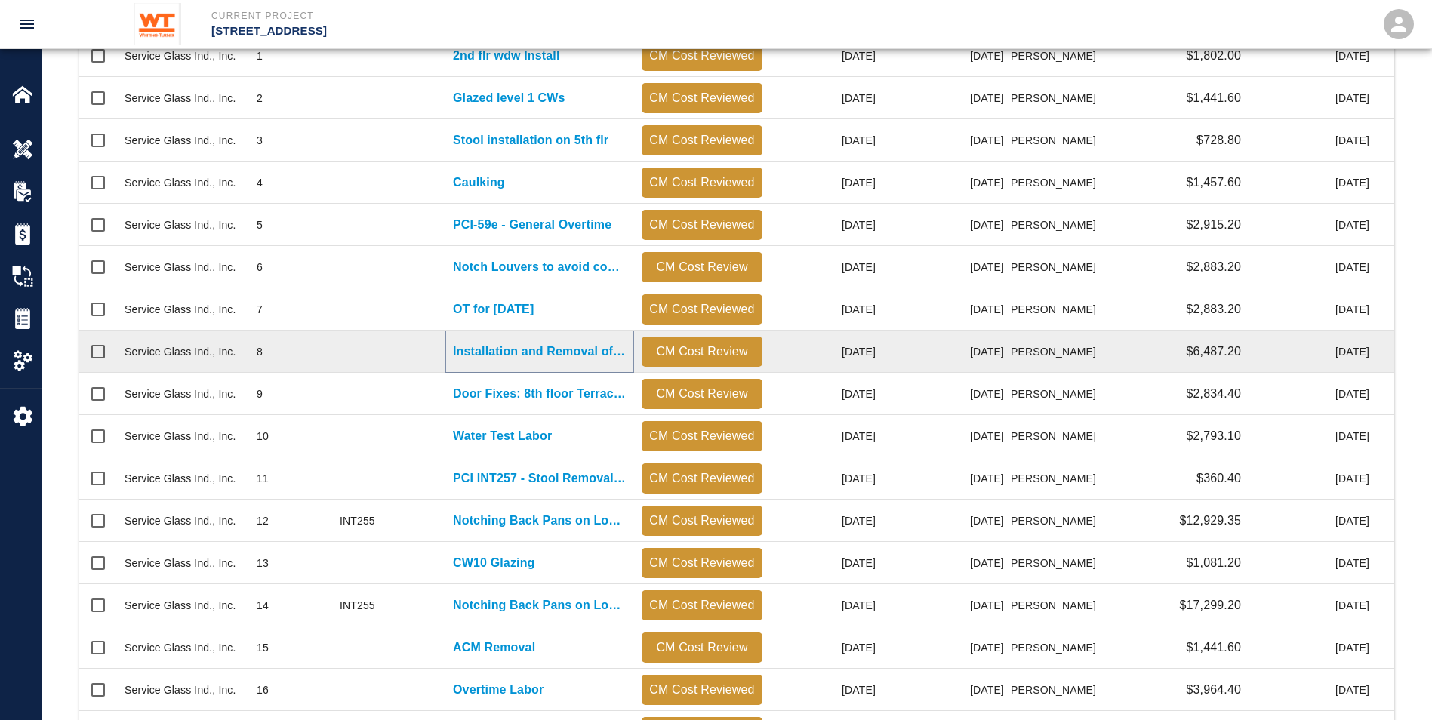
click at [547, 354] on p "Installation and Removal of CW01 Framing" at bounding box center [540, 352] width 174 height 18
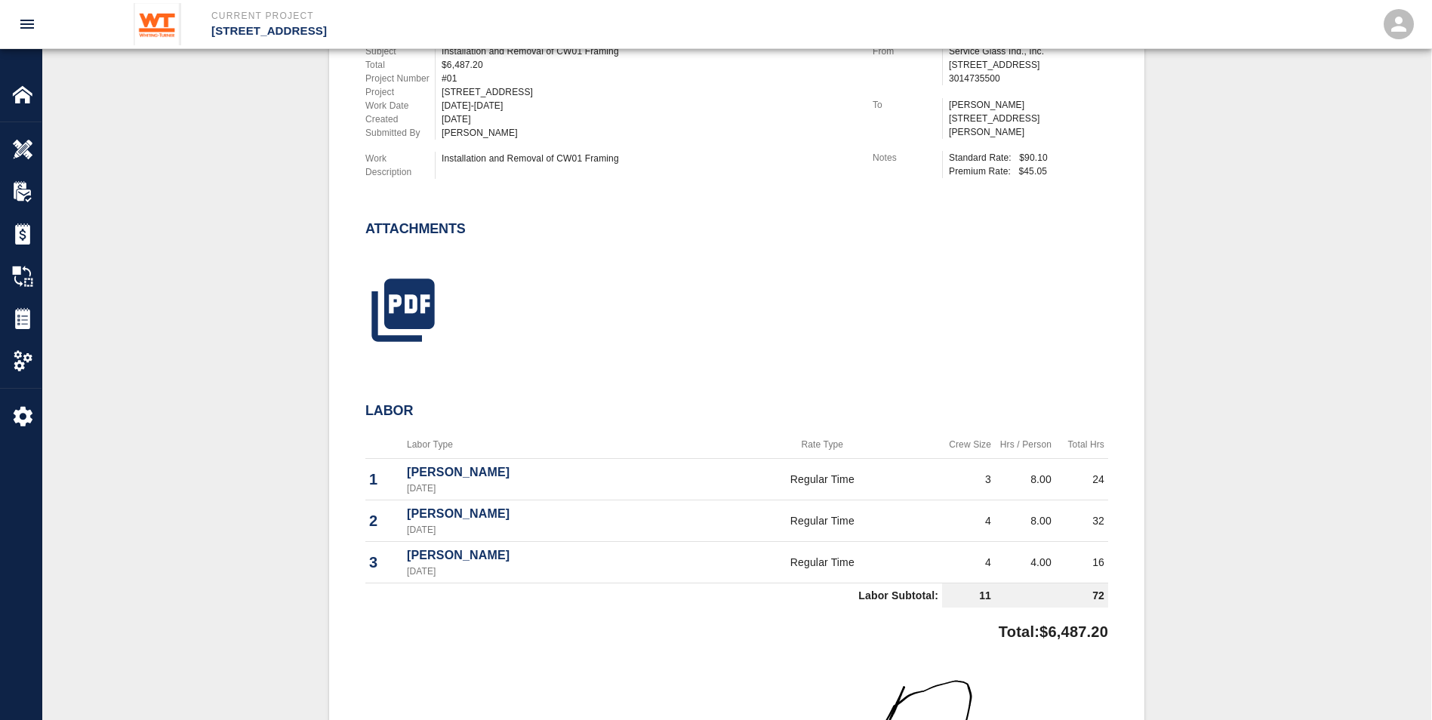
scroll to position [453, 0]
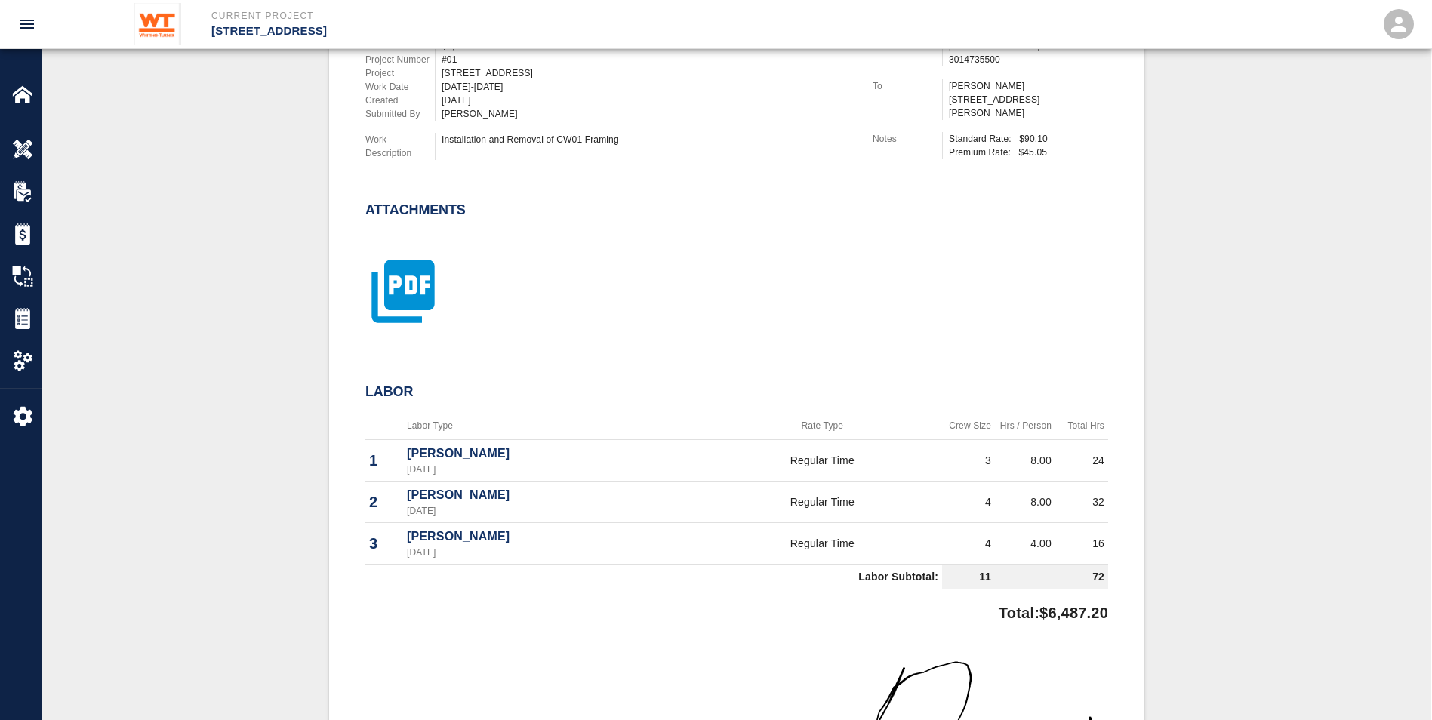
click at [406, 295] on icon "button" at bounding box center [403, 291] width 63 height 63
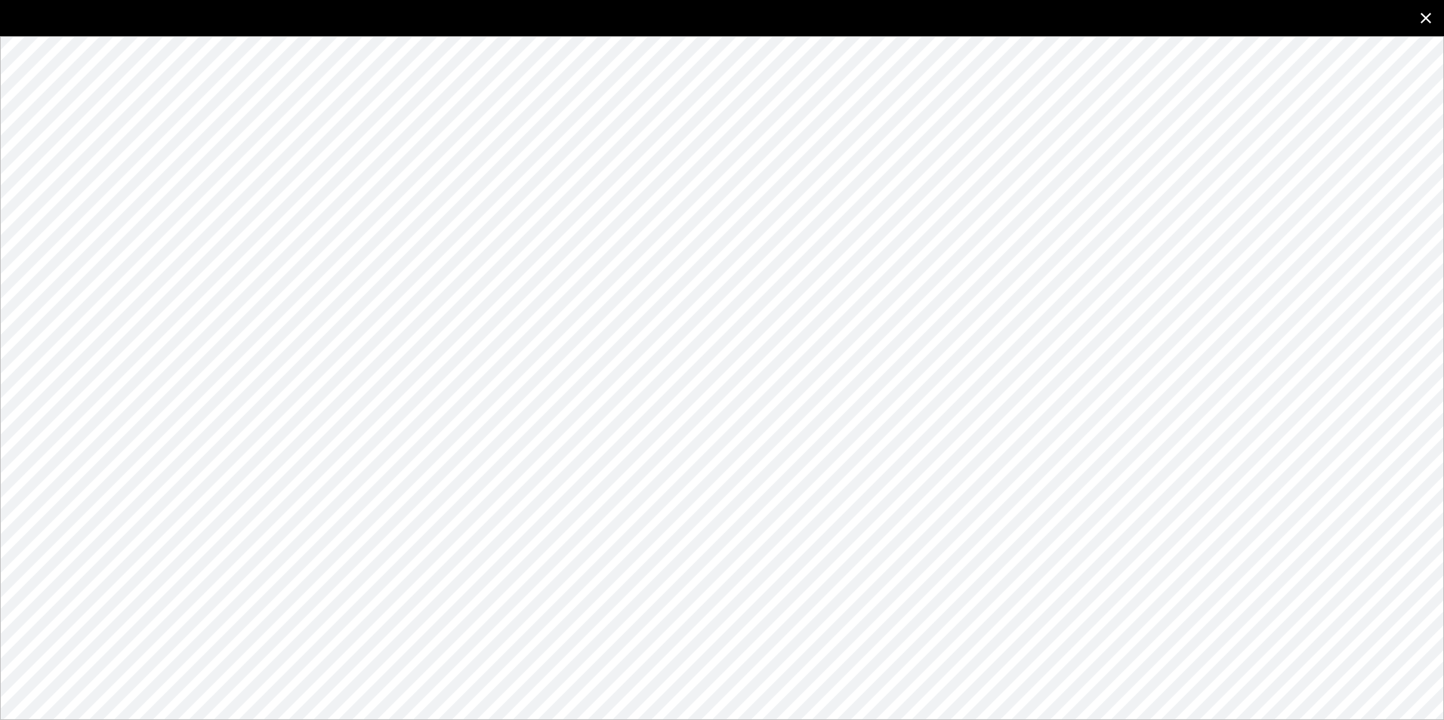
click at [1429, 14] on icon "close" at bounding box center [1425, 18] width 11 height 11
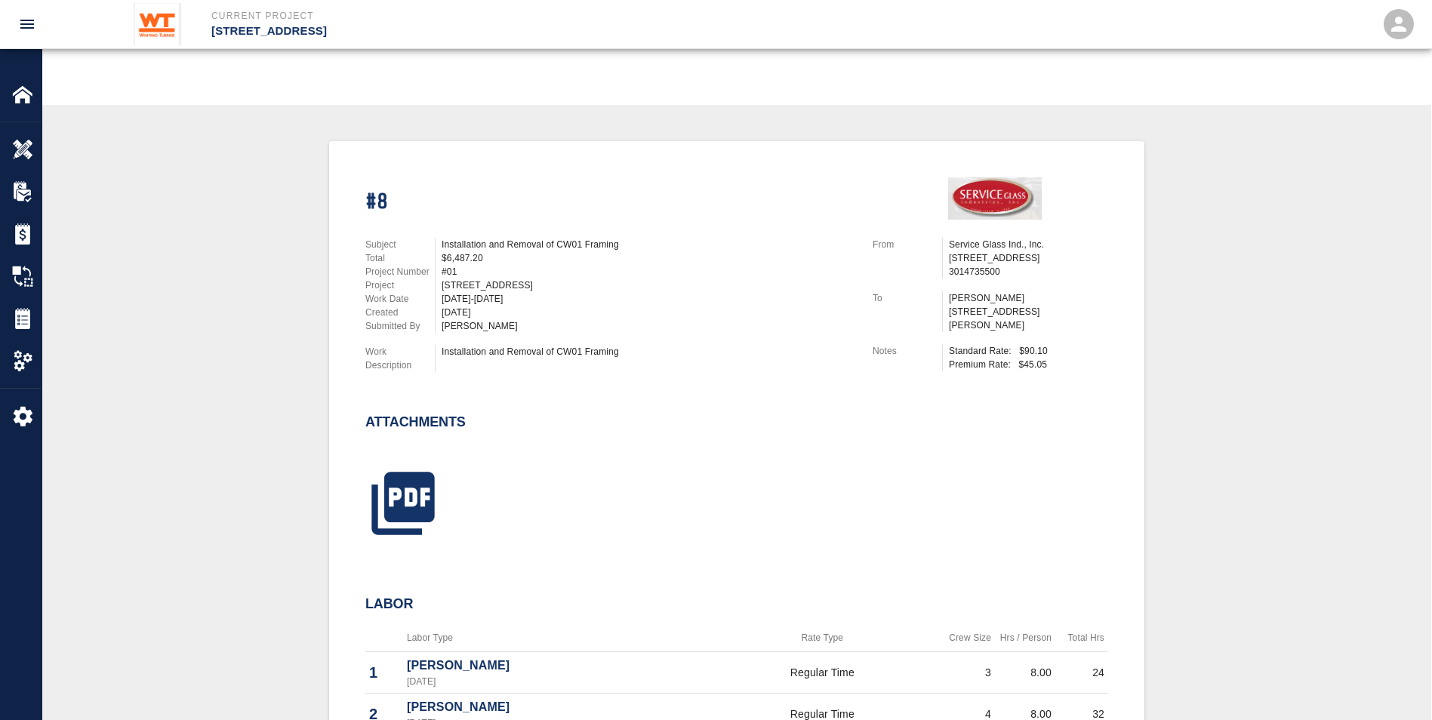
scroll to position [227, 0]
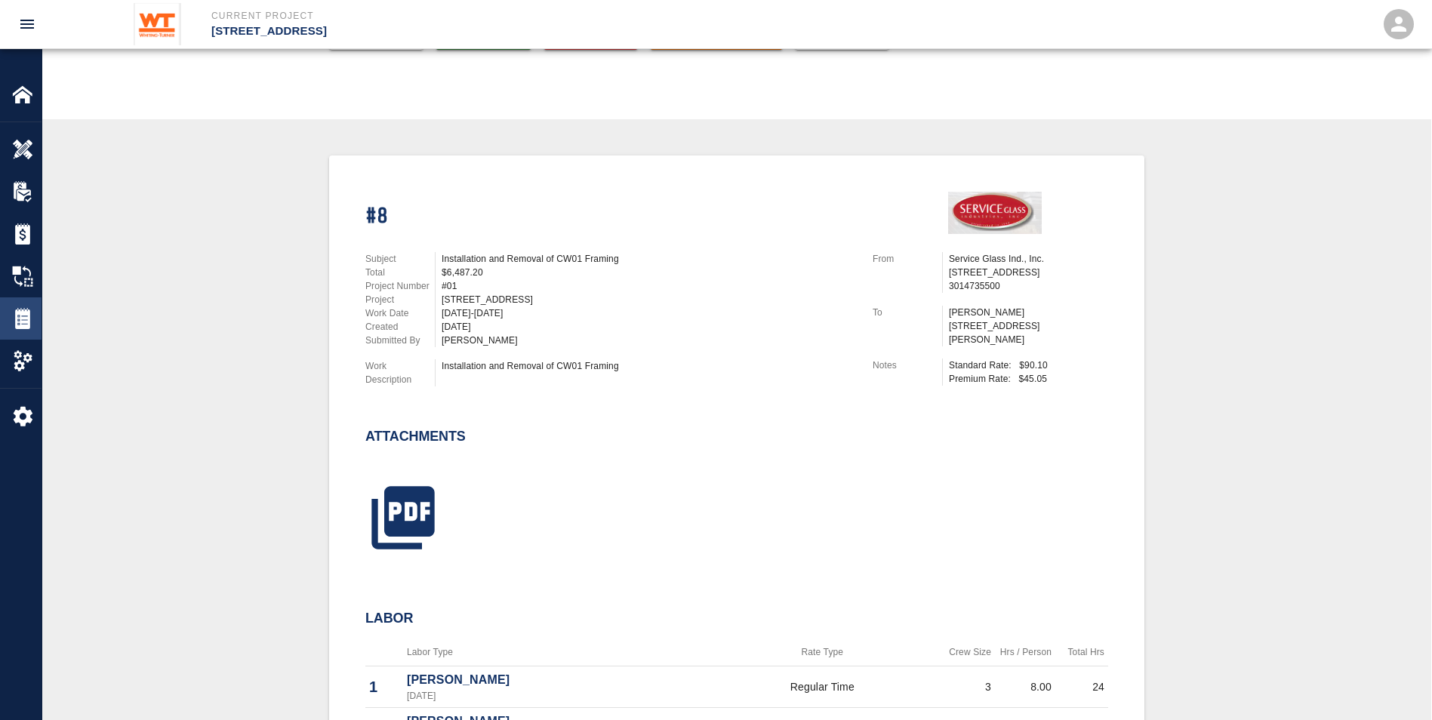
click at [25, 313] on img at bounding box center [22, 318] width 21 height 21
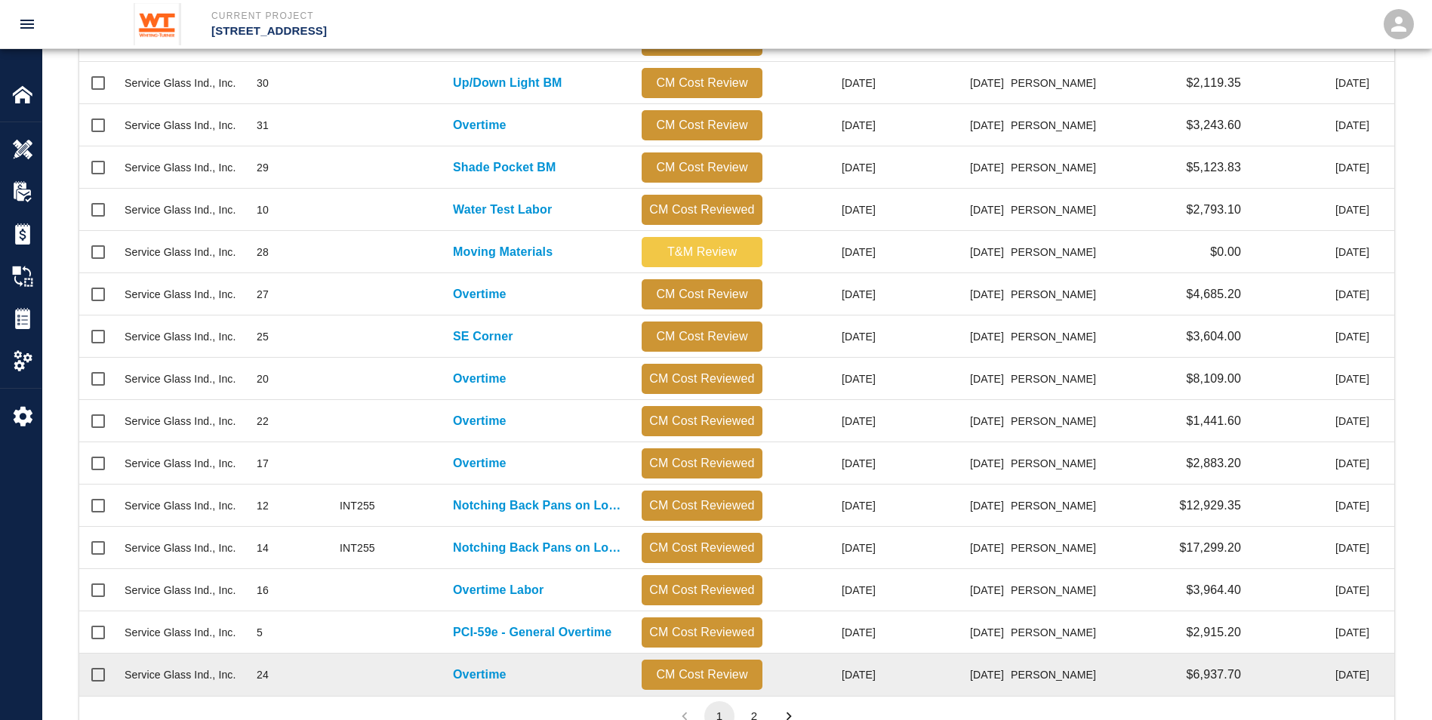
scroll to position [614, 0]
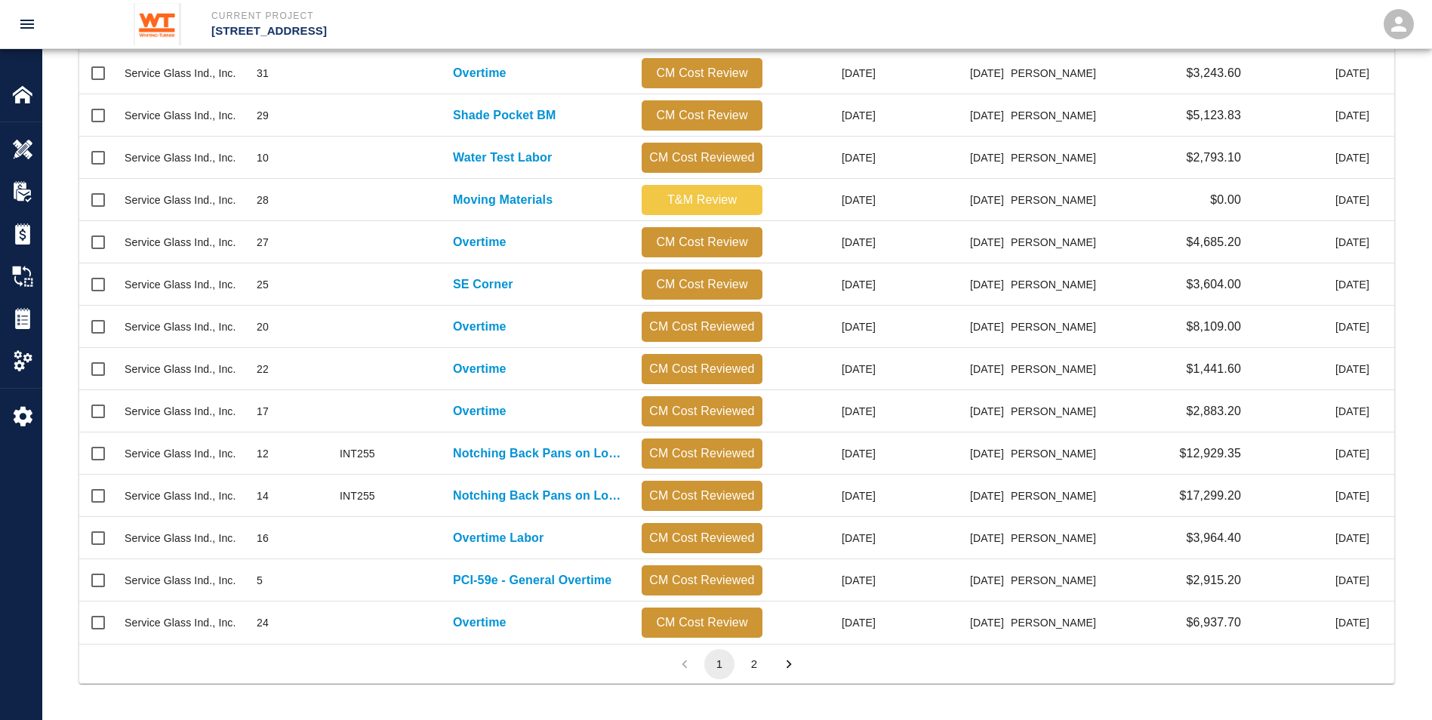
click at [754, 668] on button "2" at bounding box center [754, 664] width 30 height 30
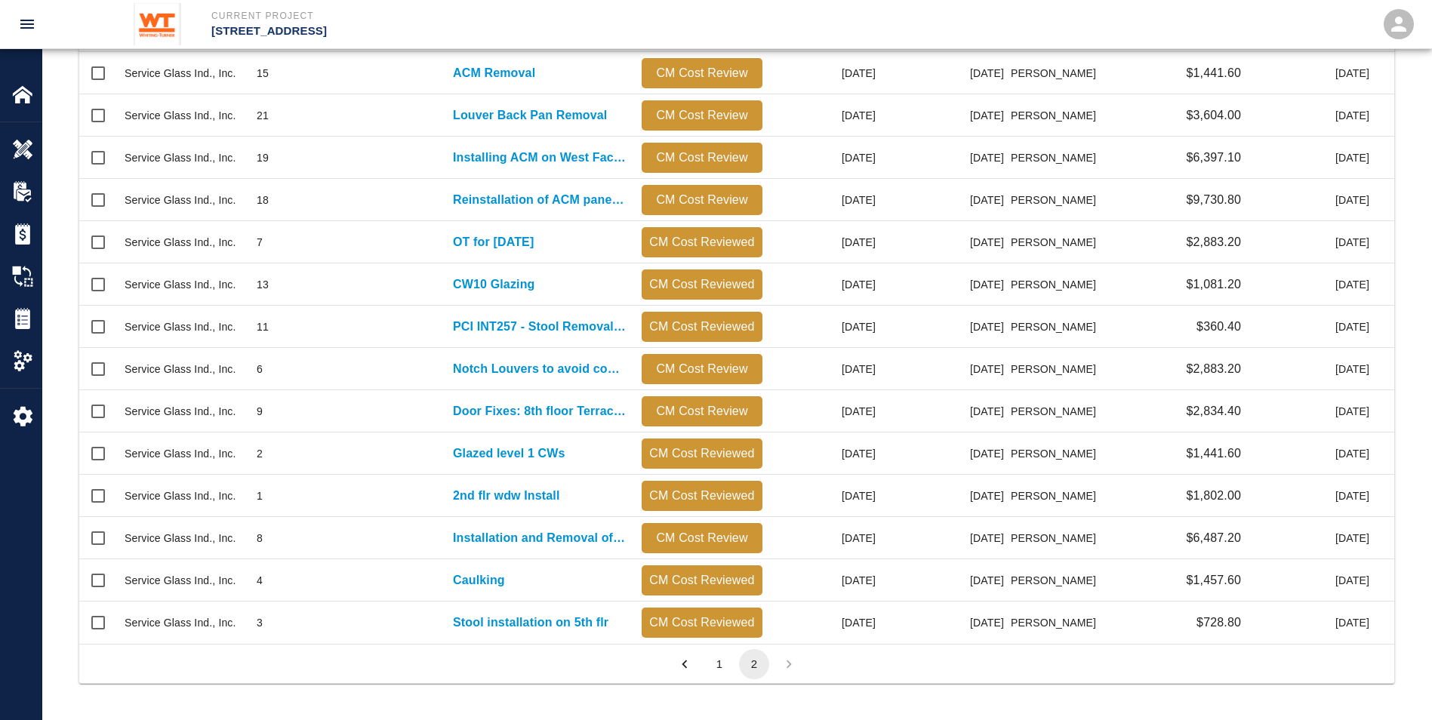
scroll to position [402, 0]
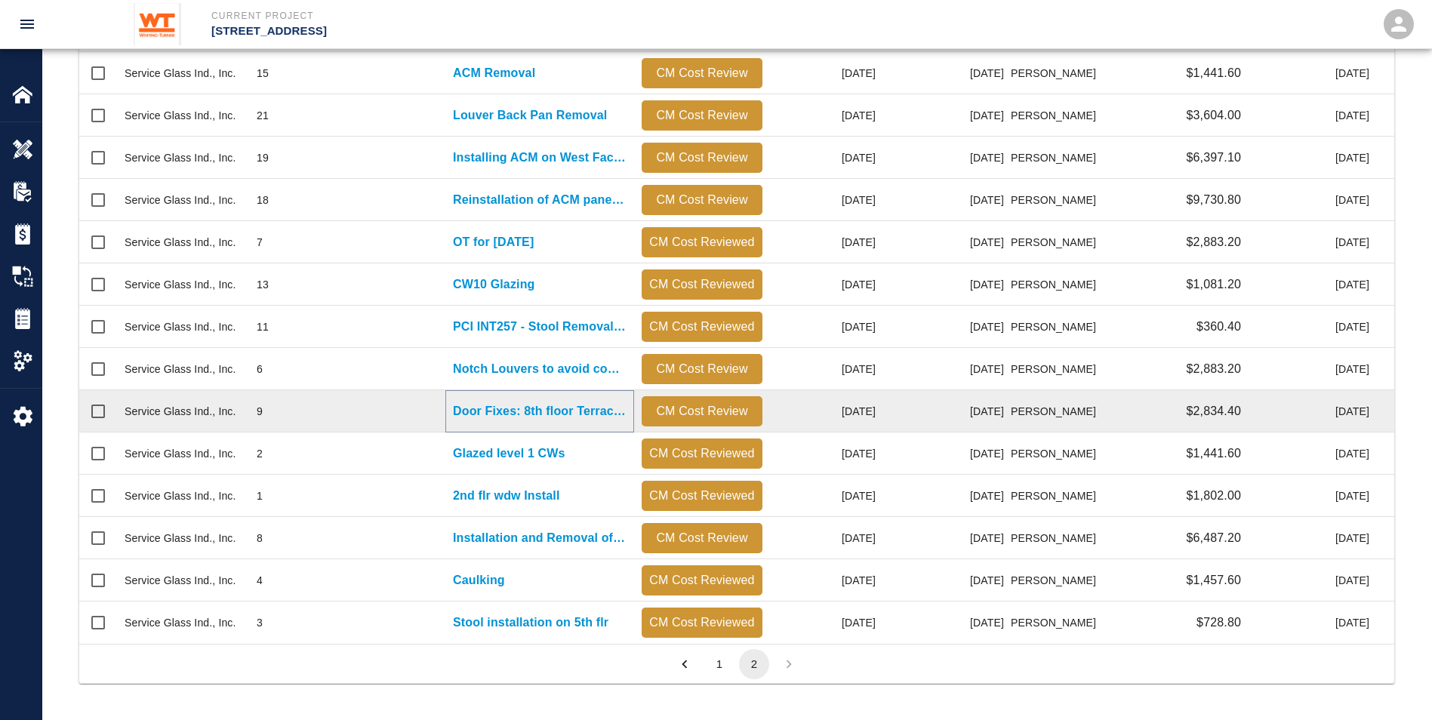
click at [524, 418] on p "Door Fixes: 8th floor Terraces" at bounding box center [540, 411] width 174 height 18
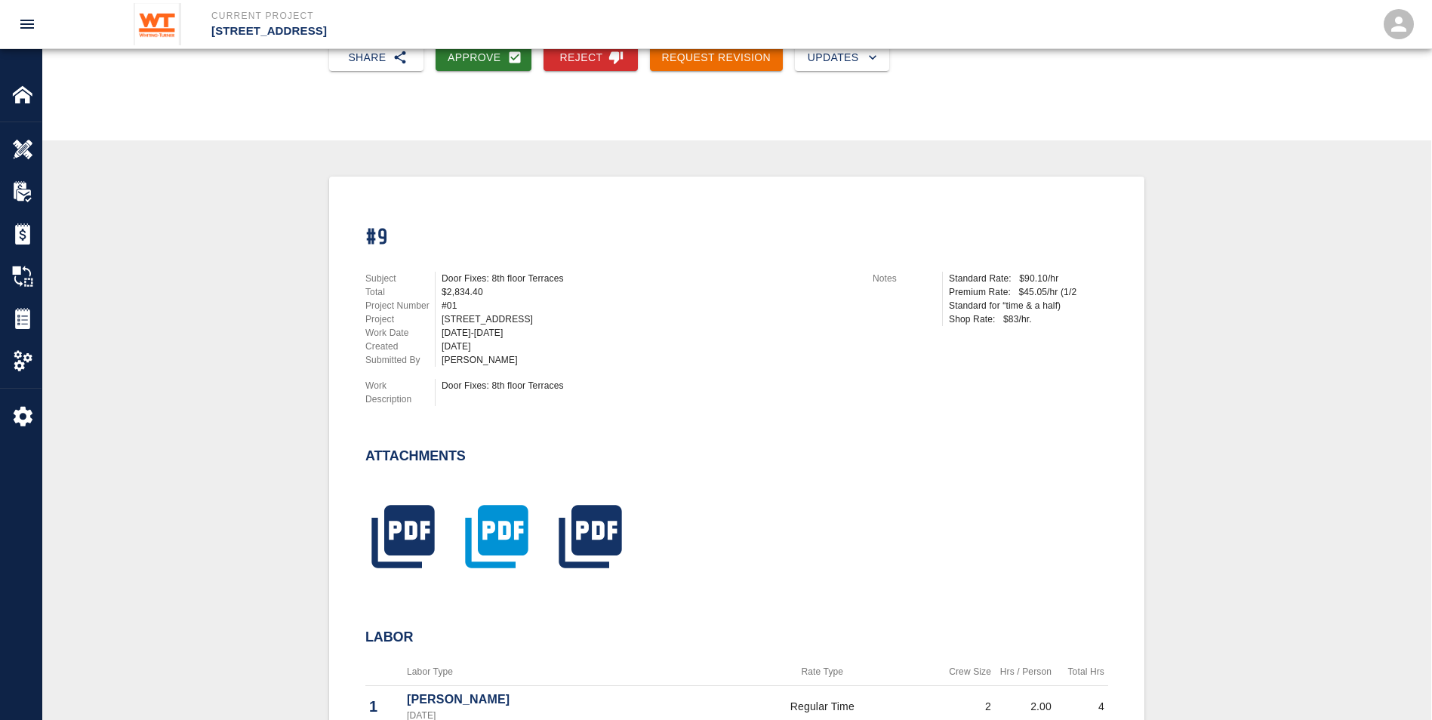
scroll to position [227, 0]
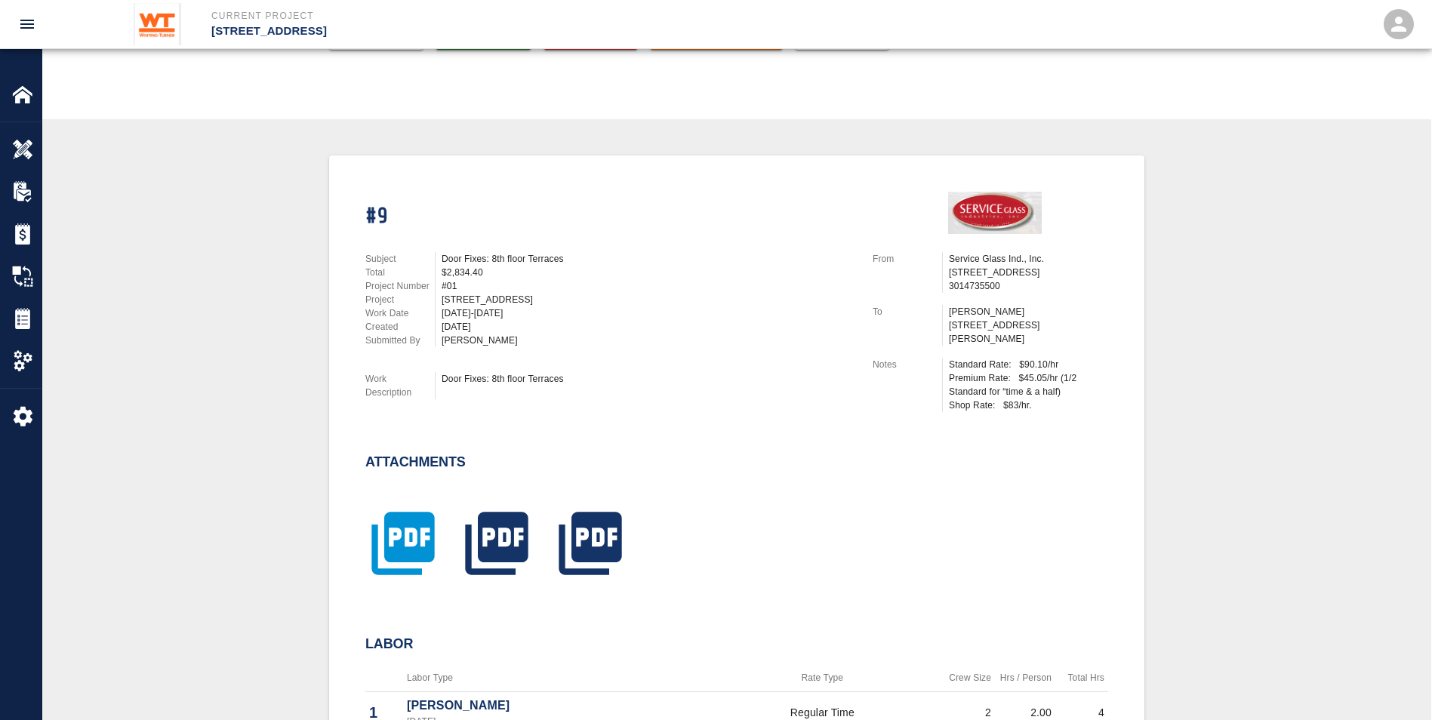
click at [415, 526] on icon "button" at bounding box center [403, 544] width 76 height 76
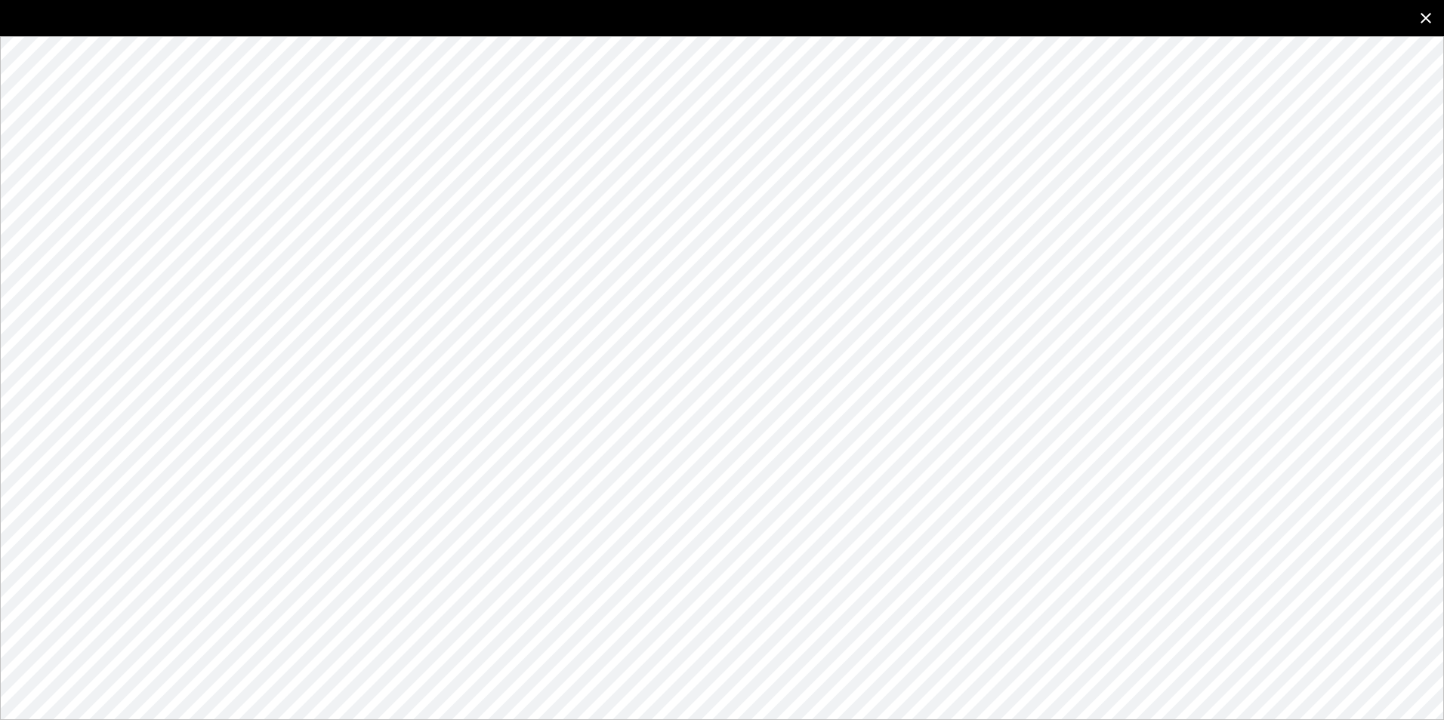
click at [1431, 20] on icon "close" at bounding box center [1426, 18] width 18 height 18
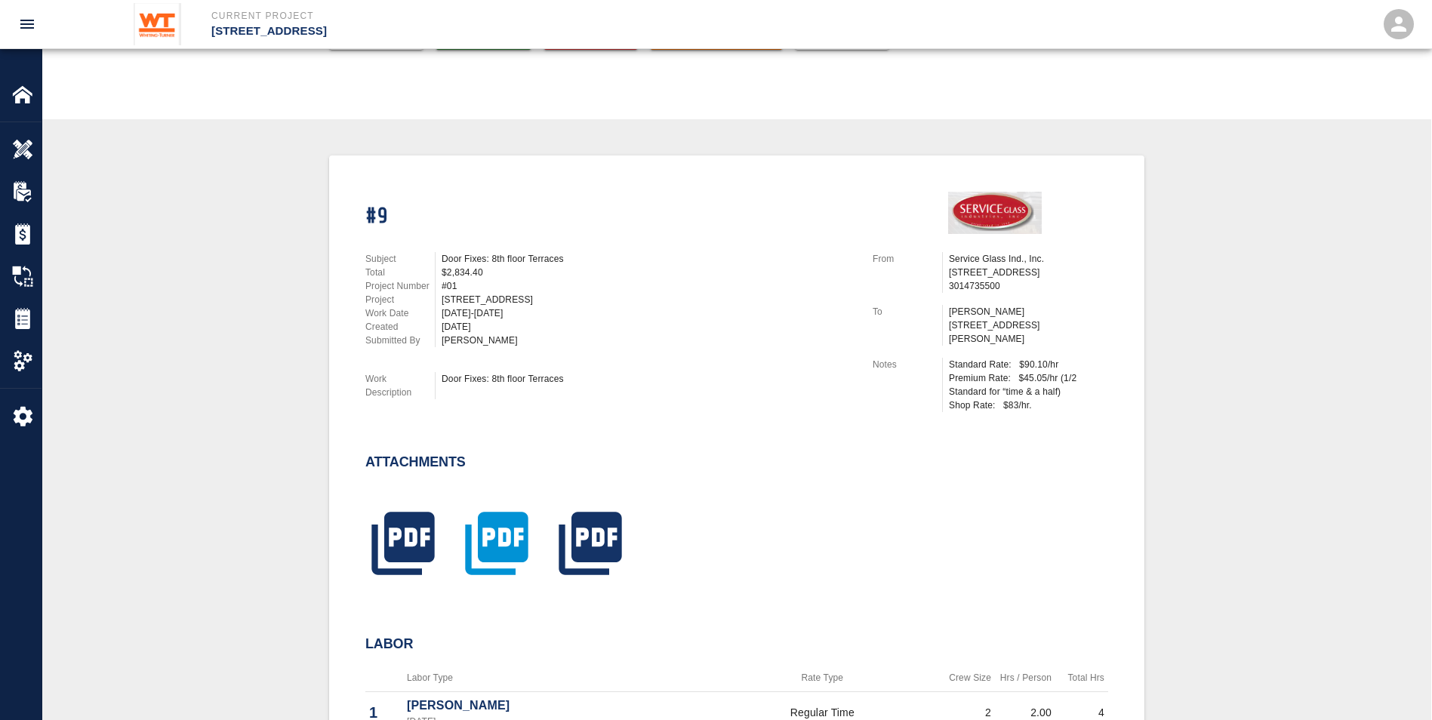
click at [521, 528] on icon "button" at bounding box center [496, 543] width 63 height 63
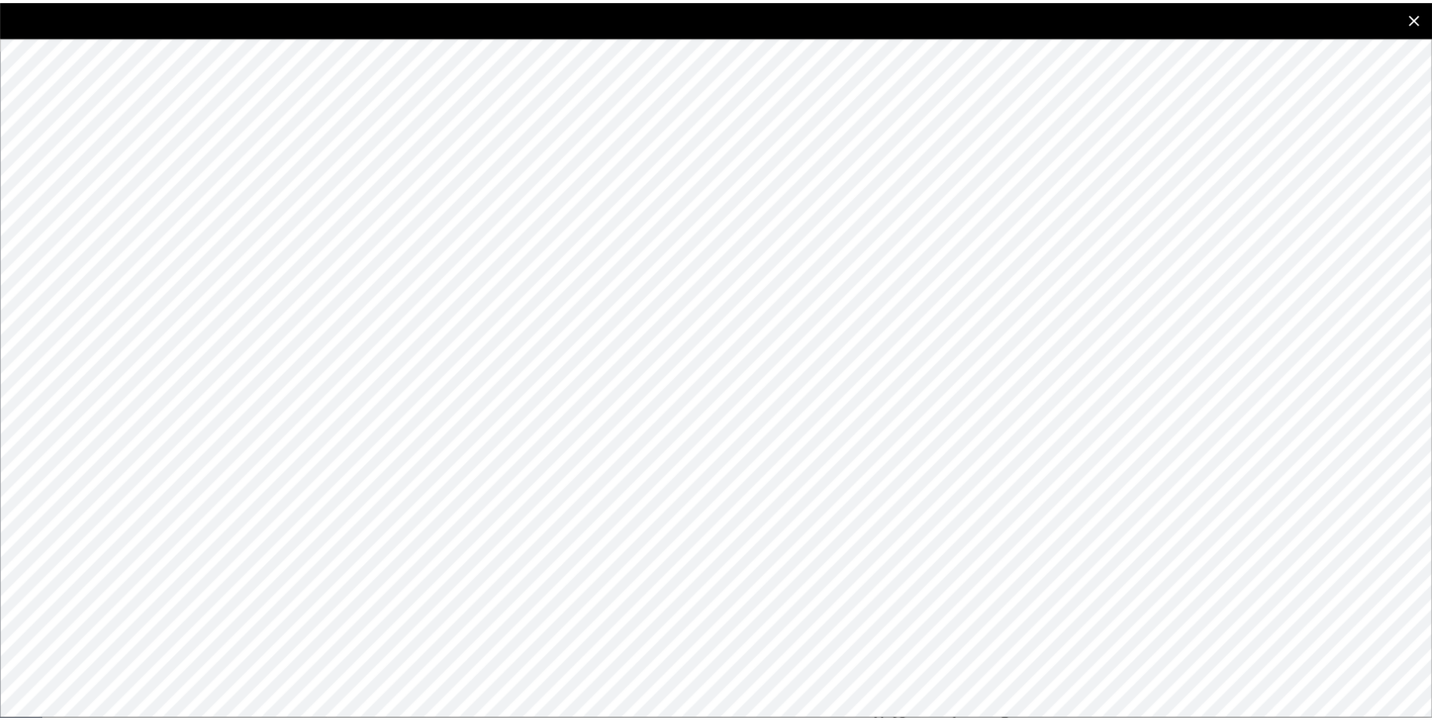
scroll to position [529, 0]
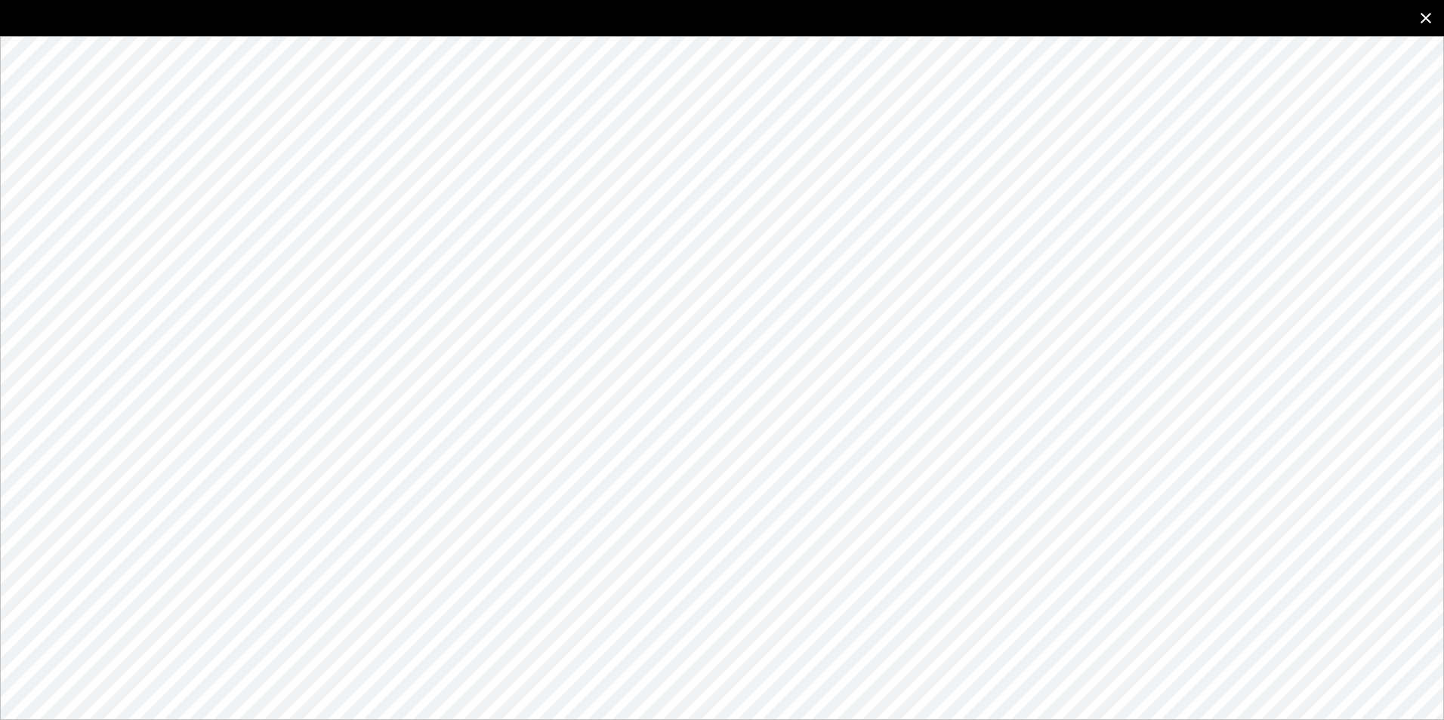
click at [1422, 17] on icon "close" at bounding box center [1426, 18] width 18 height 18
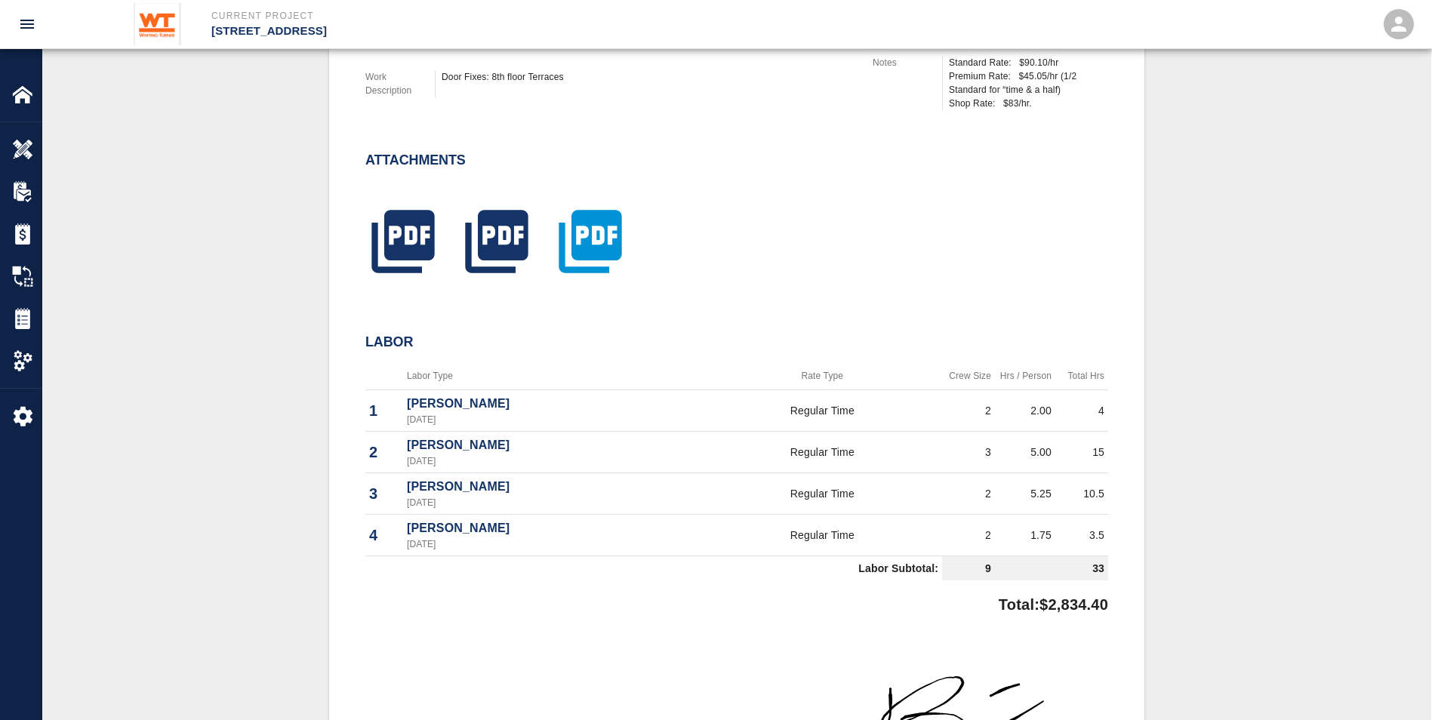
click at [592, 229] on icon "button" at bounding box center [590, 241] width 63 height 63
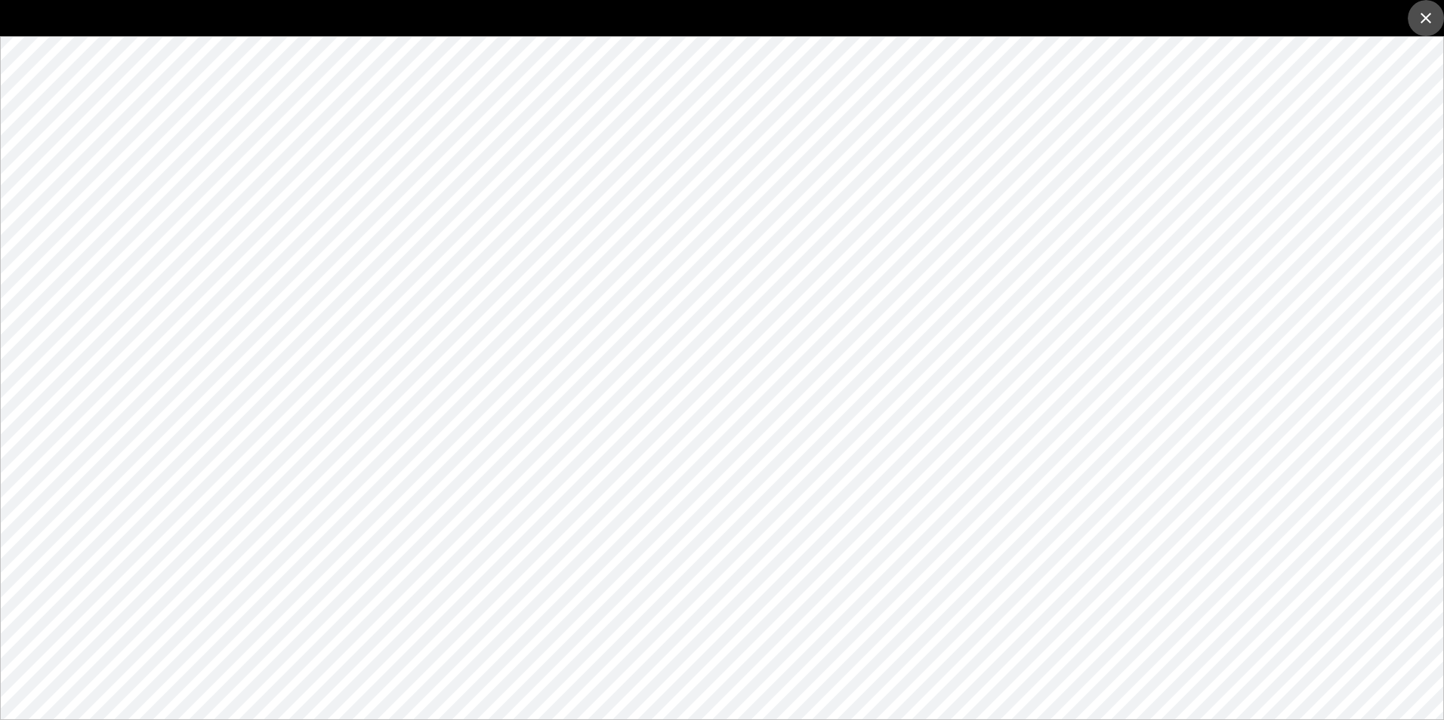
click at [1432, 16] on icon "close" at bounding box center [1426, 18] width 18 height 18
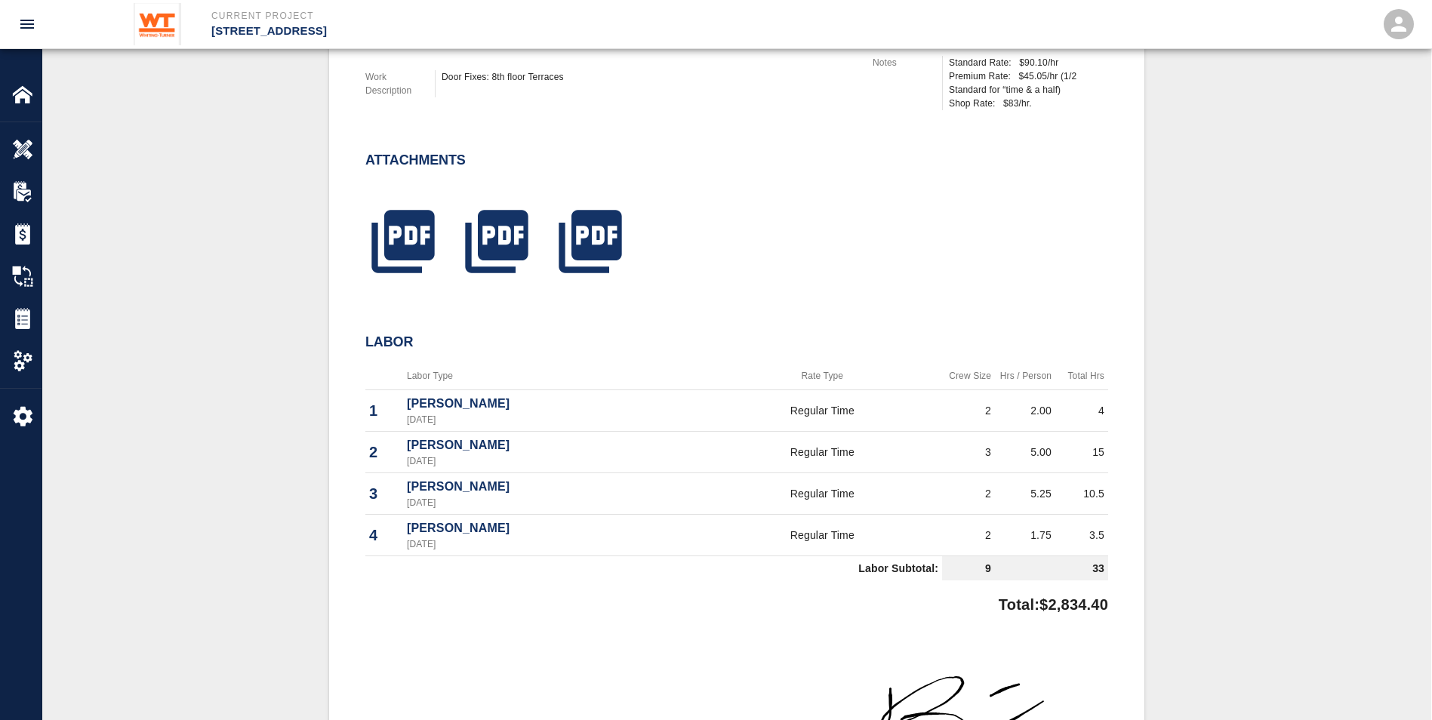
scroll to position [604, 0]
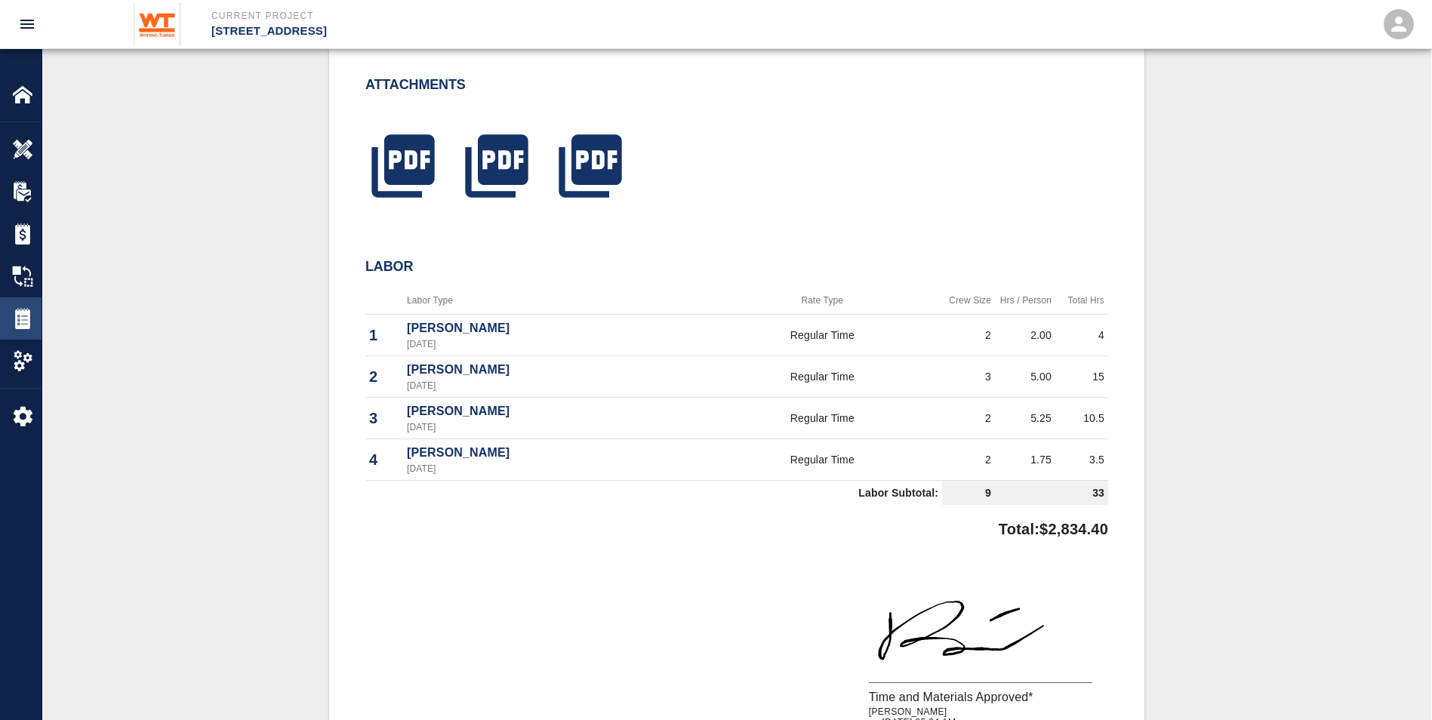
click at [14, 309] on img at bounding box center [22, 318] width 21 height 21
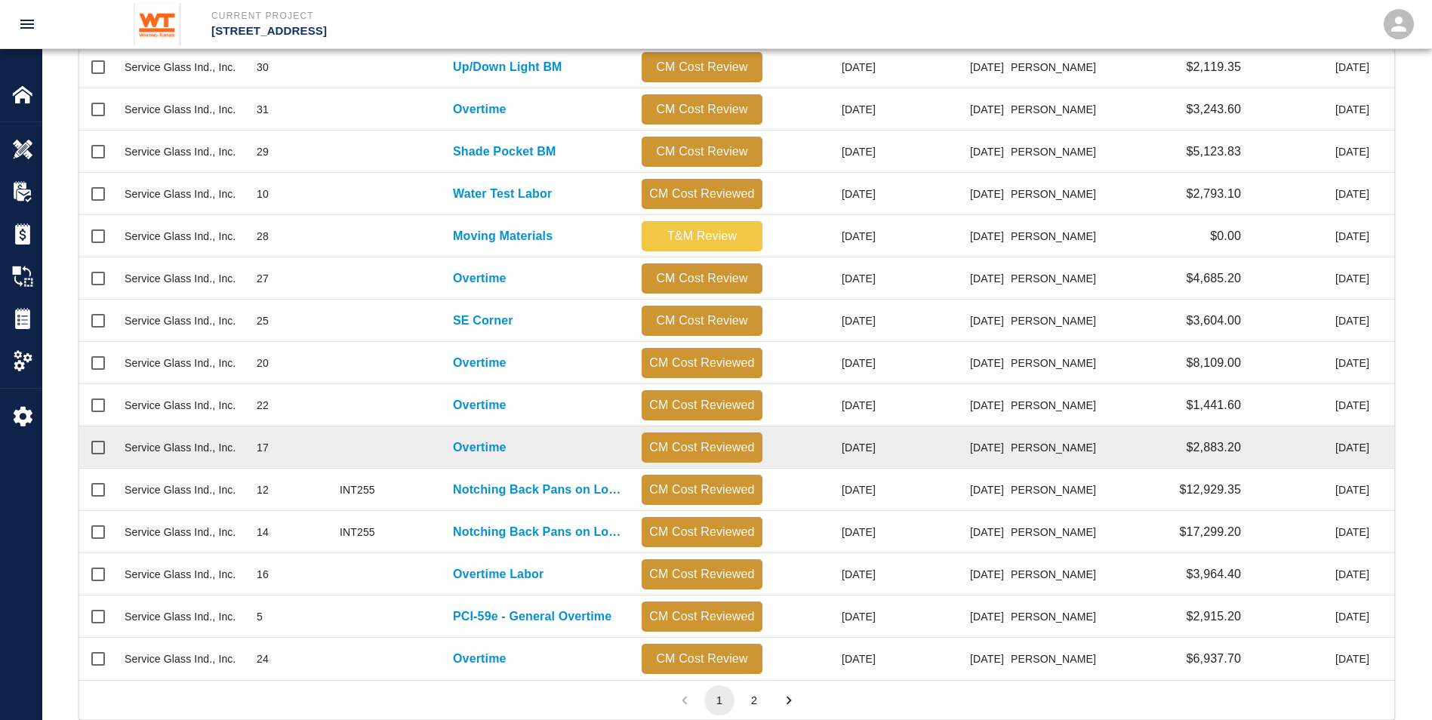
scroll to position [604, 0]
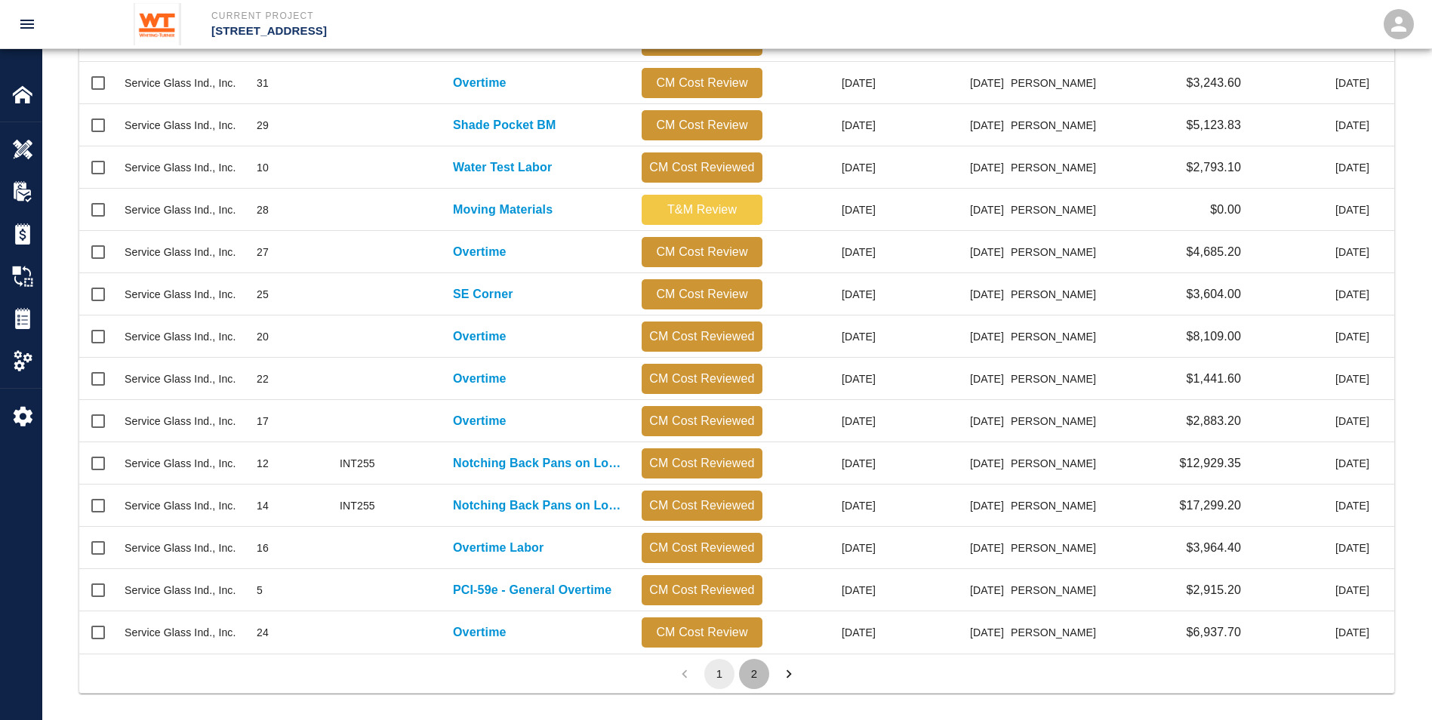
click at [757, 665] on button "2" at bounding box center [754, 674] width 30 height 30
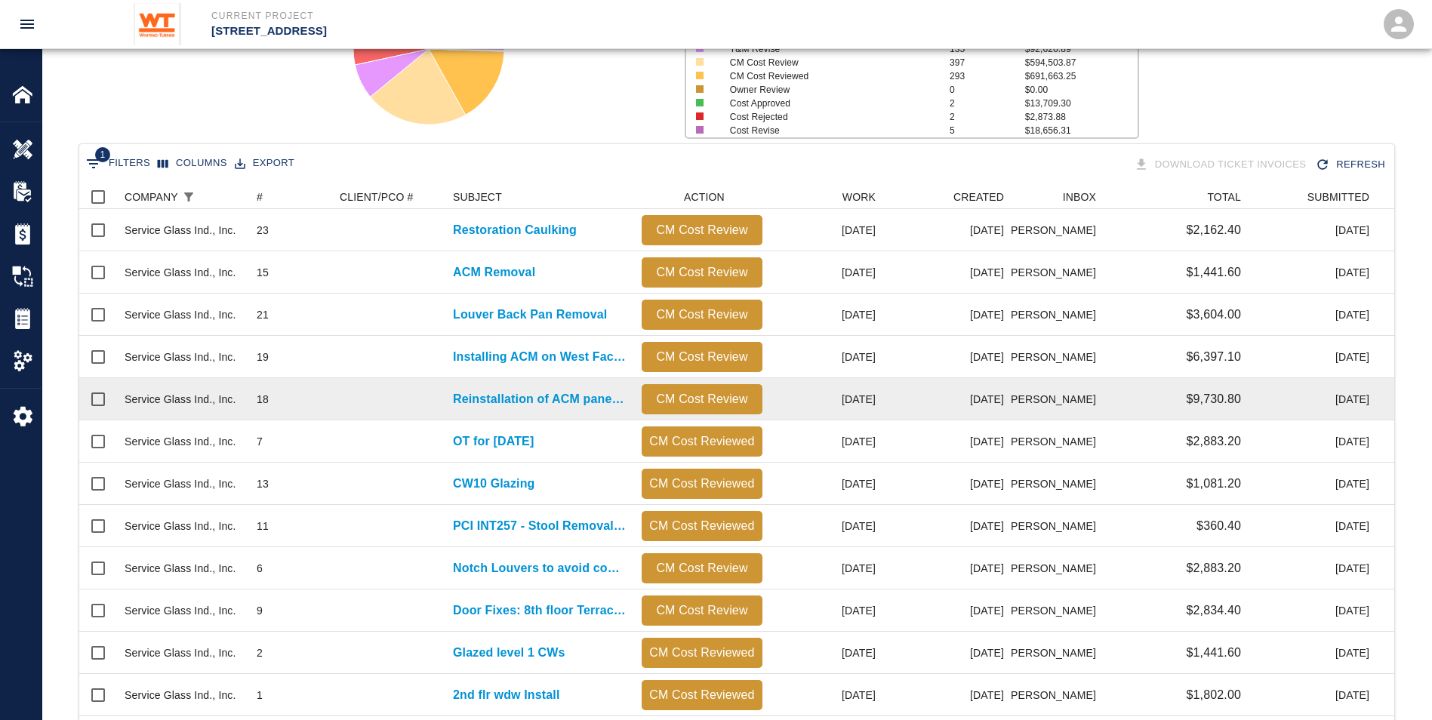
scroll to position [176, 0]
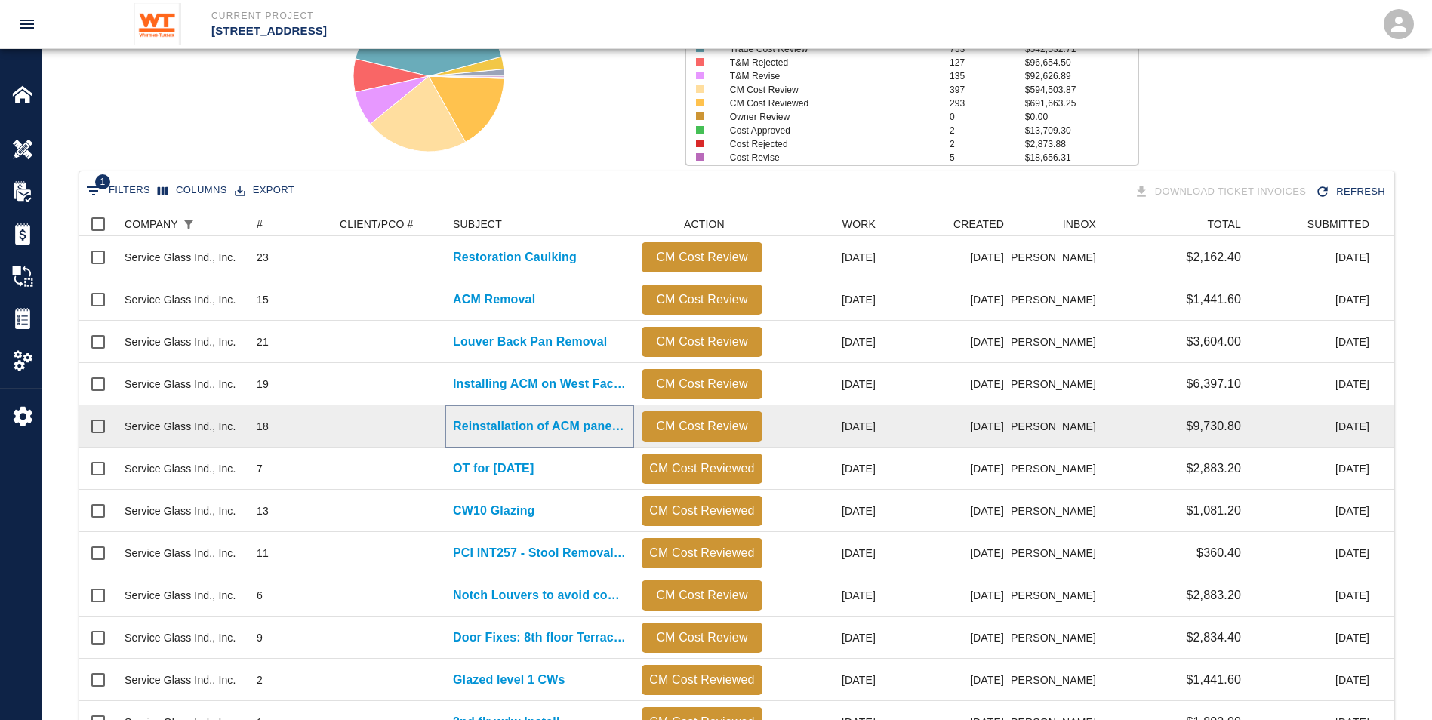
click at [482, 430] on p "Reinstallation of ACM panels on the West Facade due to..." at bounding box center [540, 427] width 174 height 18
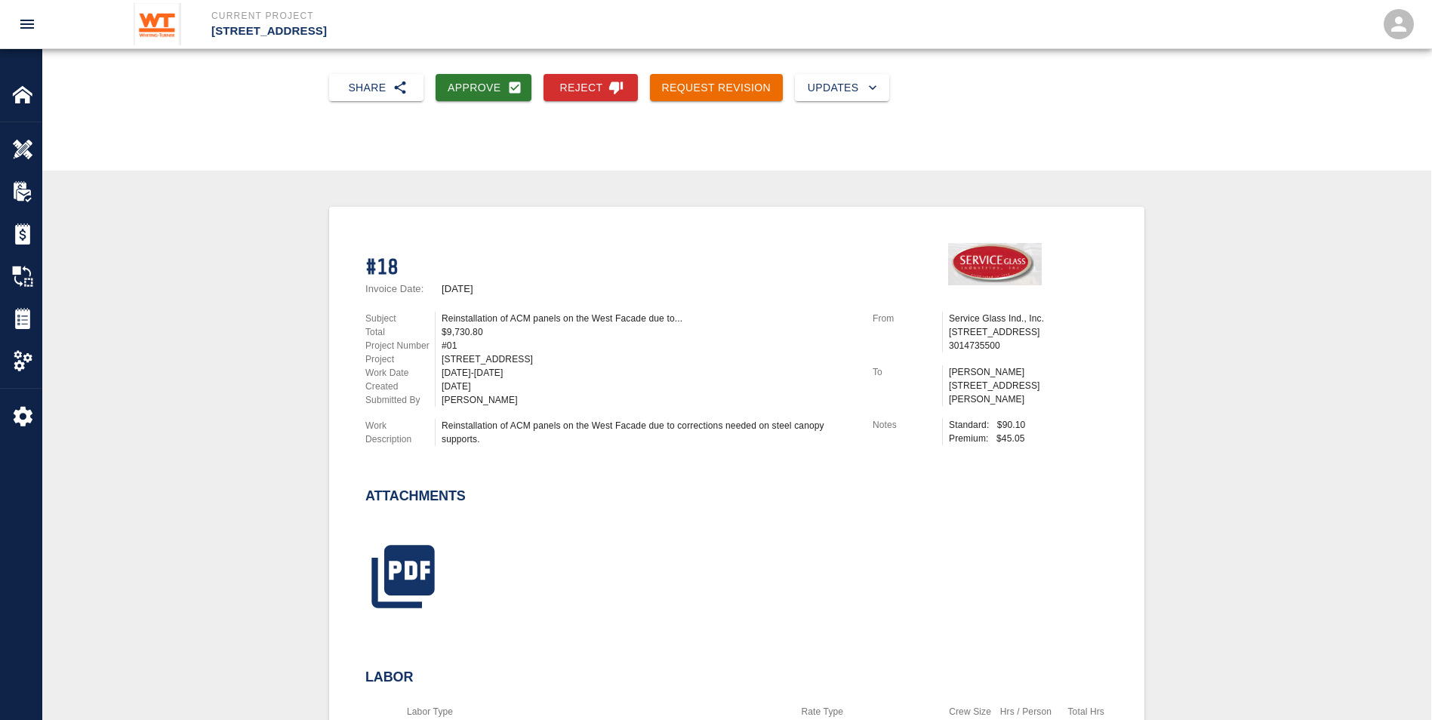
scroll to position [151, 0]
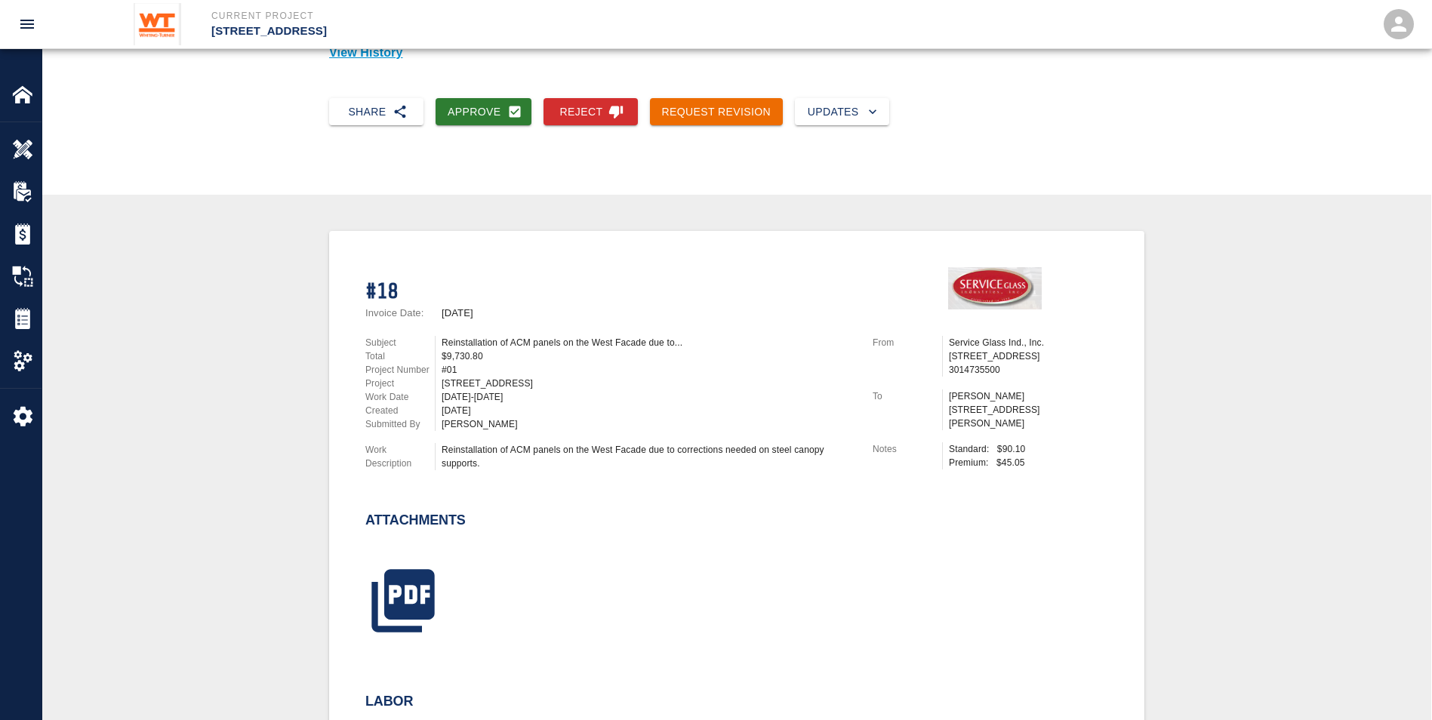
click at [470, 442] on div "Subject Reinstallation of ACM panels on the West Facade due to... Total $9,730.…" at bounding box center [600, 400] width 507 height 165
click at [31, 313] on img at bounding box center [22, 318] width 21 height 21
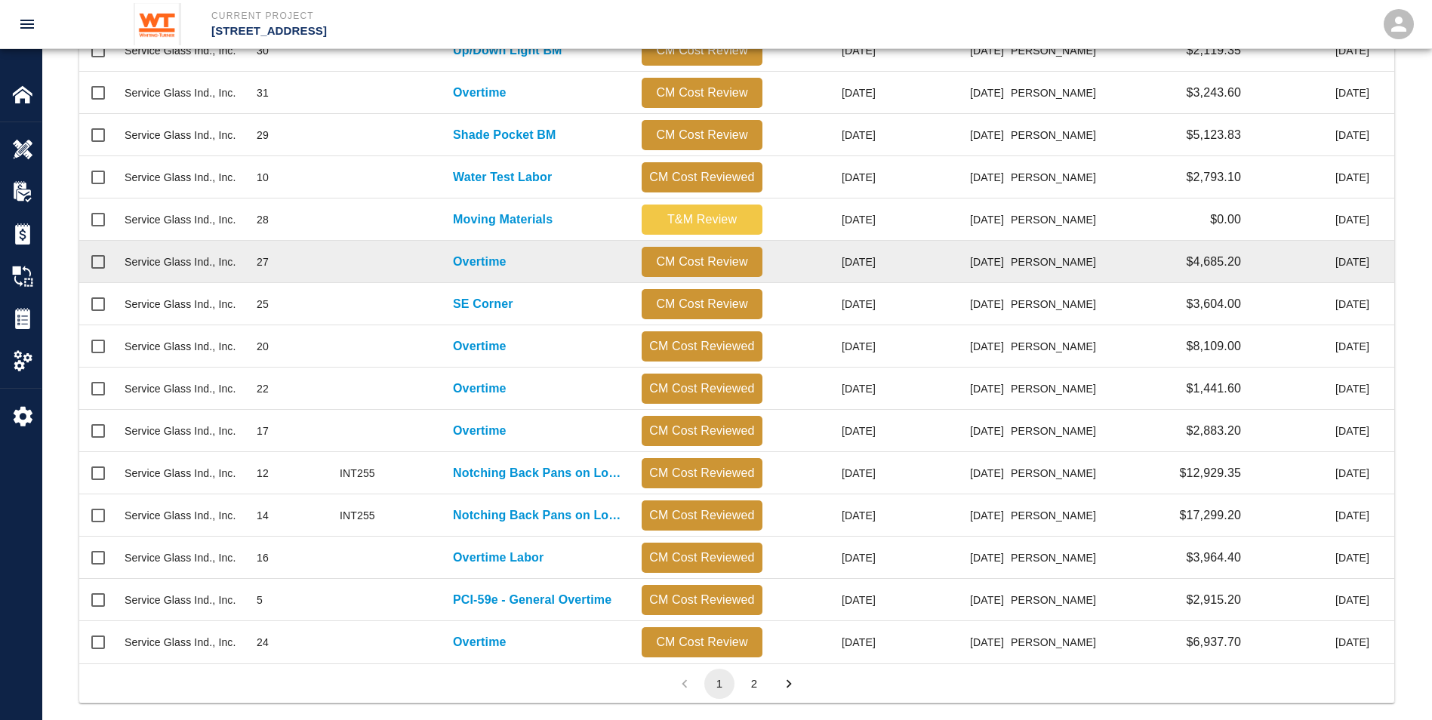
scroll to position [614, 0]
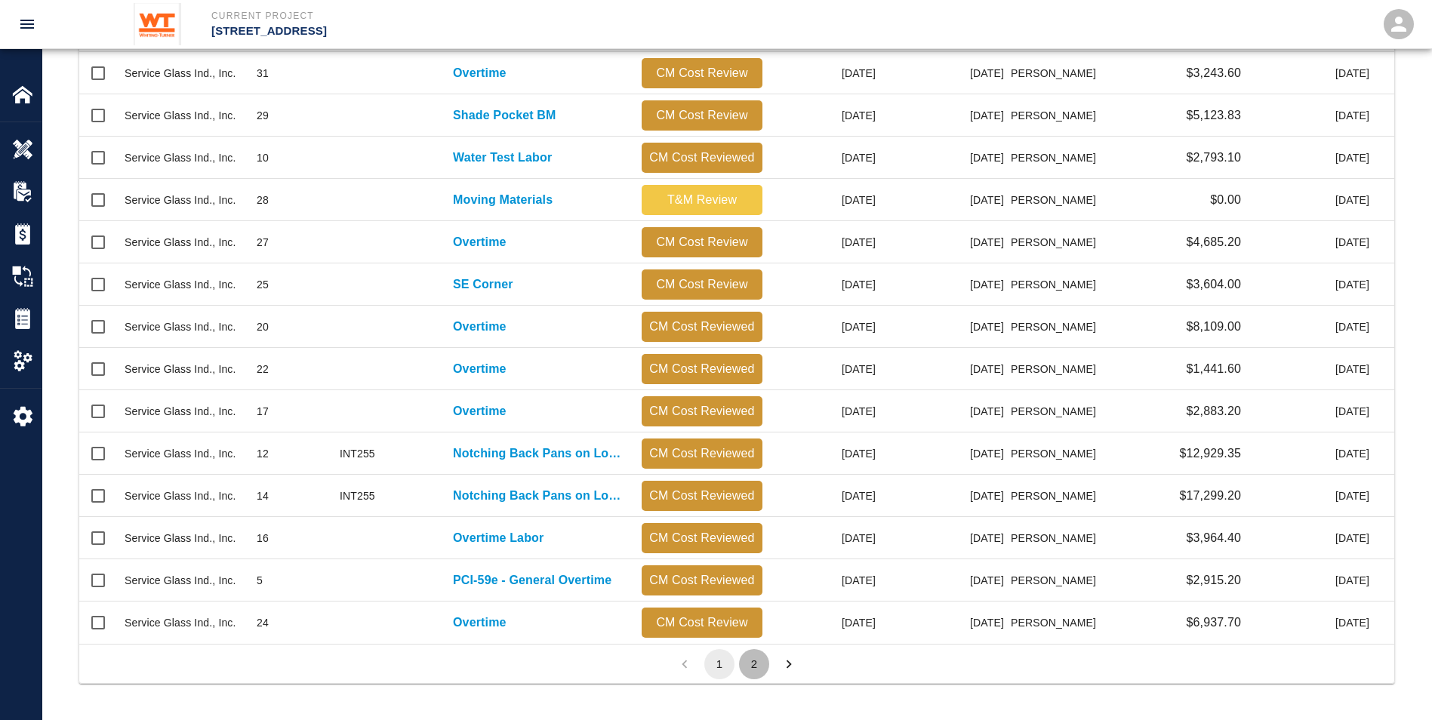
click at [757, 658] on button "2" at bounding box center [754, 664] width 30 height 30
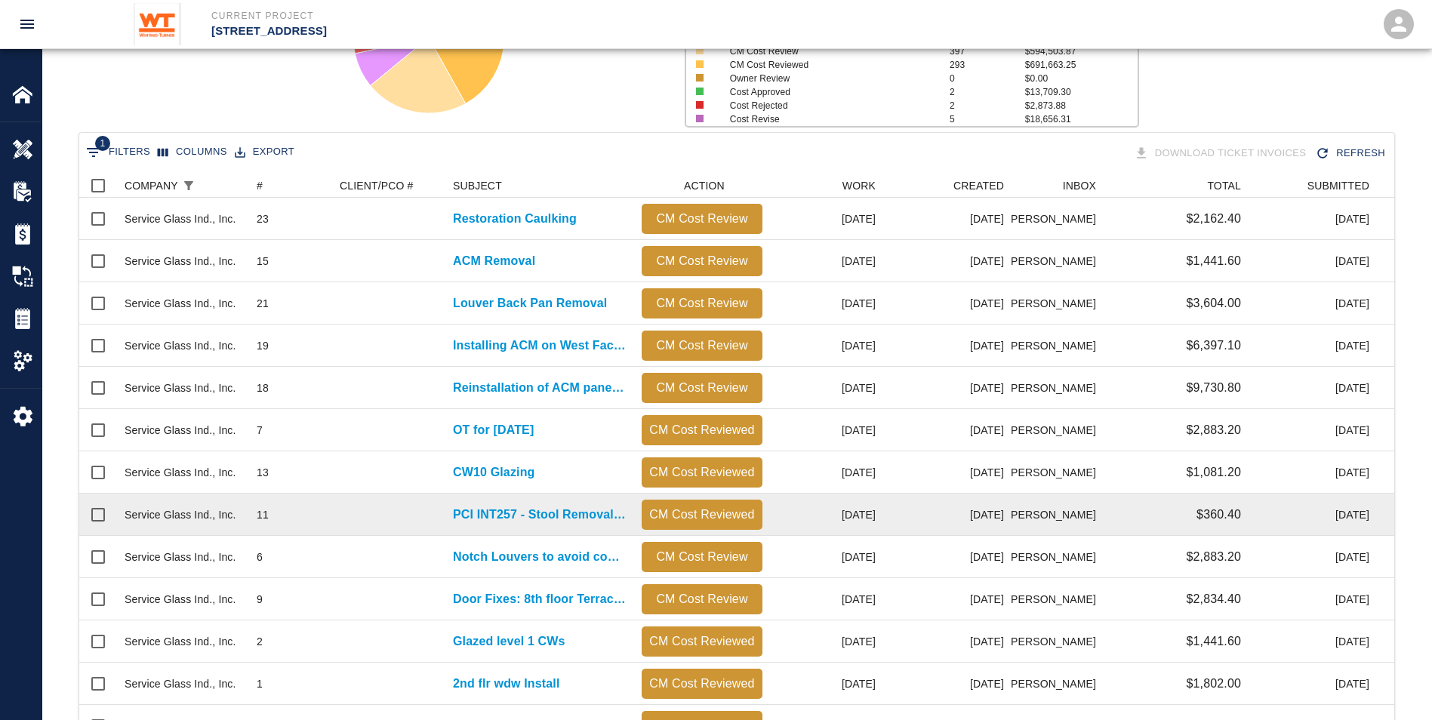
scroll to position [251, 0]
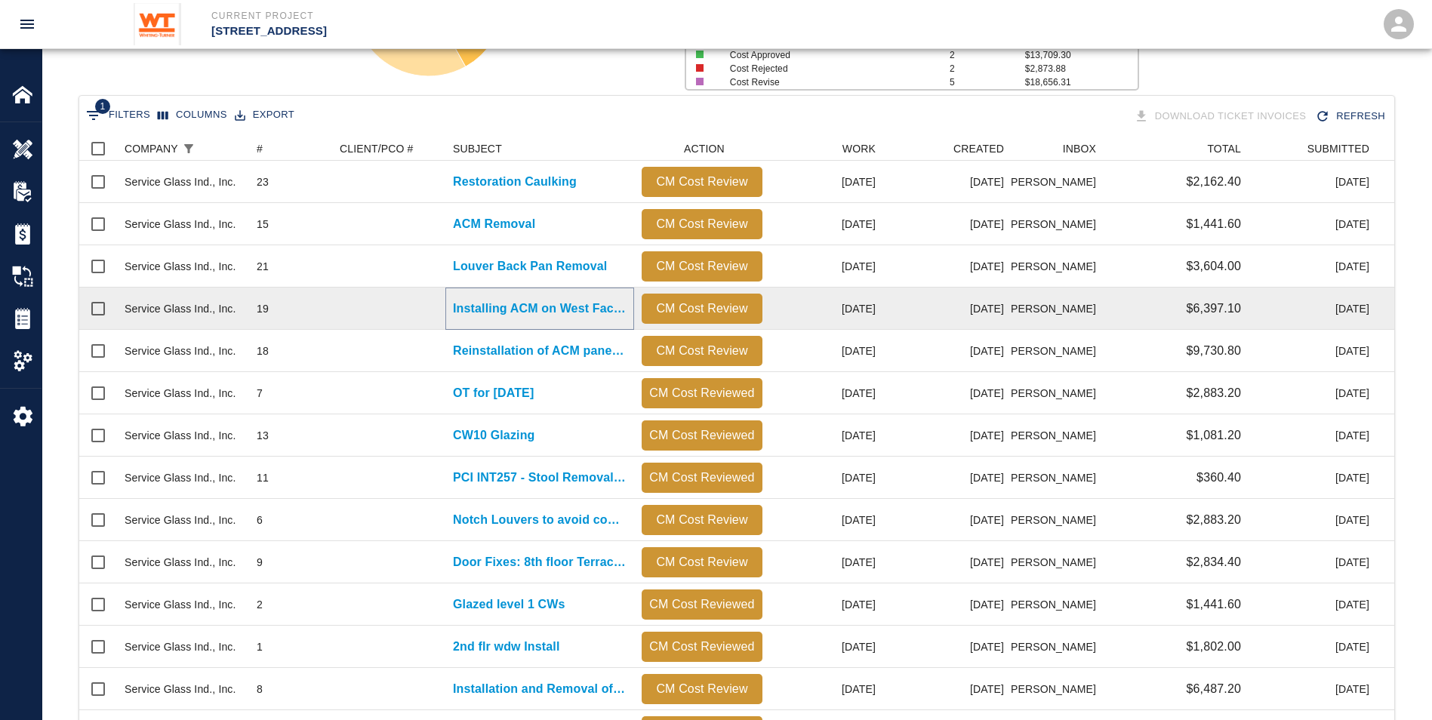
click at [545, 300] on p "Installing ACM on West Facade" at bounding box center [540, 309] width 174 height 18
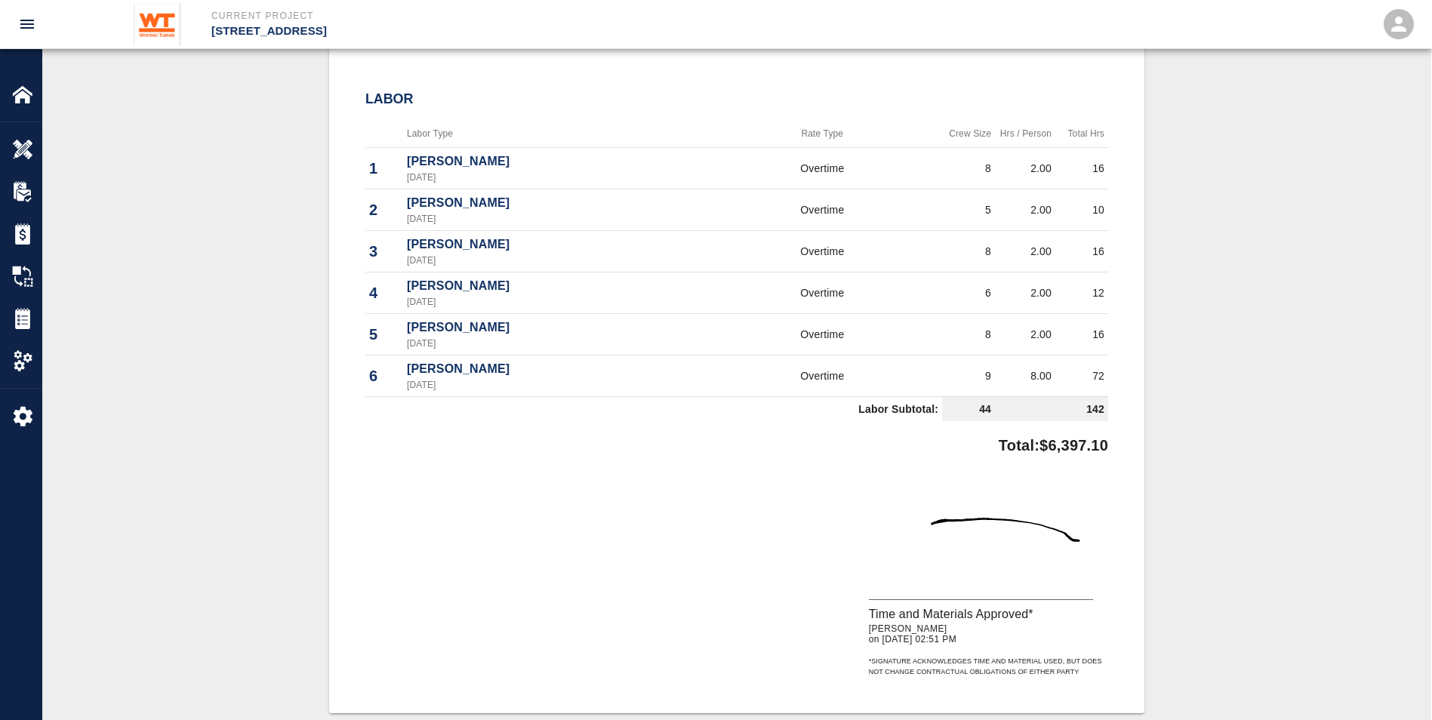
scroll to position [755, 0]
